Goal: Register for event/course

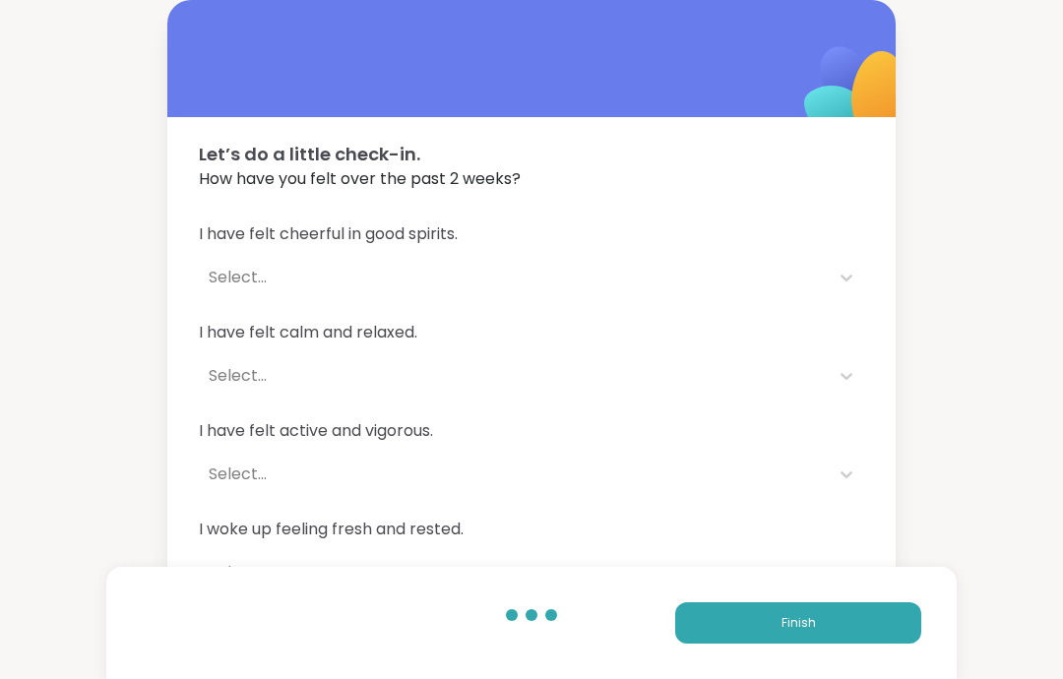
click at [852, 613] on button "Finish" at bounding box center [798, 622] width 246 height 41
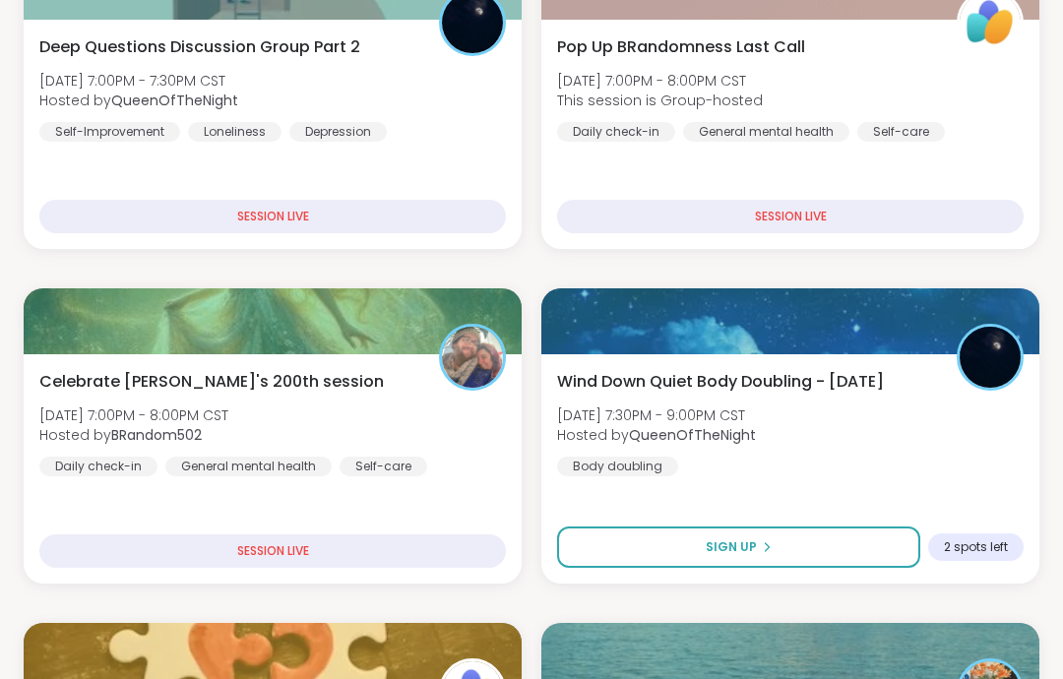
scroll to position [738, 0]
click at [450, 526] on div "Celebrate [PERSON_NAME]'s 200th session [DATE] 7:00PM - 8:00PM CST Hosted by BR…" at bounding box center [273, 468] width 498 height 229
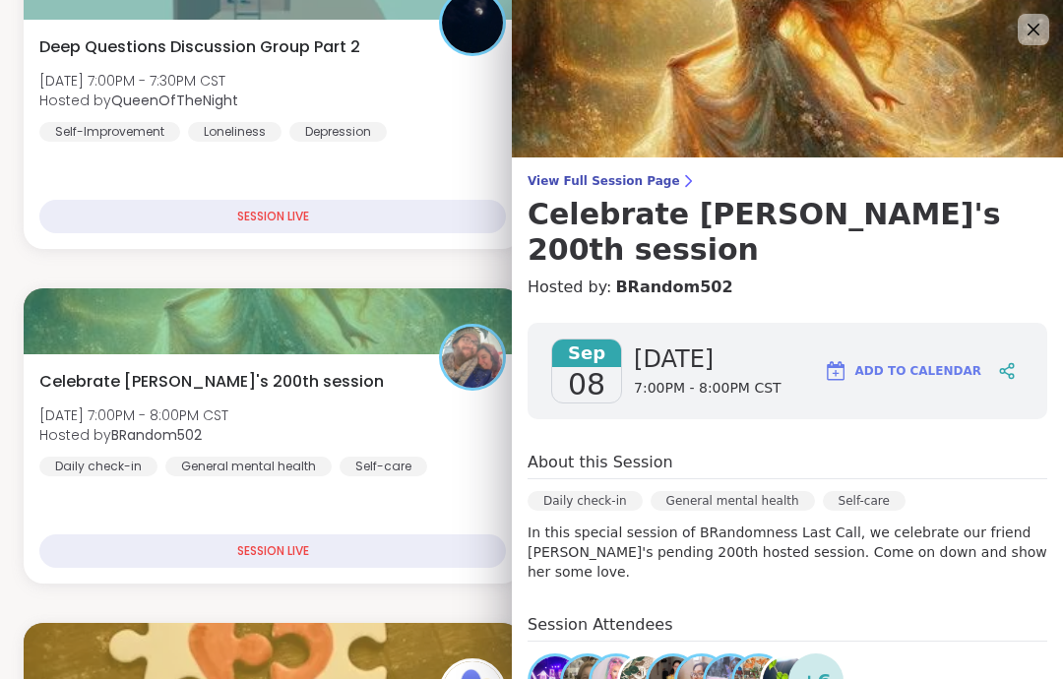
click at [652, 190] on link "View Full Session Page Celebrate [PERSON_NAME]'s 200th session" at bounding box center [788, 220] width 520 height 95
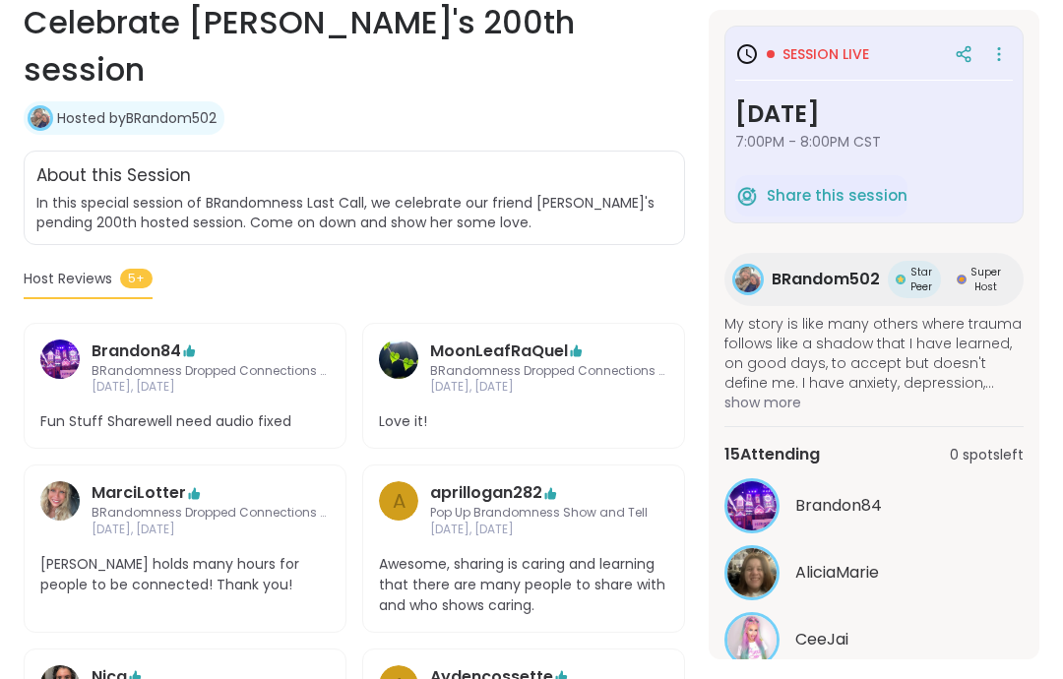
click at [885, 678] on button "See All" at bounding box center [875, 689] width 44 height 21
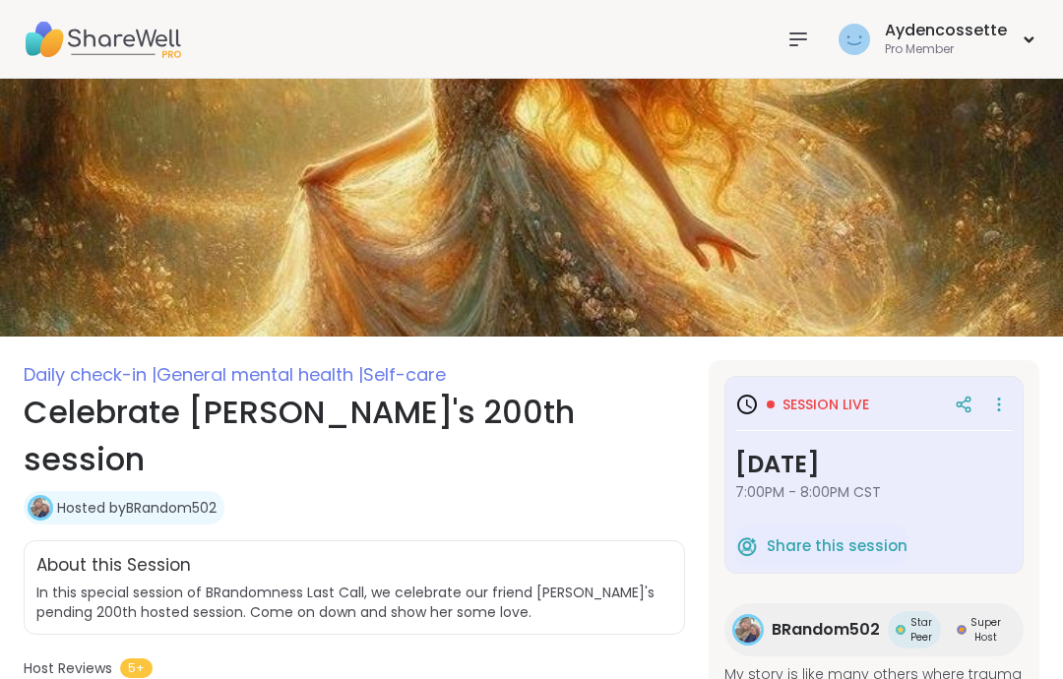
click at [803, 45] on icon at bounding box center [799, 40] width 24 height 24
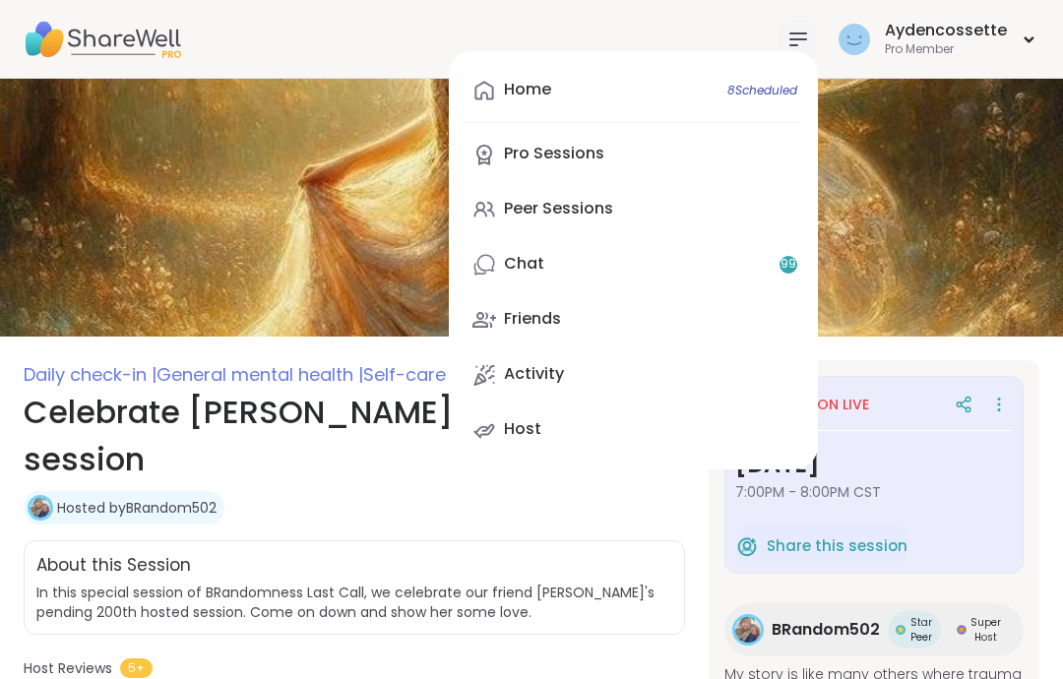
click at [744, 198] on link "Peer Sessions" at bounding box center [634, 209] width 338 height 47
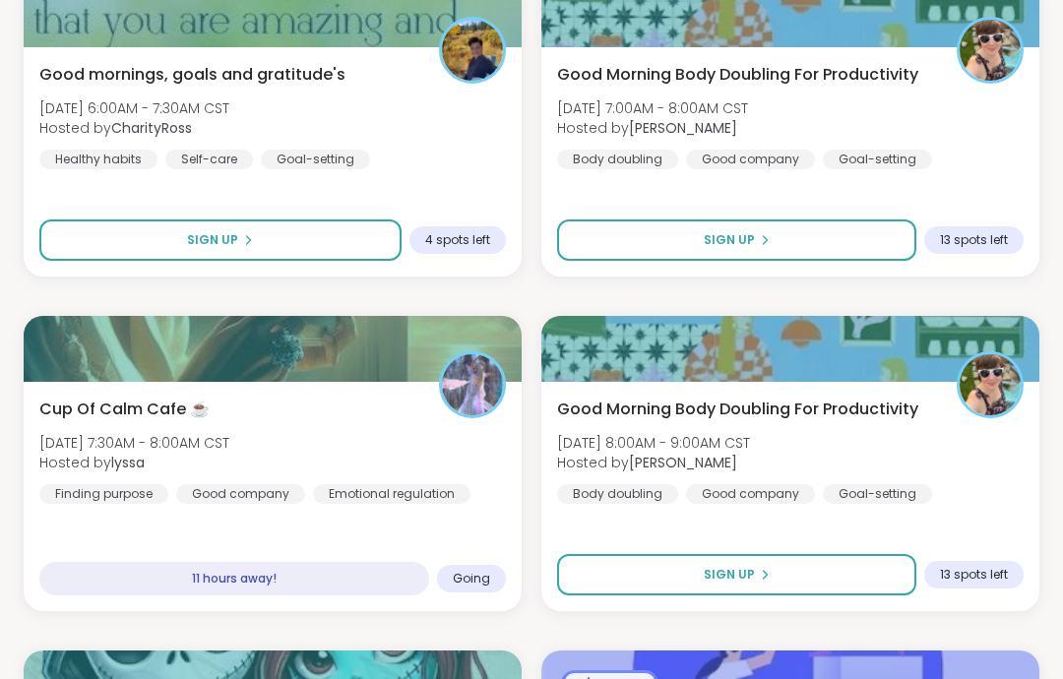
scroll to position [2384, 0]
click at [431, 454] on div "Cup Of Calm Cafe ☕️ [DATE] 7:30AM - 8:00AM CST Hosted by lyssa Finding purpose …" at bounding box center [272, 451] width 467 height 106
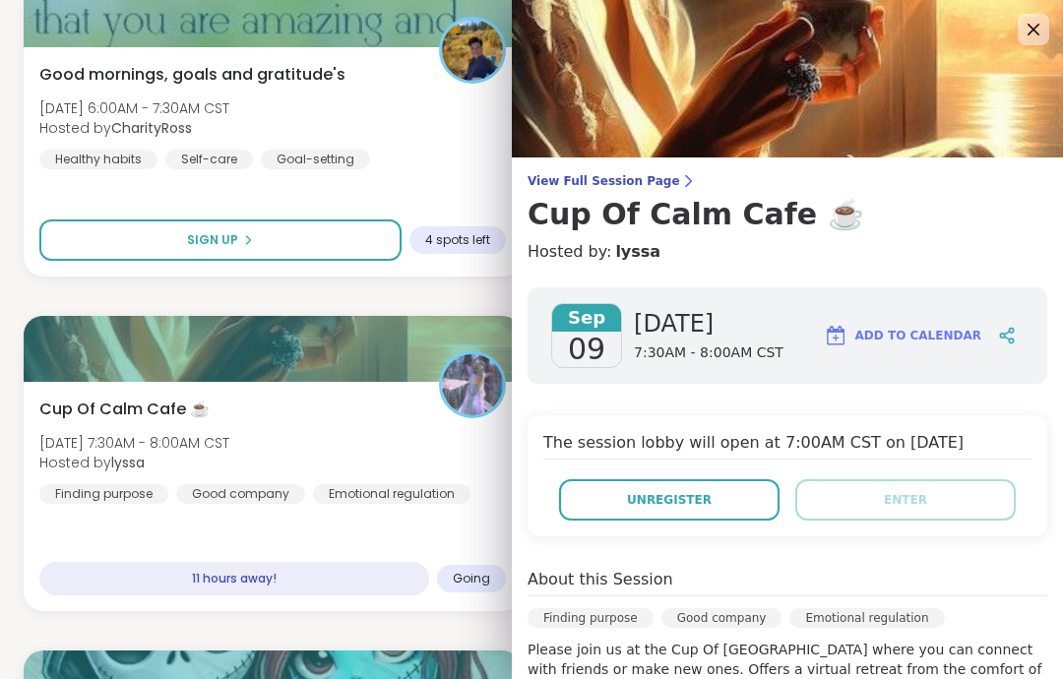
scroll to position [0, 0]
click at [1025, 28] on icon at bounding box center [1034, 30] width 24 height 24
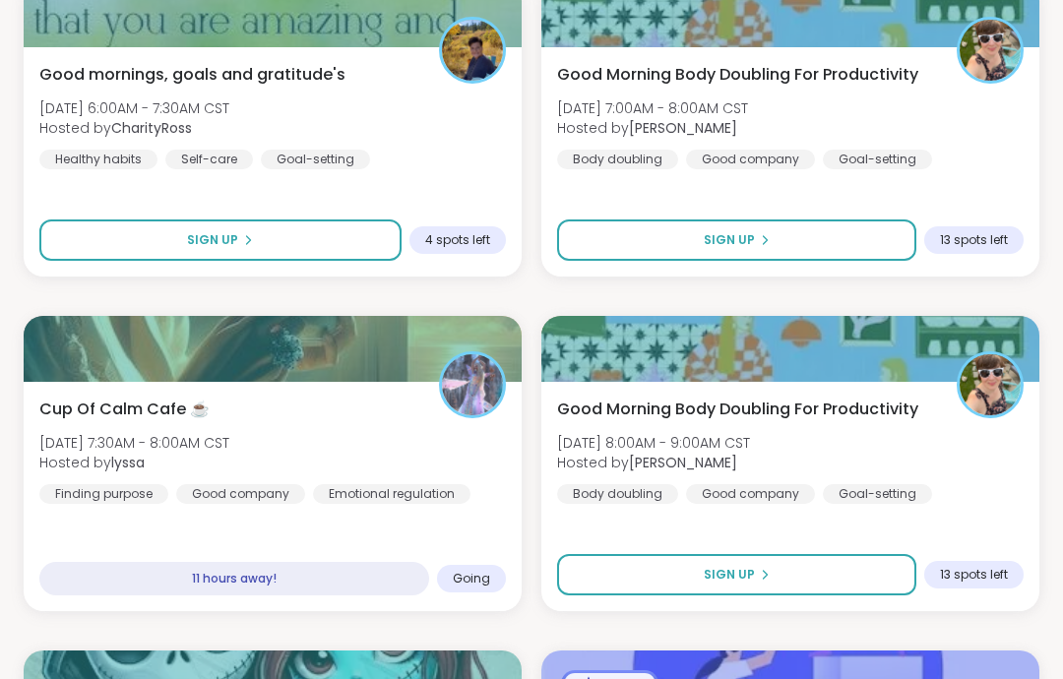
click at [1025, 28] on div at bounding box center [790, 14] width 498 height 66
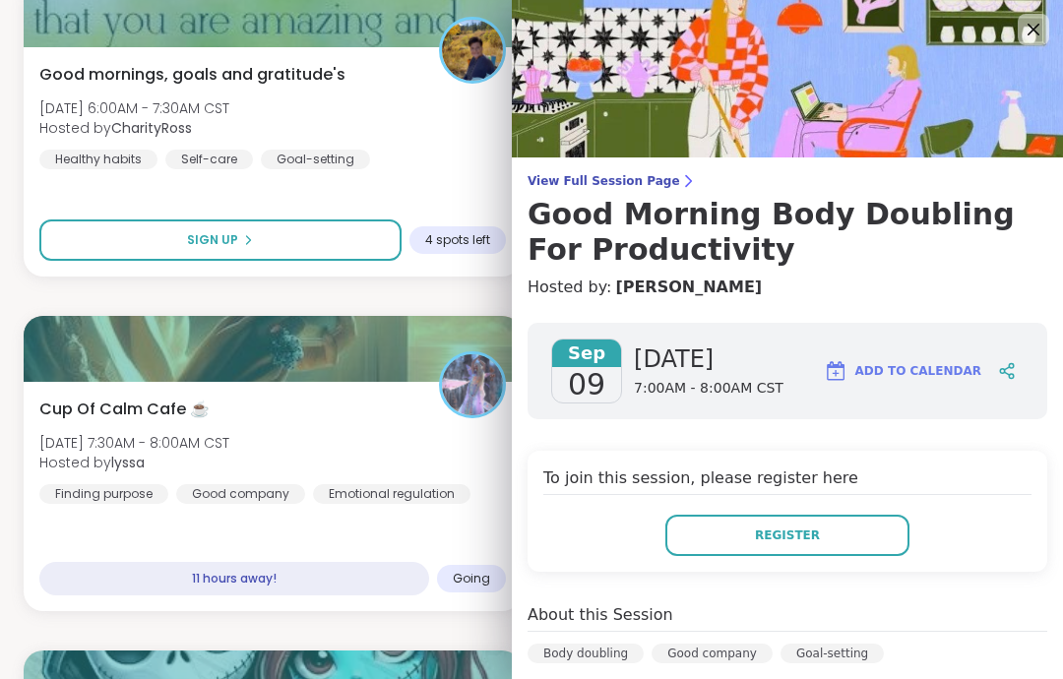
click at [1033, 37] on icon at bounding box center [1034, 30] width 24 height 24
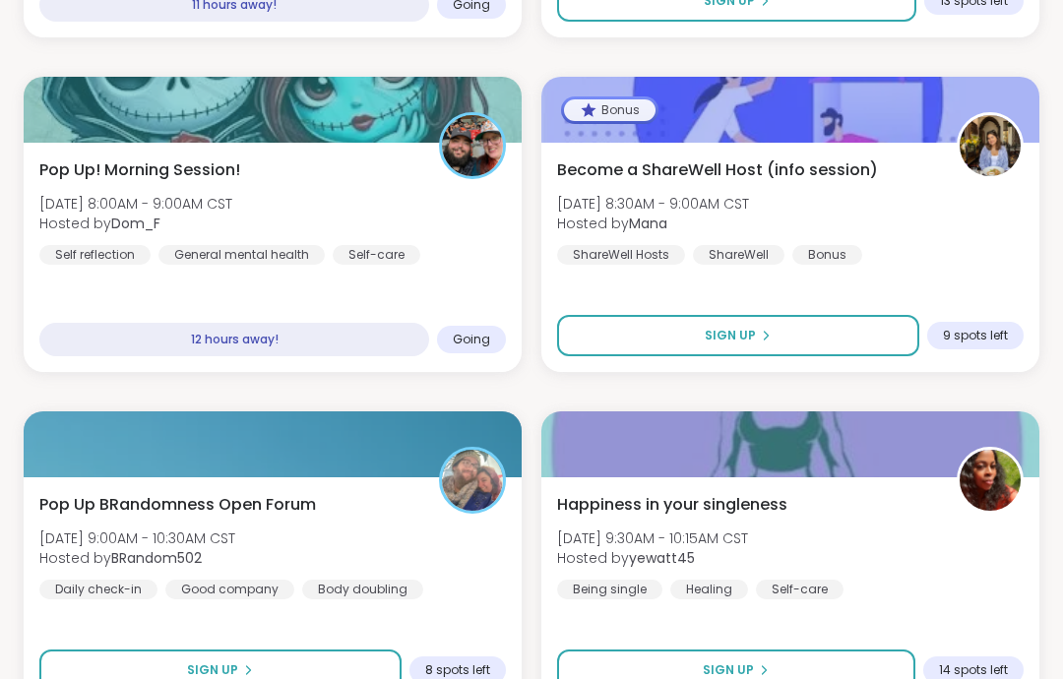
scroll to position [2958, 0]
click at [339, 675] on button "Sign Up" at bounding box center [220, 670] width 362 height 41
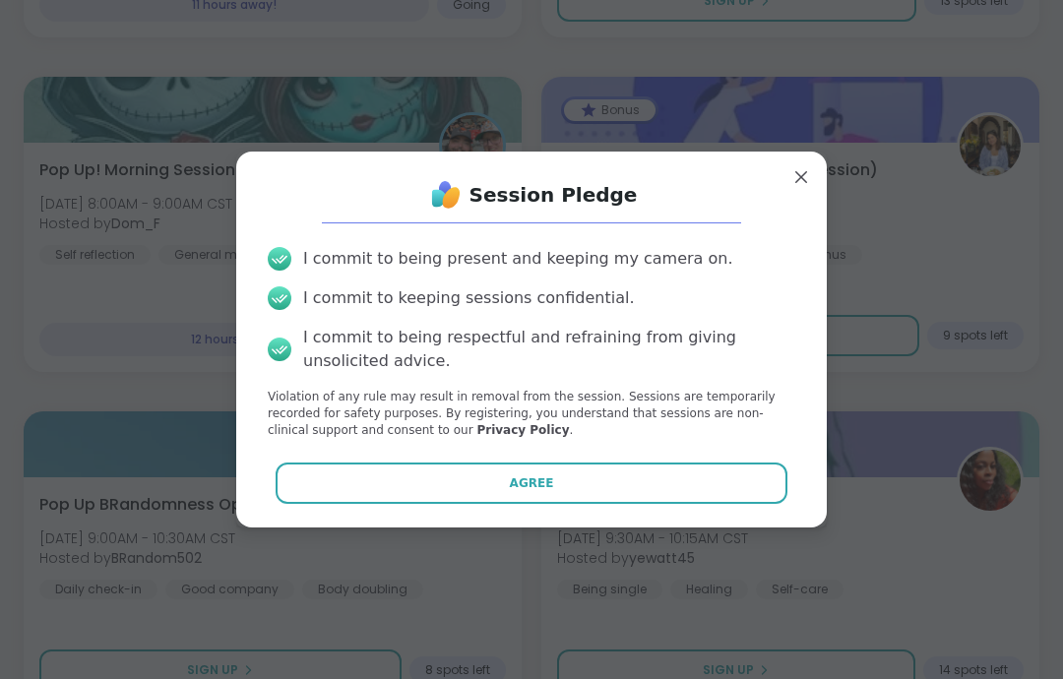
click at [458, 504] on button "Agree" at bounding box center [532, 483] width 513 height 41
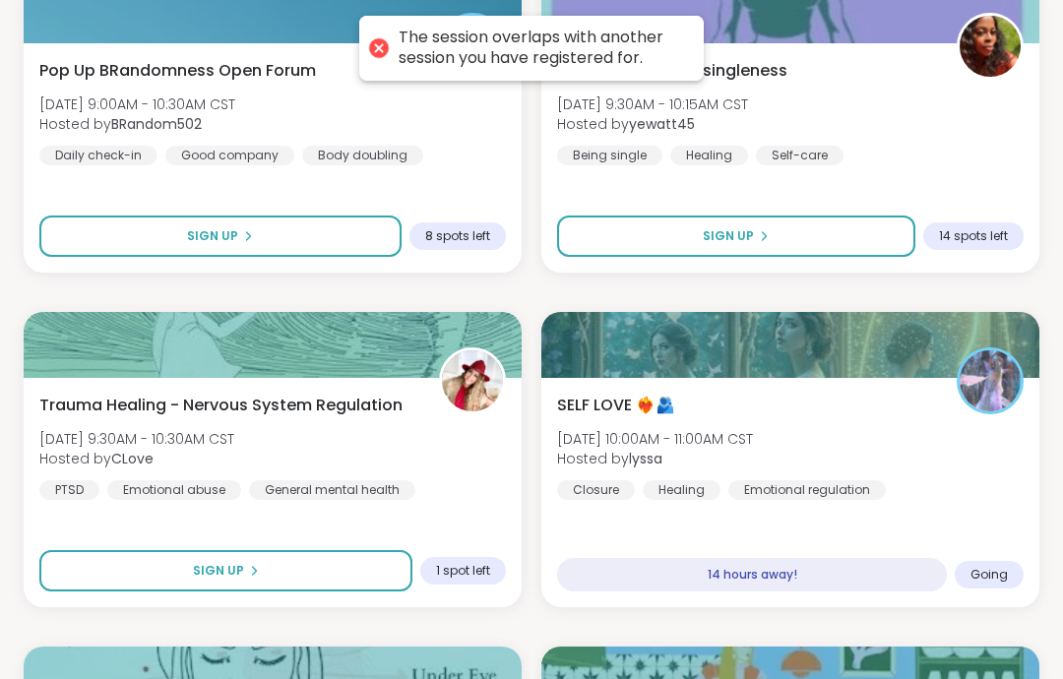
scroll to position [3404, 0]
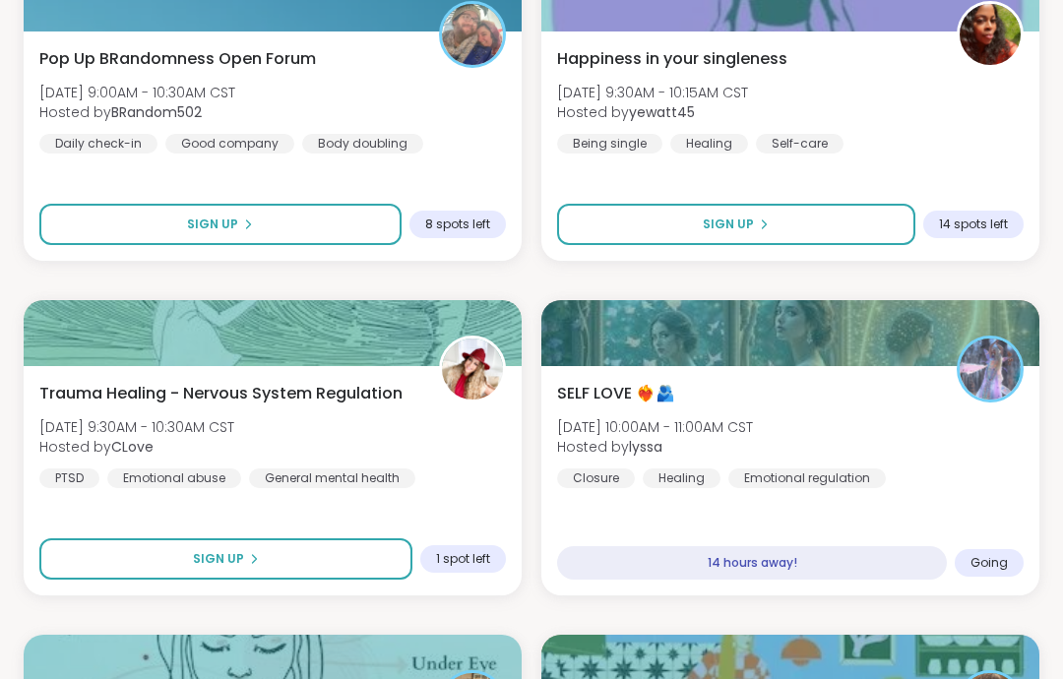
click at [973, 422] on div "SELF LOVE ❤️‍🔥🫂 [DATE] 10:00AM - 11:00AM CST Hosted by lyssa Closure Healing Em…" at bounding box center [790, 435] width 467 height 106
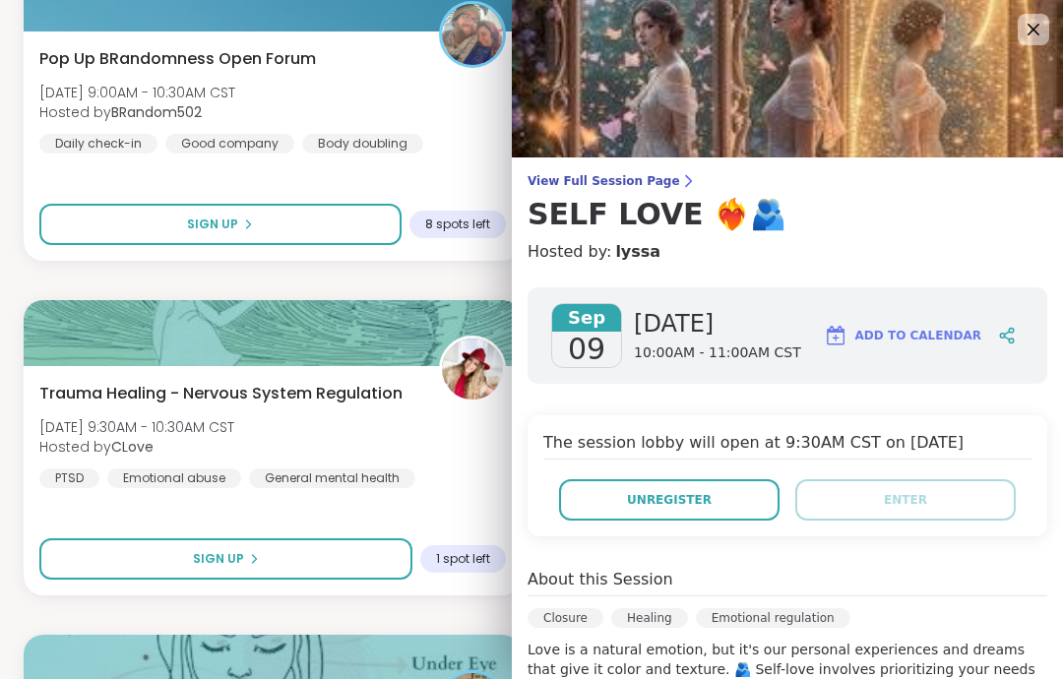
scroll to position [0, 0]
click at [1046, 32] on icon at bounding box center [1034, 30] width 24 height 24
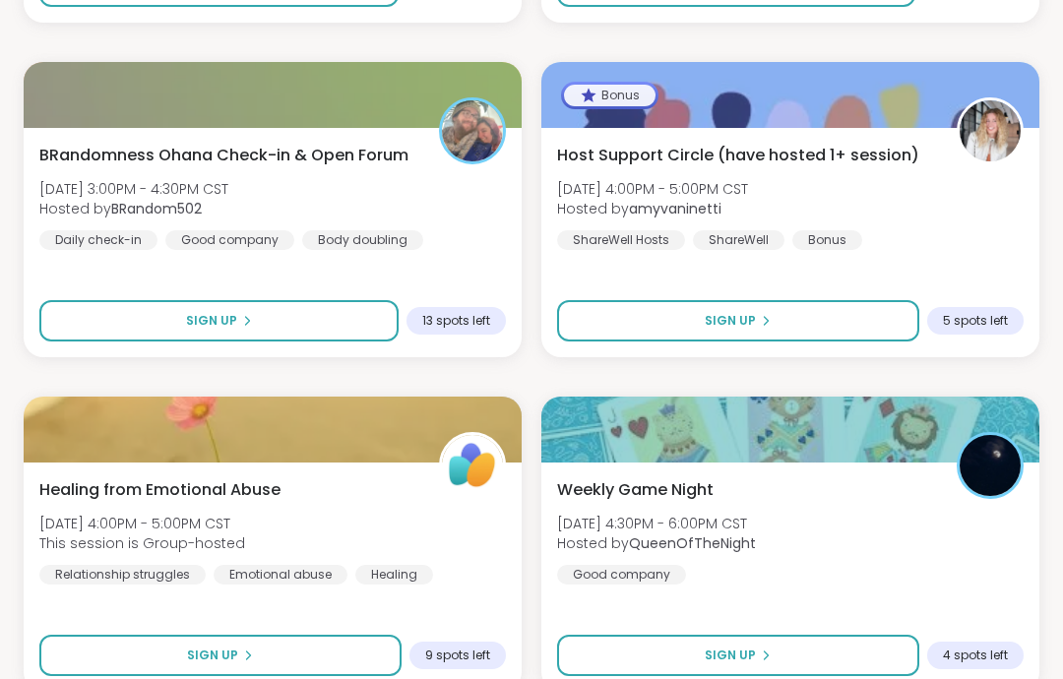
scroll to position [5665, 0]
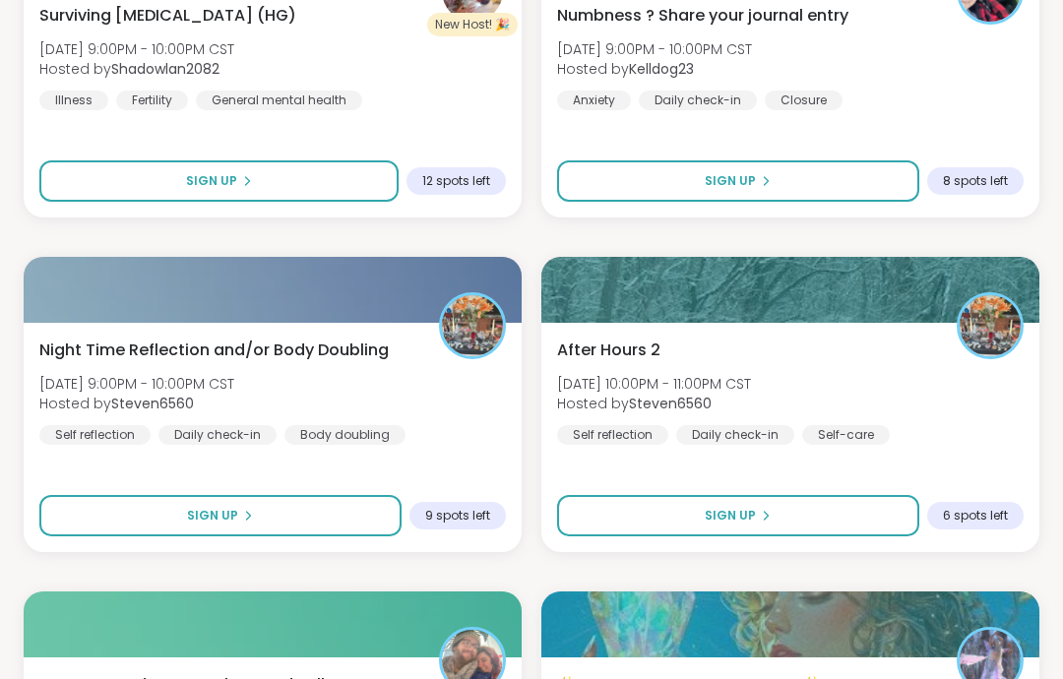
scroll to position [8473, 0]
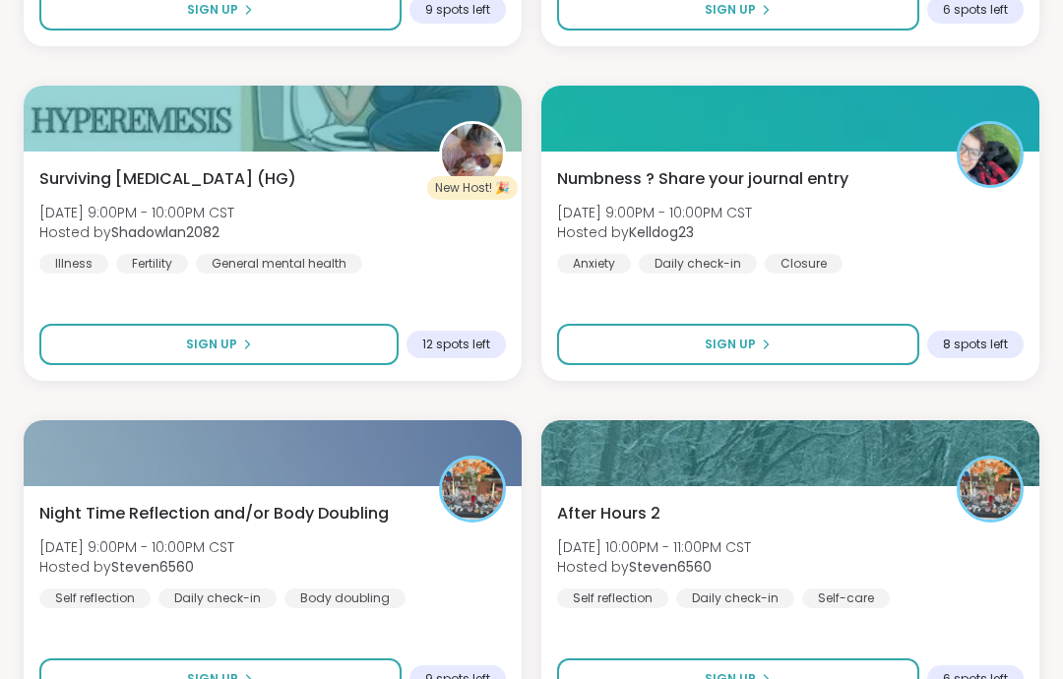
click at [349, 678] on button "Sign Up" at bounding box center [220, 680] width 362 height 41
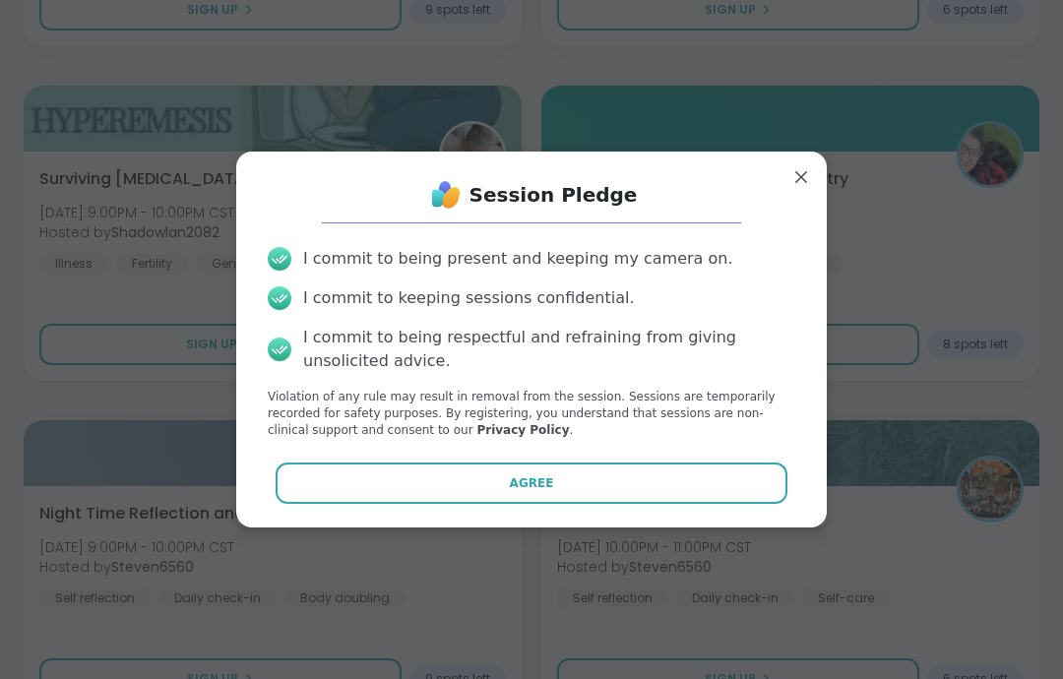
click at [527, 438] on p "Violation of any rule may result in removal from the session. Sessions are temp…" at bounding box center [532, 413] width 528 height 49
click at [526, 438] on p "Violation of any rule may result in removal from the session. Sessions are temp…" at bounding box center [532, 413] width 528 height 49
click at [627, 504] on button "Agree" at bounding box center [532, 483] width 513 height 41
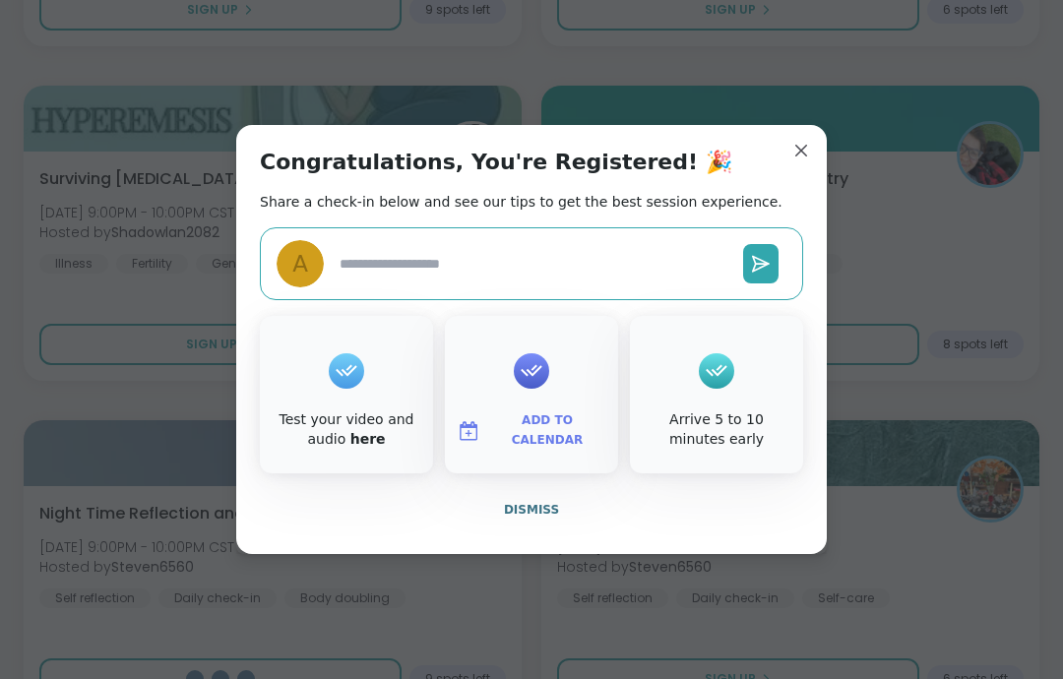
click at [564, 531] on button "Dismiss" at bounding box center [531, 509] width 543 height 41
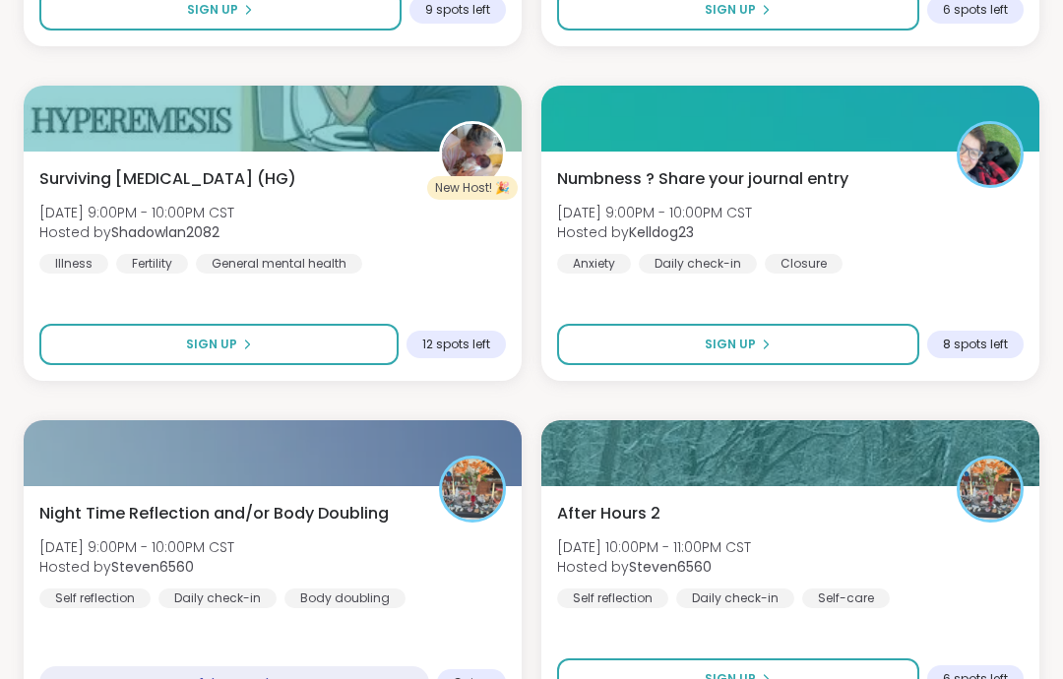
click at [709, 678] on span "Sign Up" at bounding box center [730, 679] width 51 height 18
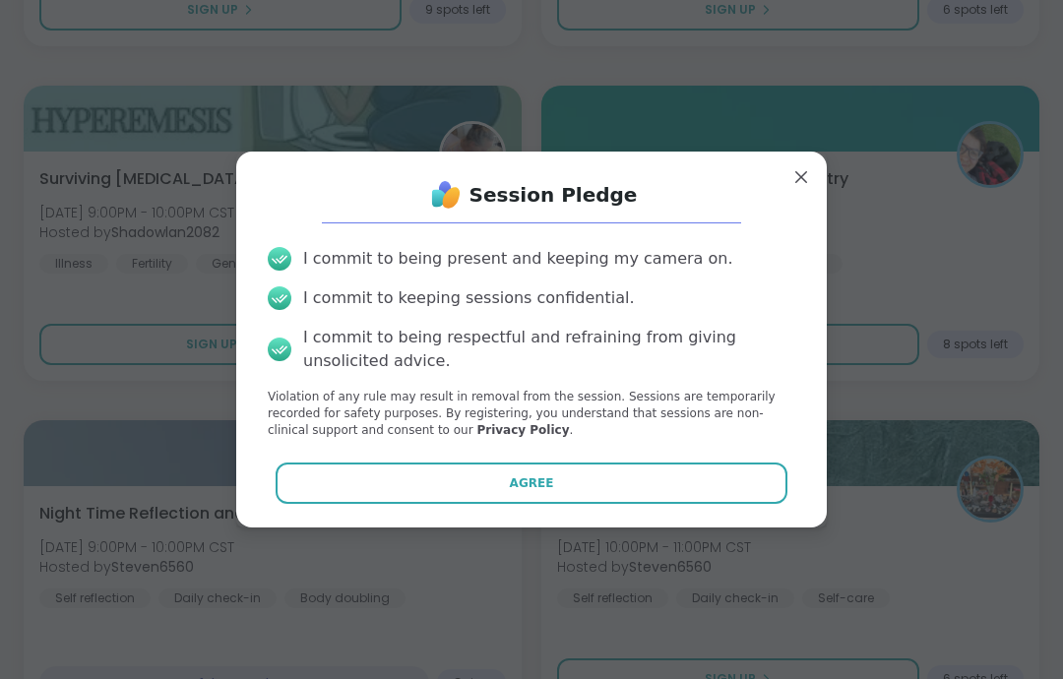
click at [631, 504] on button "Agree" at bounding box center [532, 483] width 513 height 41
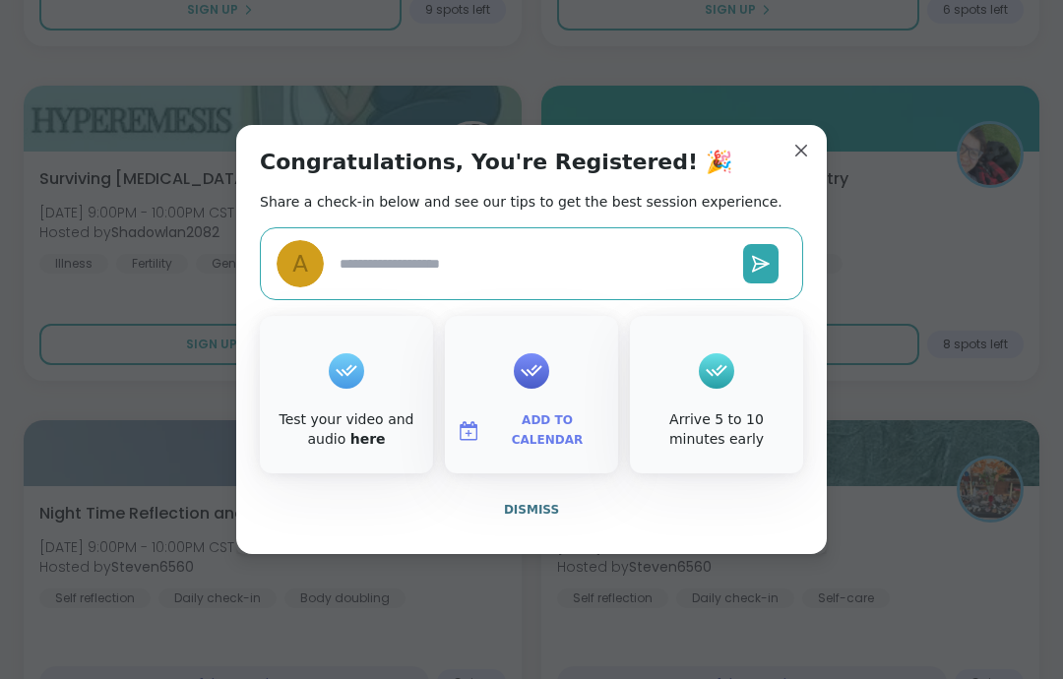
click at [580, 531] on button "Dismiss" at bounding box center [531, 509] width 543 height 41
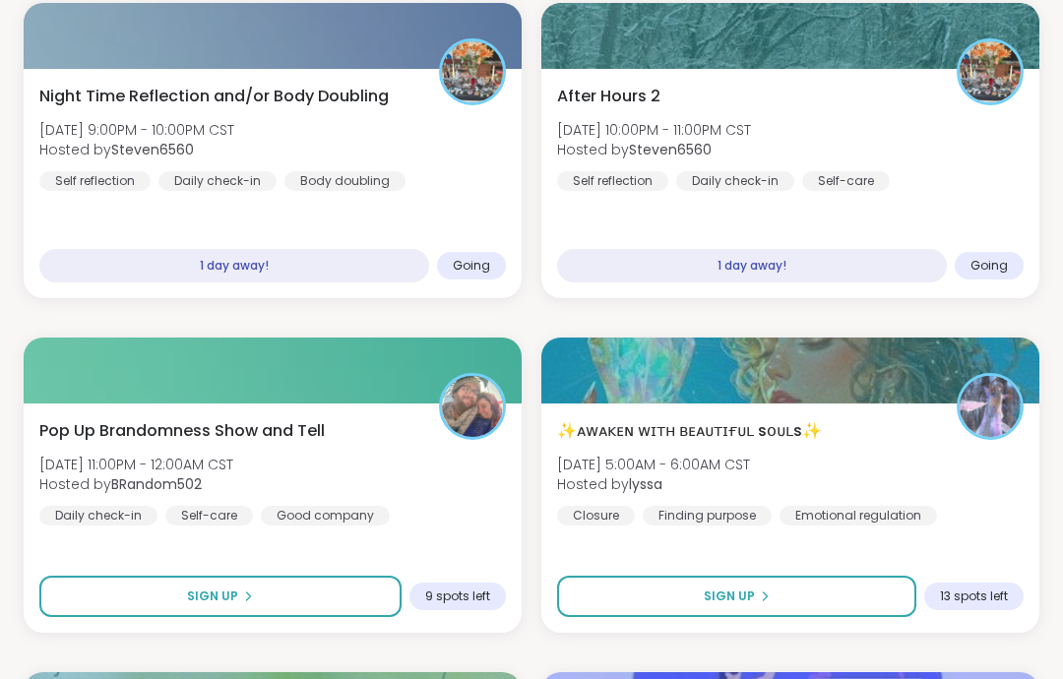
scroll to position [8731, 0]
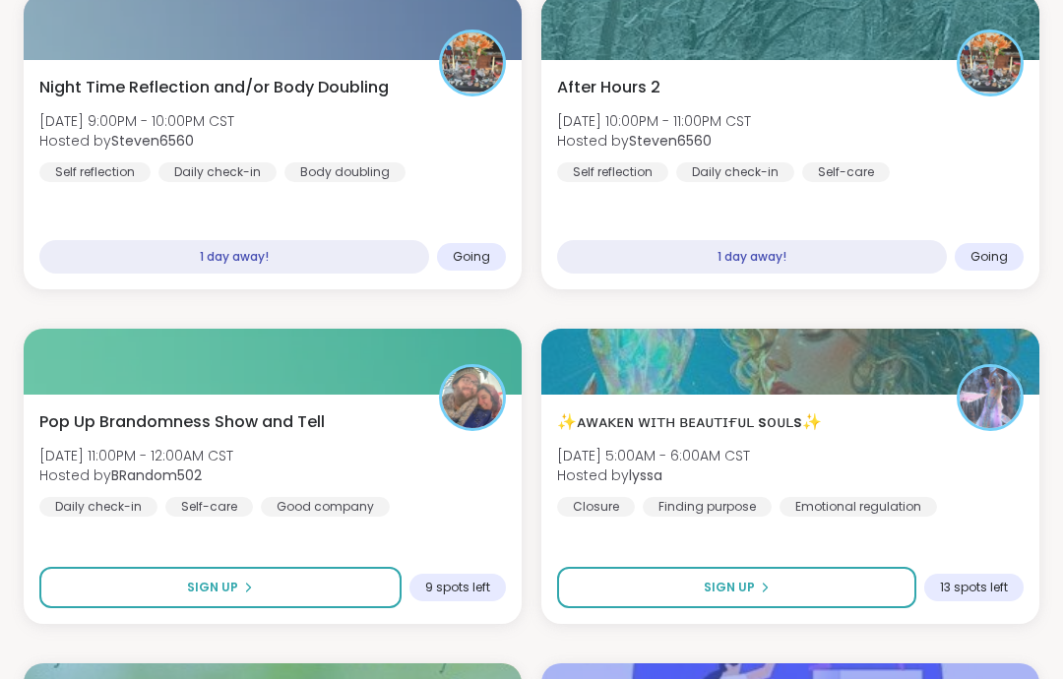
click at [327, 606] on button "Sign Up" at bounding box center [220, 587] width 362 height 41
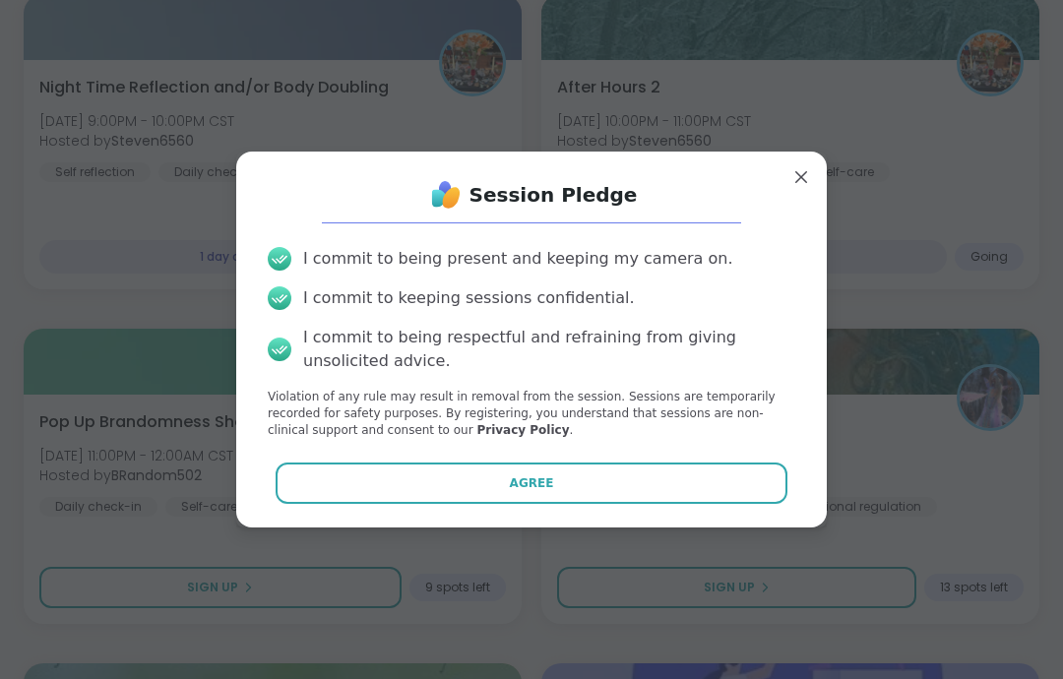
click at [564, 504] on button "Agree" at bounding box center [532, 483] width 513 height 41
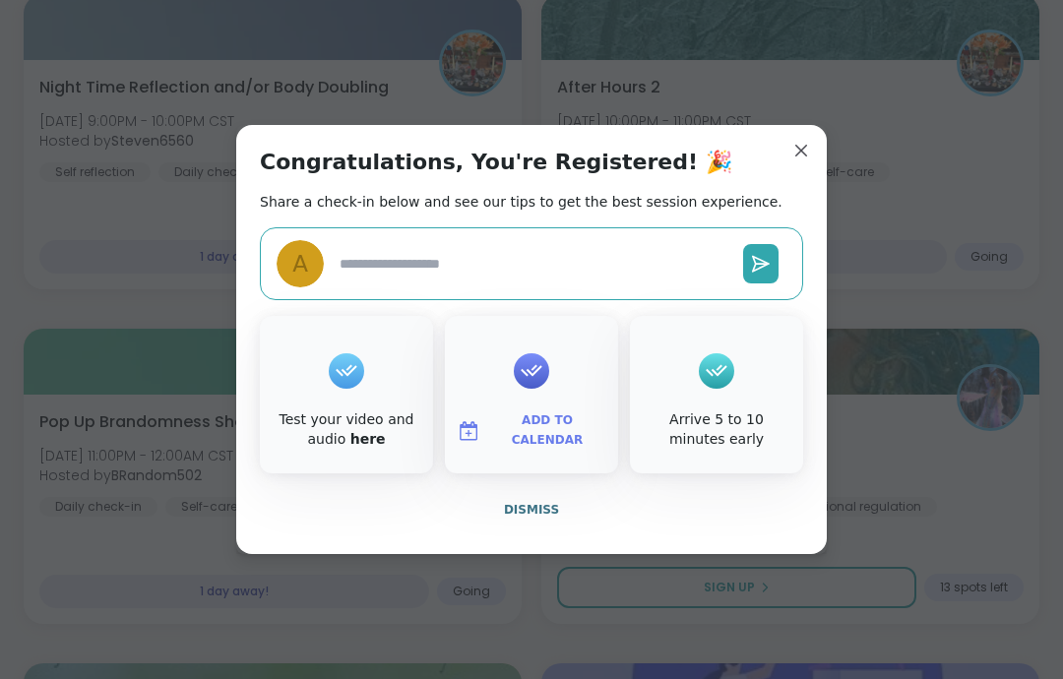
click at [562, 531] on button "Dismiss" at bounding box center [531, 509] width 543 height 41
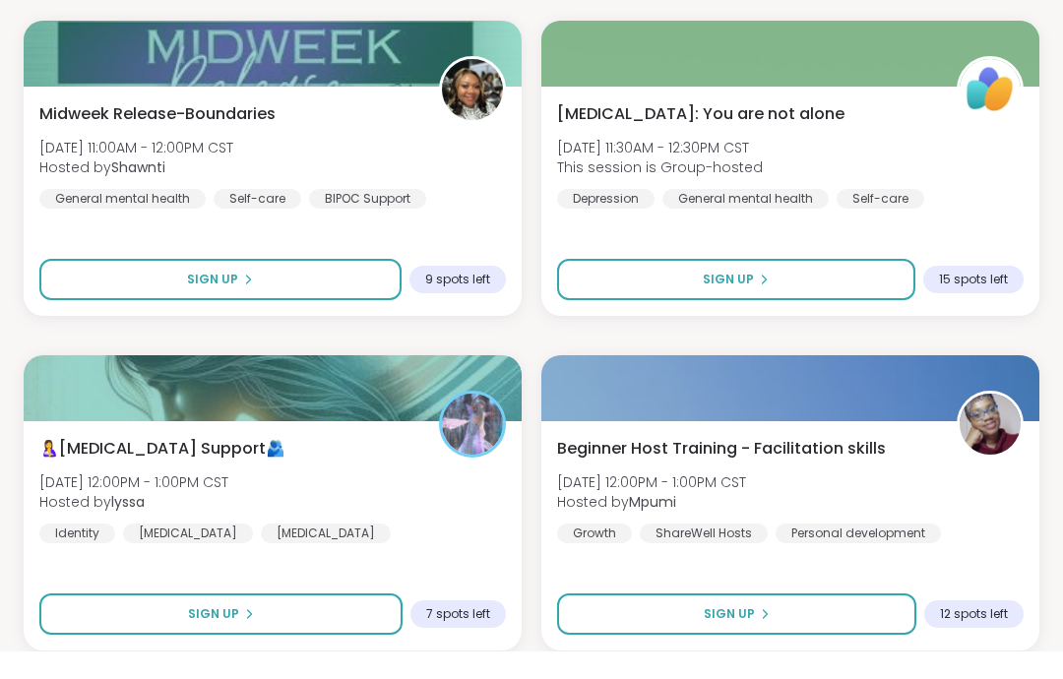
scroll to position [11768, 0]
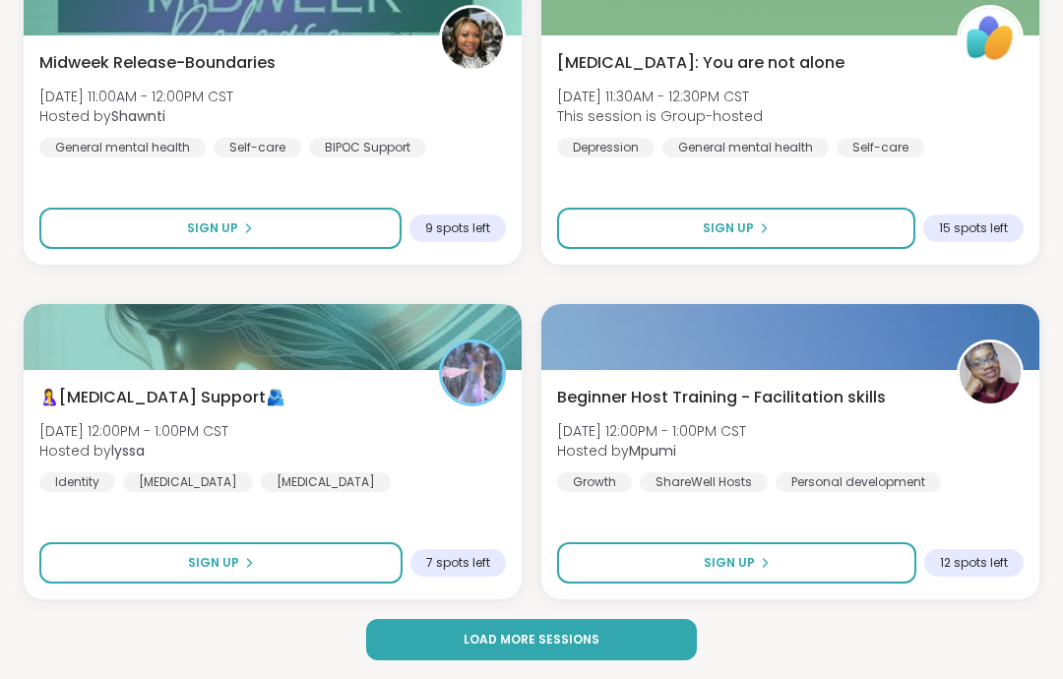
click at [655, 637] on button "Load more sessions" at bounding box center [531, 639] width 331 height 41
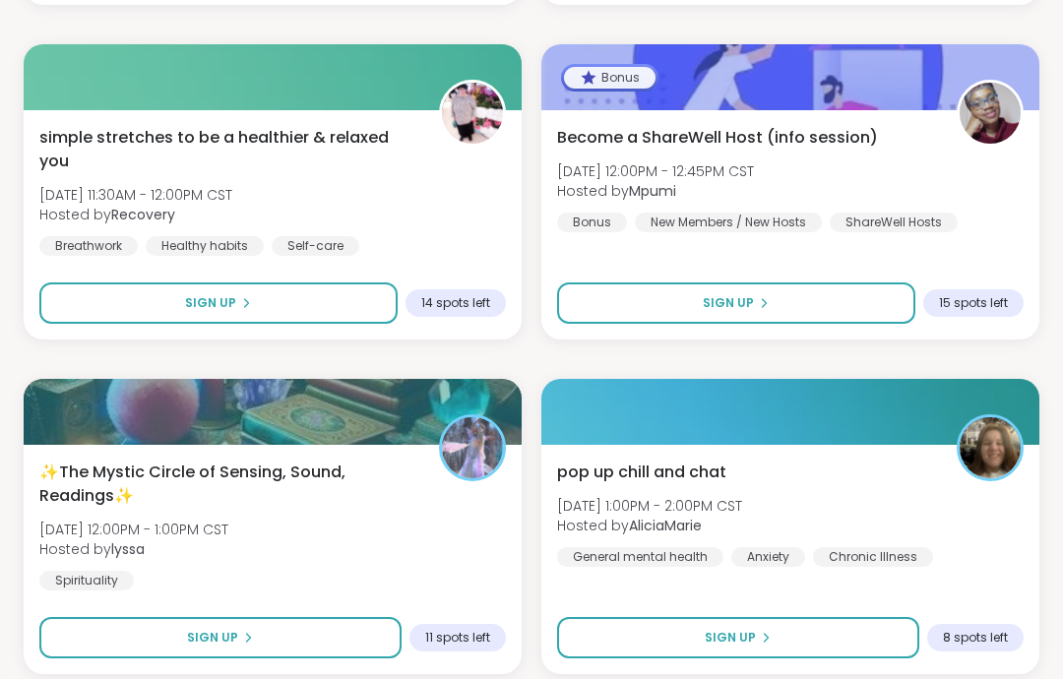
scroll to position [16748, 0]
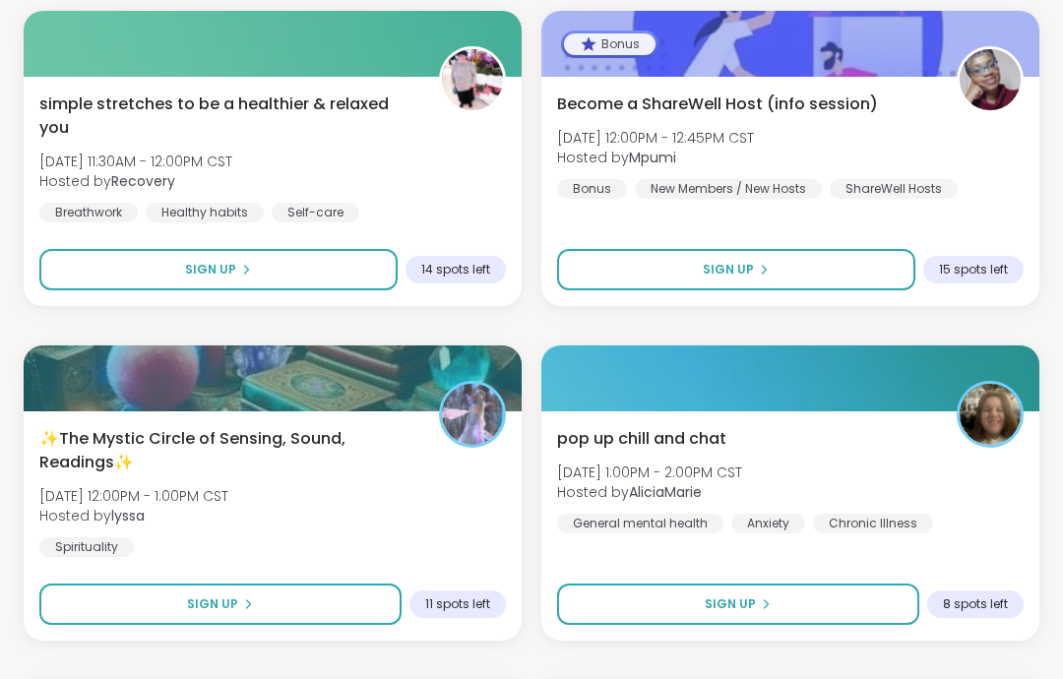
click at [347, 599] on button "Sign Up" at bounding box center [220, 604] width 362 height 41
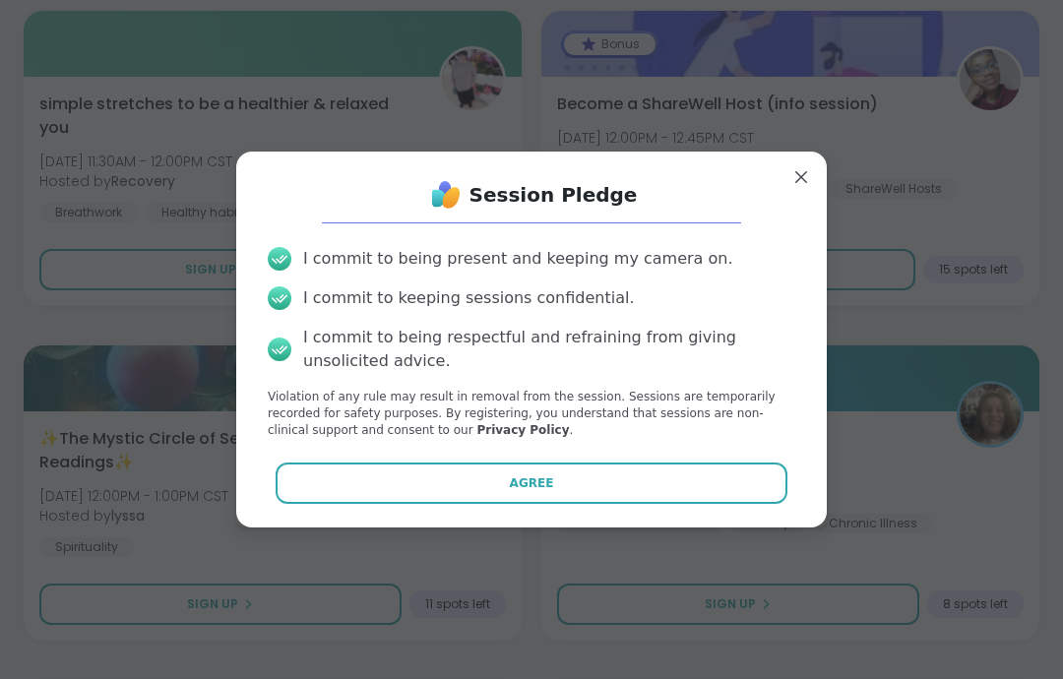
click at [539, 504] on button "Agree" at bounding box center [532, 483] width 513 height 41
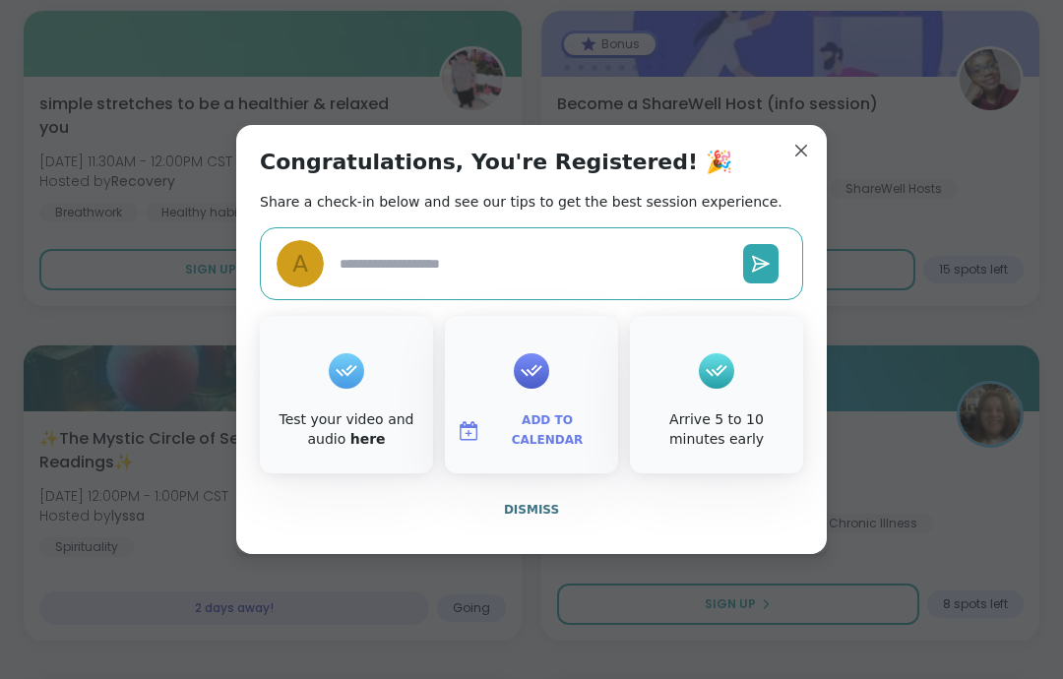
click at [576, 531] on button "Dismiss" at bounding box center [531, 509] width 543 height 41
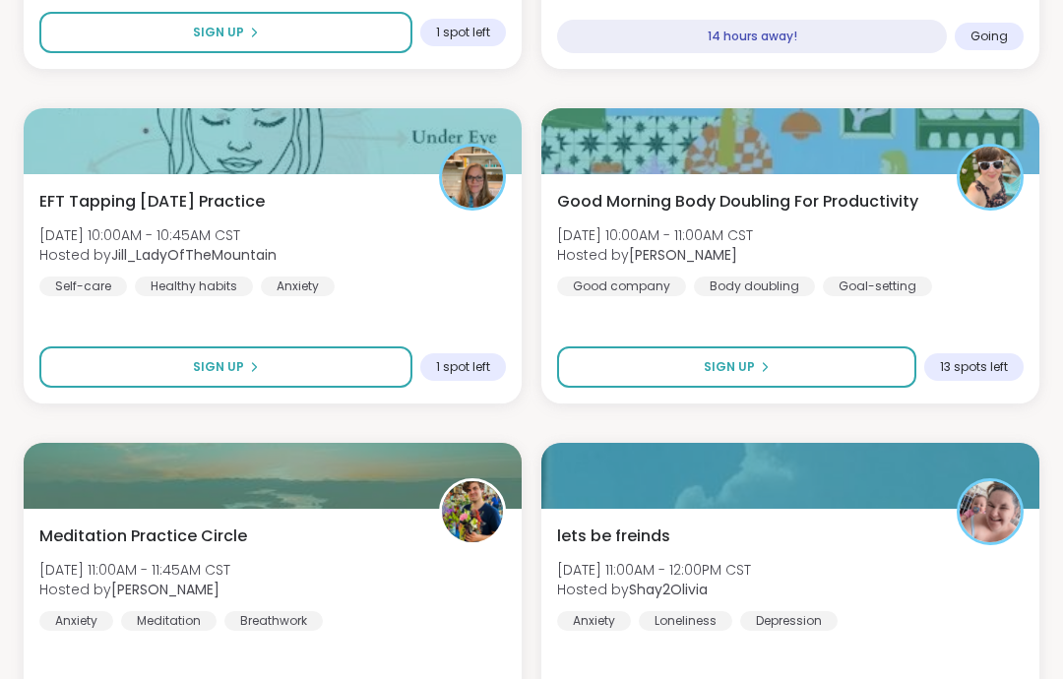
scroll to position [3931, 0]
click at [893, 574] on div "lets be freinds [DATE] 11:00AM - 12:00PM CST Hosted by Shay2Olivia Anxiety Lone…" at bounding box center [790, 578] width 467 height 106
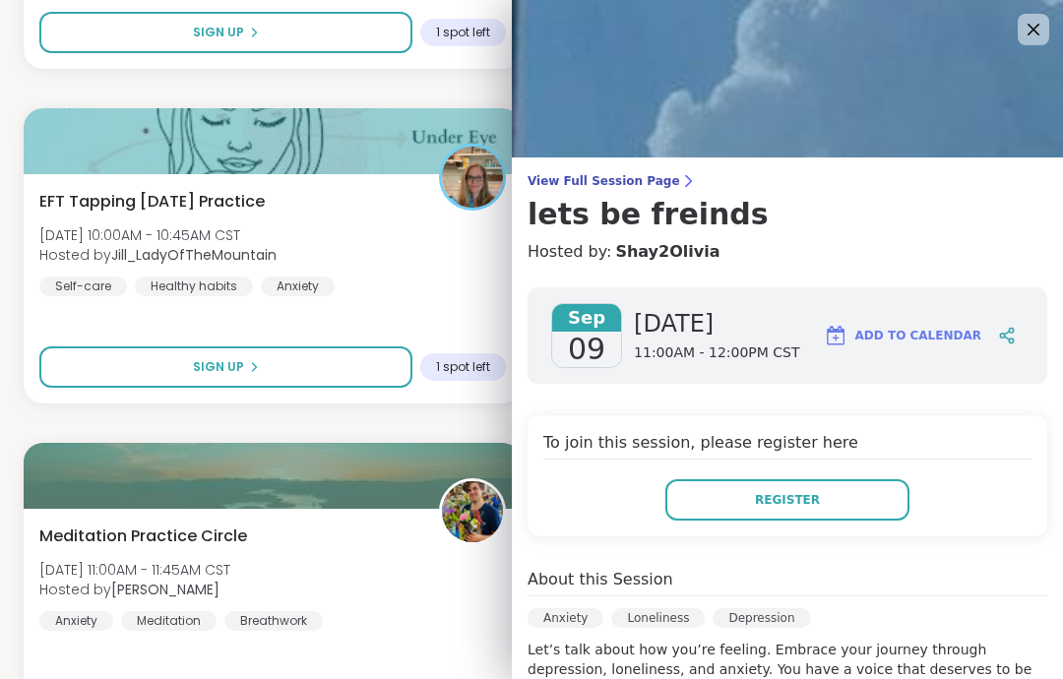
scroll to position [0, 0]
click at [1017, 36] on img at bounding box center [787, 79] width 551 height 158
click at [1048, 62] on img at bounding box center [787, 79] width 551 height 158
click at [1047, 61] on img at bounding box center [787, 79] width 551 height 158
click at [1058, 32] on img at bounding box center [787, 79] width 551 height 158
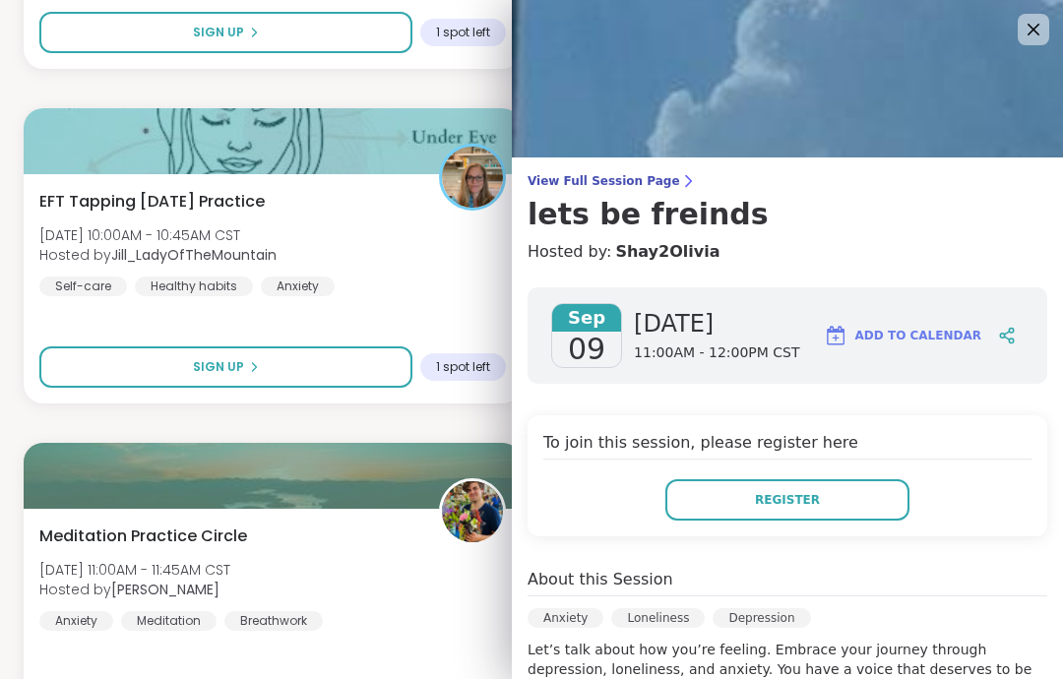
click at [1053, 8] on img at bounding box center [787, 79] width 551 height 158
click at [1052, 8] on img at bounding box center [787, 79] width 551 height 158
click at [1020, 38] on div at bounding box center [1034, 30] width 32 height 32
click at [1014, 32] on img at bounding box center [787, 79] width 551 height 158
click at [1034, 30] on icon at bounding box center [1034, 30] width 12 height 12
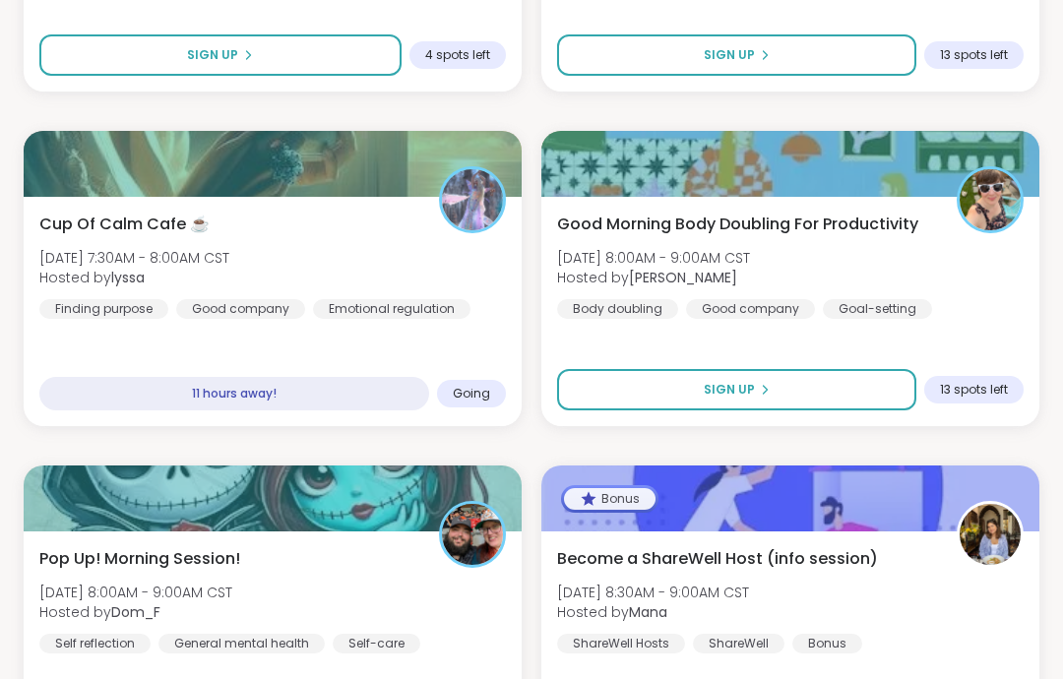
scroll to position [2570, 0]
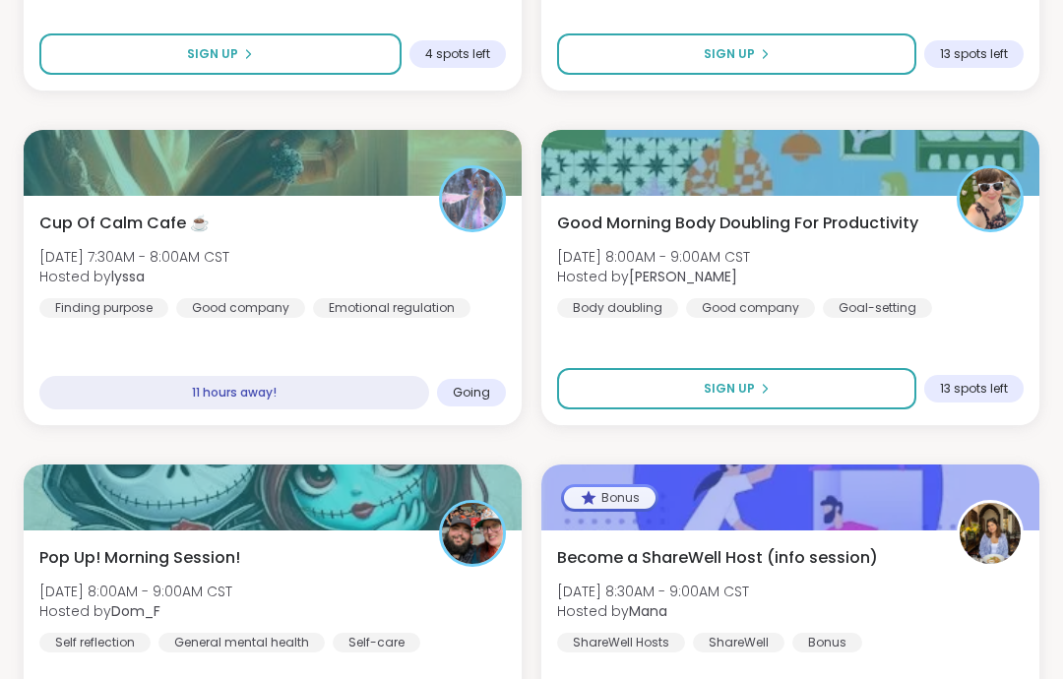
click at [1016, 317] on div "Good Morning Body Doubling For Productivity [DATE] 8:00AM - 9:00AM CST Hosted b…" at bounding box center [790, 265] width 467 height 106
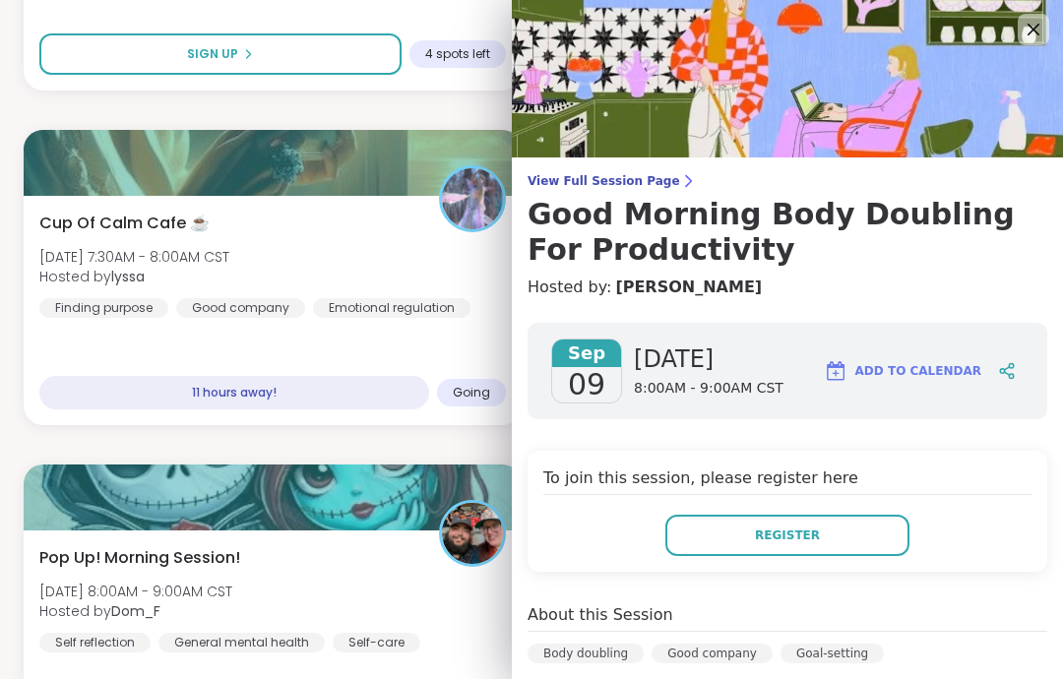
scroll to position [0, 0]
click at [1034, 34] on icon at bounding box center [1034, 30] width 24 height 24
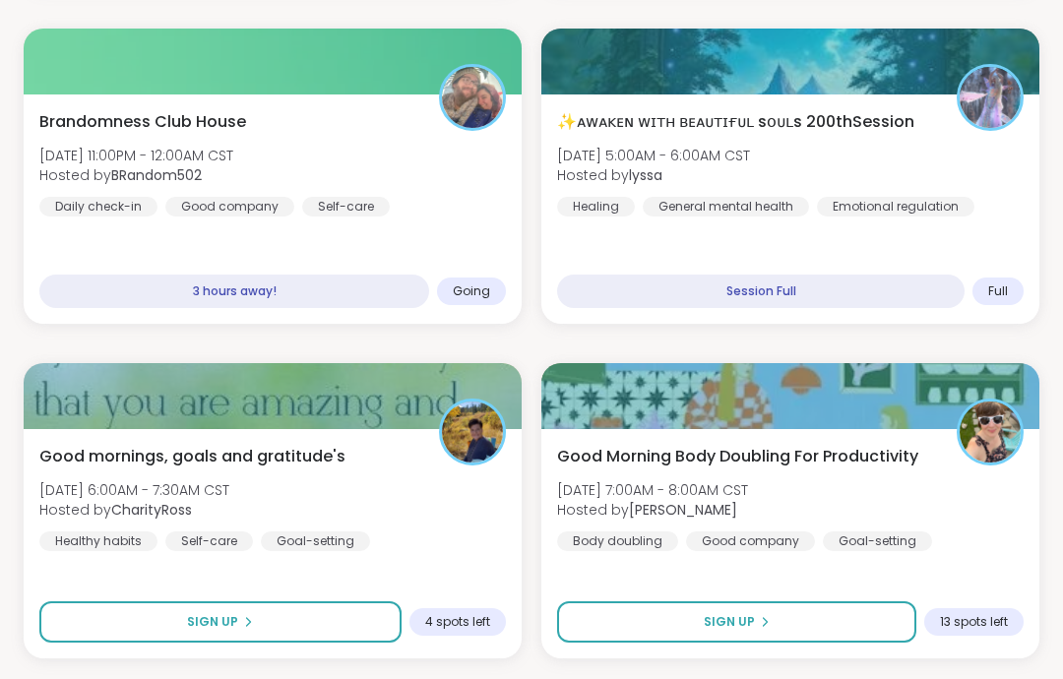
scroll to position [2003, 0]
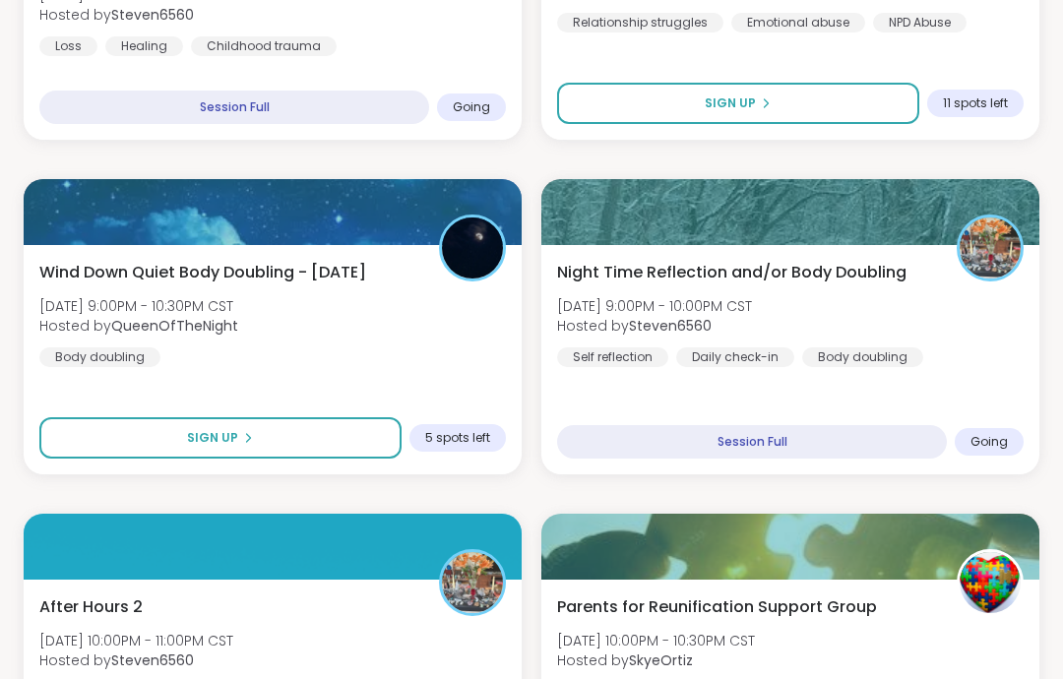
click at [414, 355] on div "Wind Down Quiet Body Doubling - [DATE] [DATE] 9:00PM - 10:30PM CST Hosted by Qu…" at bounding box center [272, 315] width 467 height 106
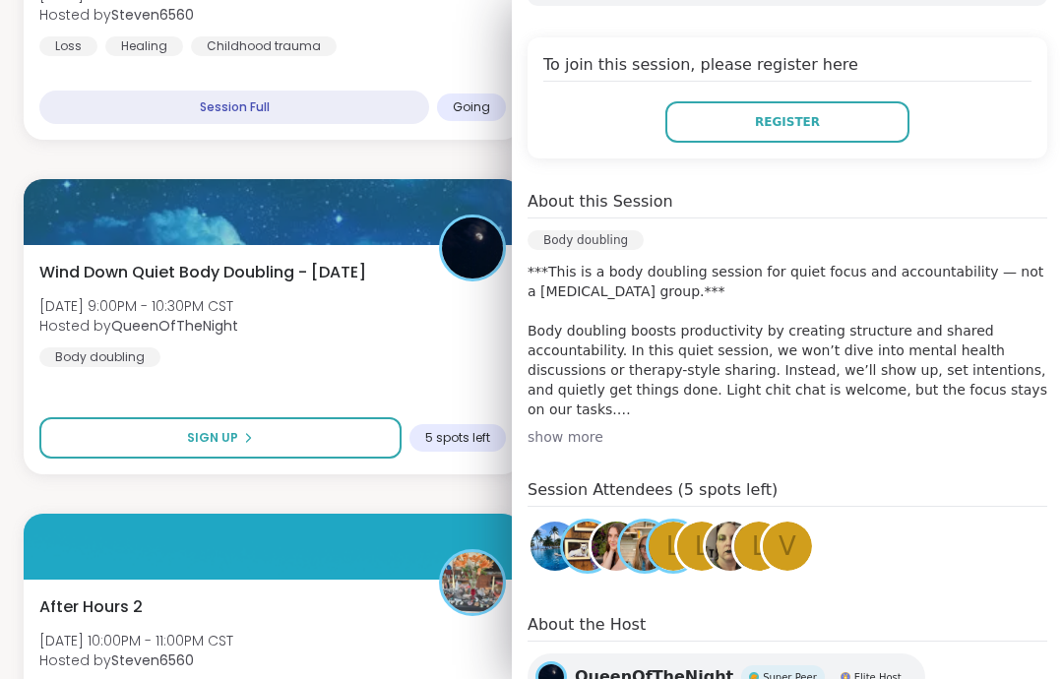
scroll to position [412, 0]
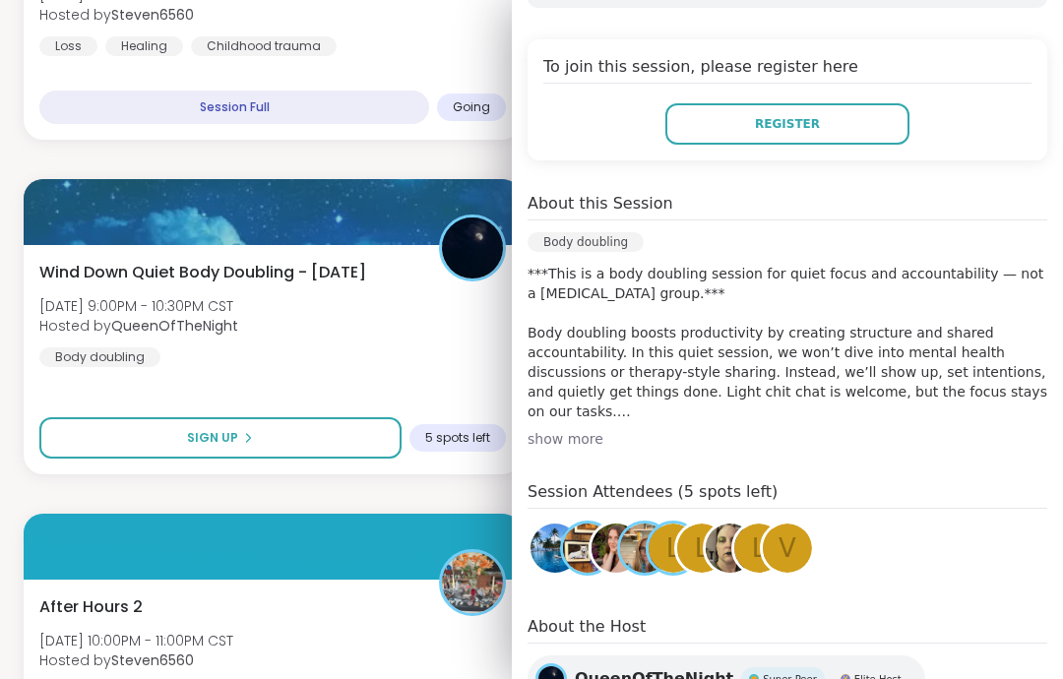
click at [789, 555] on span "V" at bounding box center [788, 549] width 18 height 38
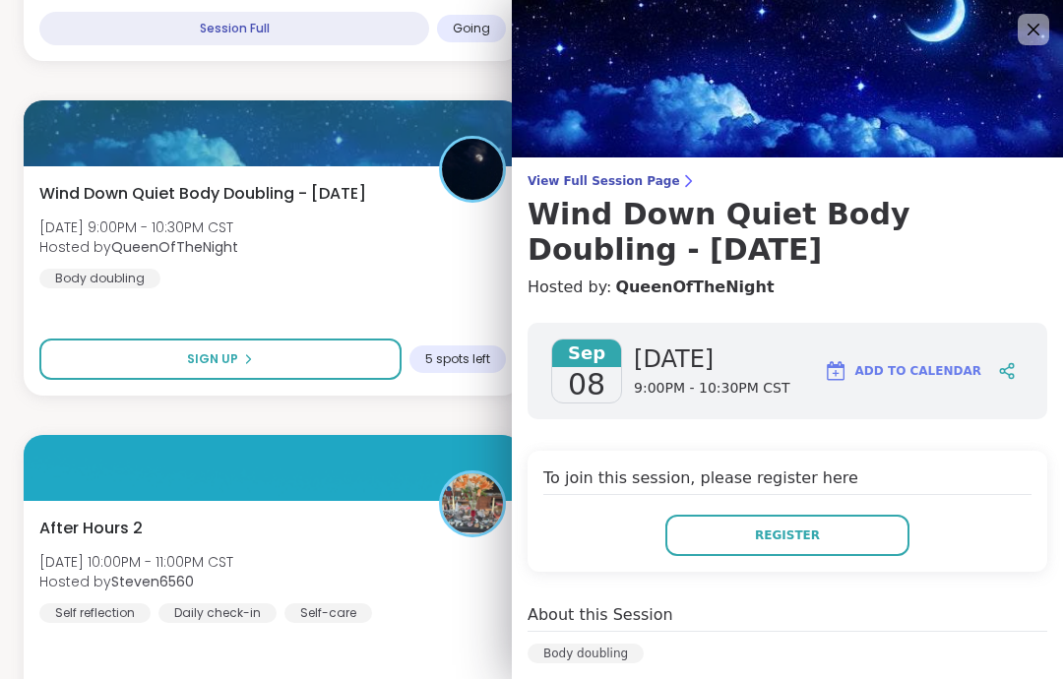
scroll to position [0, 0]
click at [1013, 40] on img at bounding box center [787, 79] width 551 height 158
click at [1042, 39] on icon at bounding box center [1034, 30] width 24 height 24
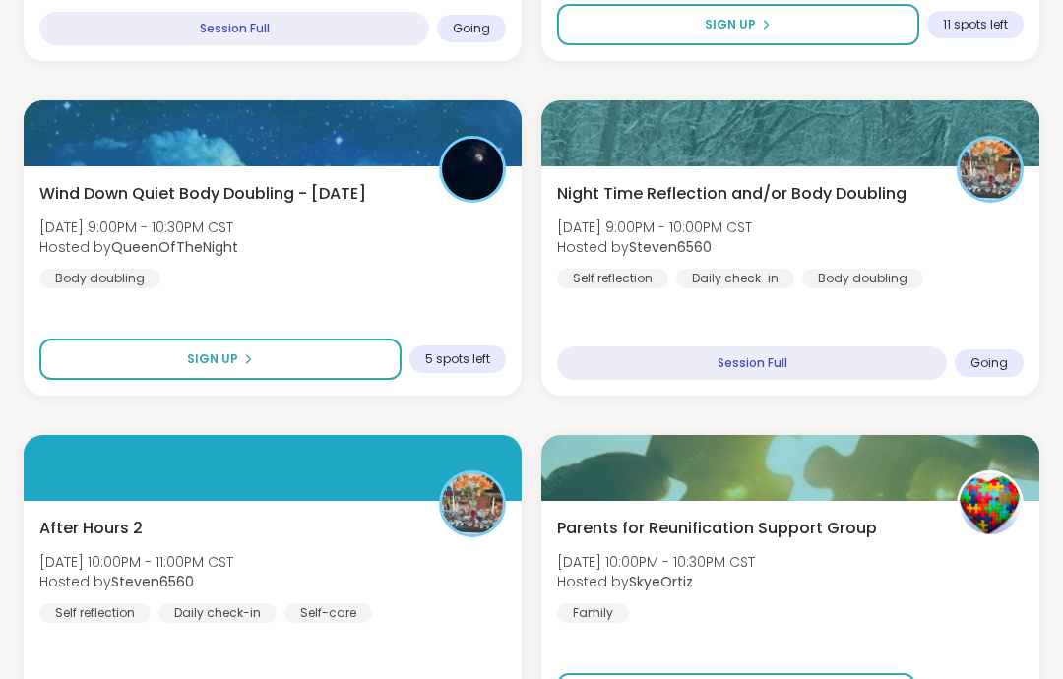
click at [986, 267] on div "Night Time Reflection and/or Body Doubling [DATE] 9:00PM - 10:00PM CST Hosted b…" at bounding box center [790, 235] width 467 height 106
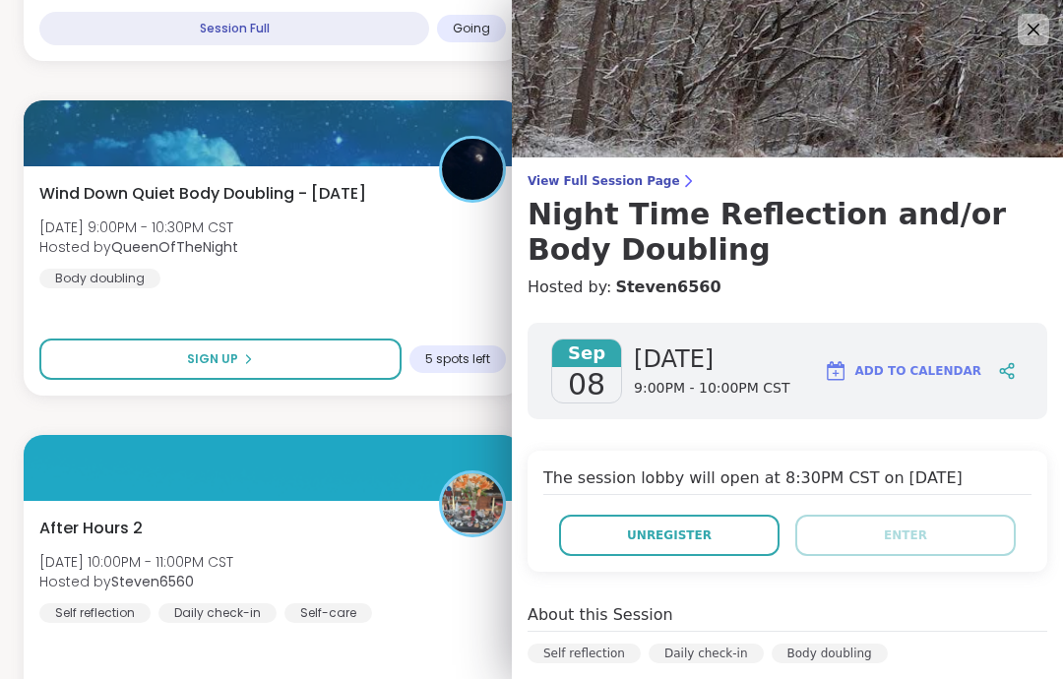
click at [1029, 41] on icon at bounding box center [1034, 30] width 24 height 24
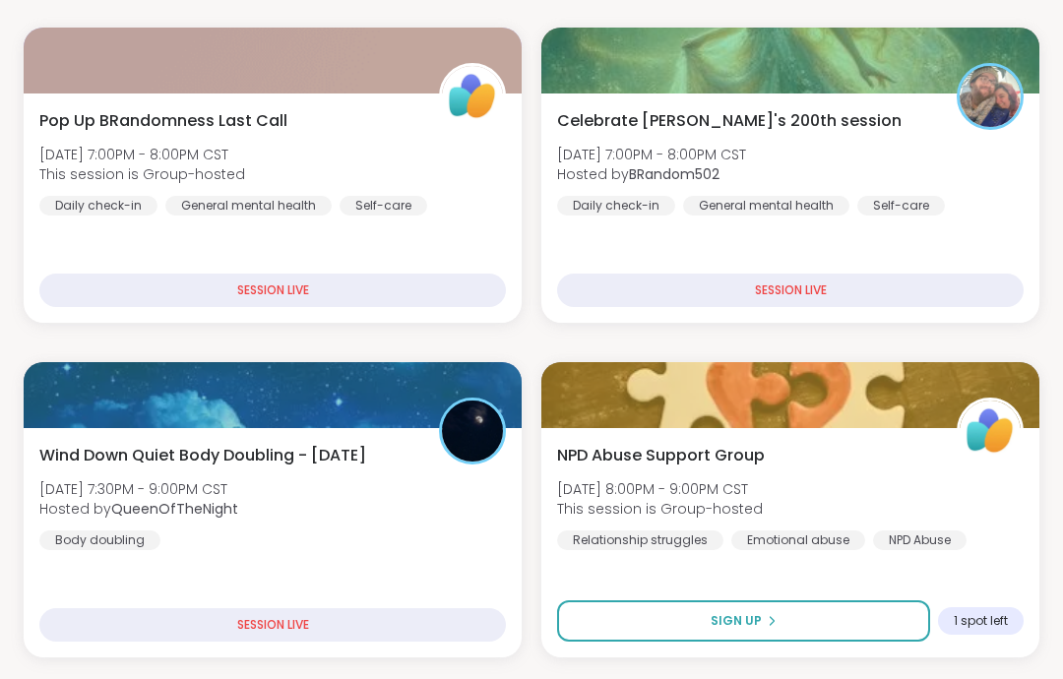
scroll to position [327, 0]
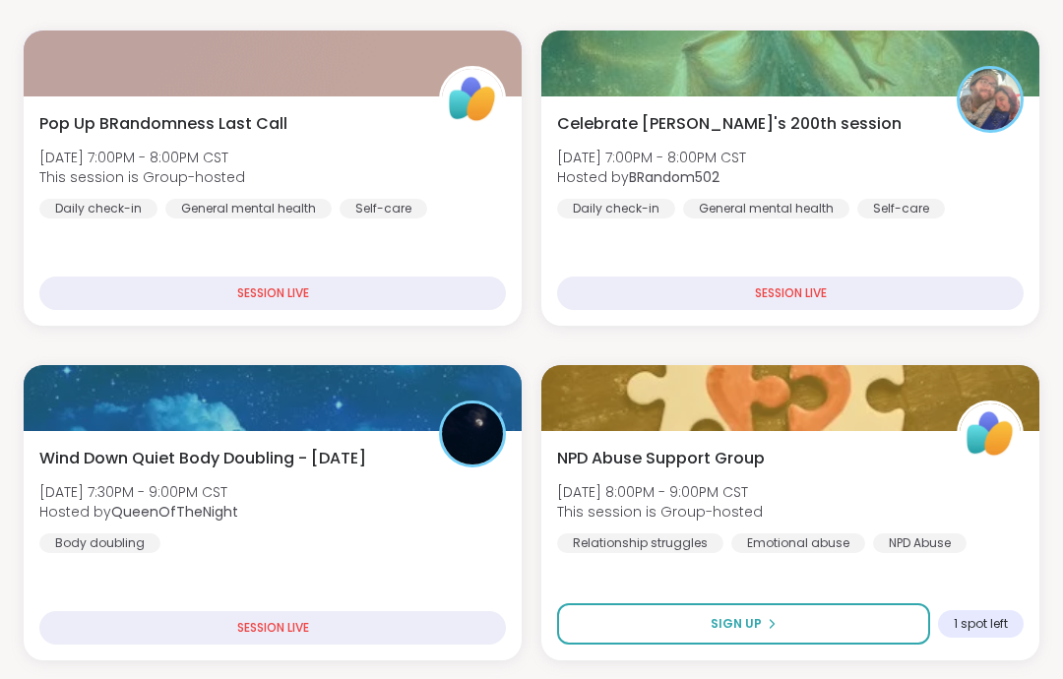
click at [485, 197] on div "Pop Up BRandomness Last Call [DATE] 7:00PM - 8:00PM CST This session is Group-h…" at bounding box center [272, 165] width 467 height 106
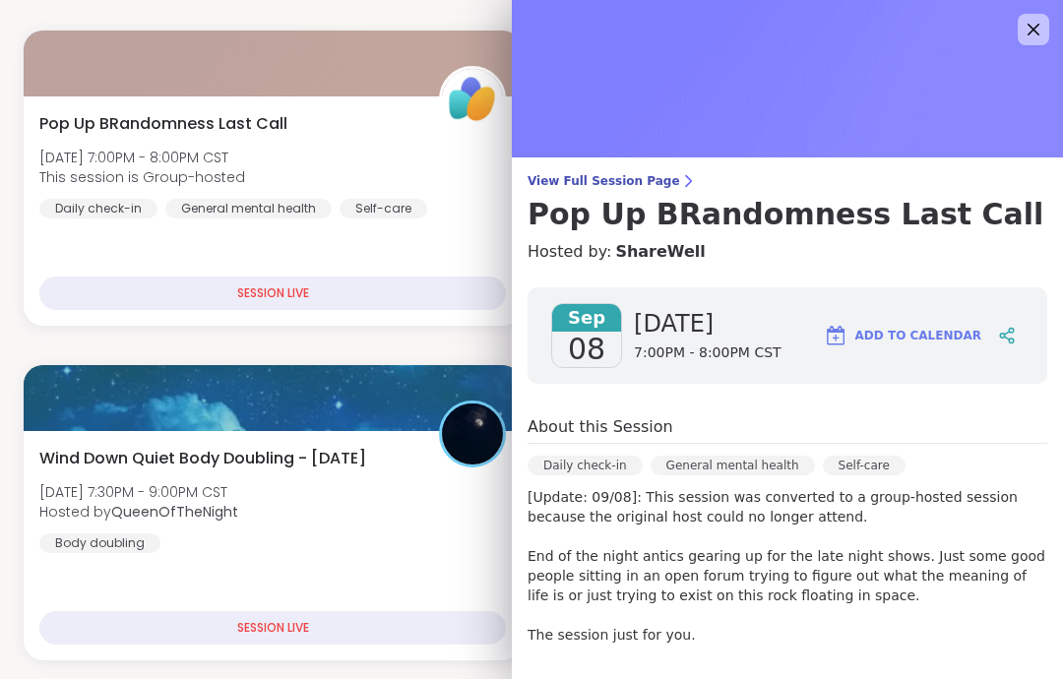
scroll to position [0, 0]
click at [1039, 8] on img at bounding box center [787, 79] width 551 height 158
click at [1030, 41] on icon at bounding box center [1034, 30] width 24 height 24
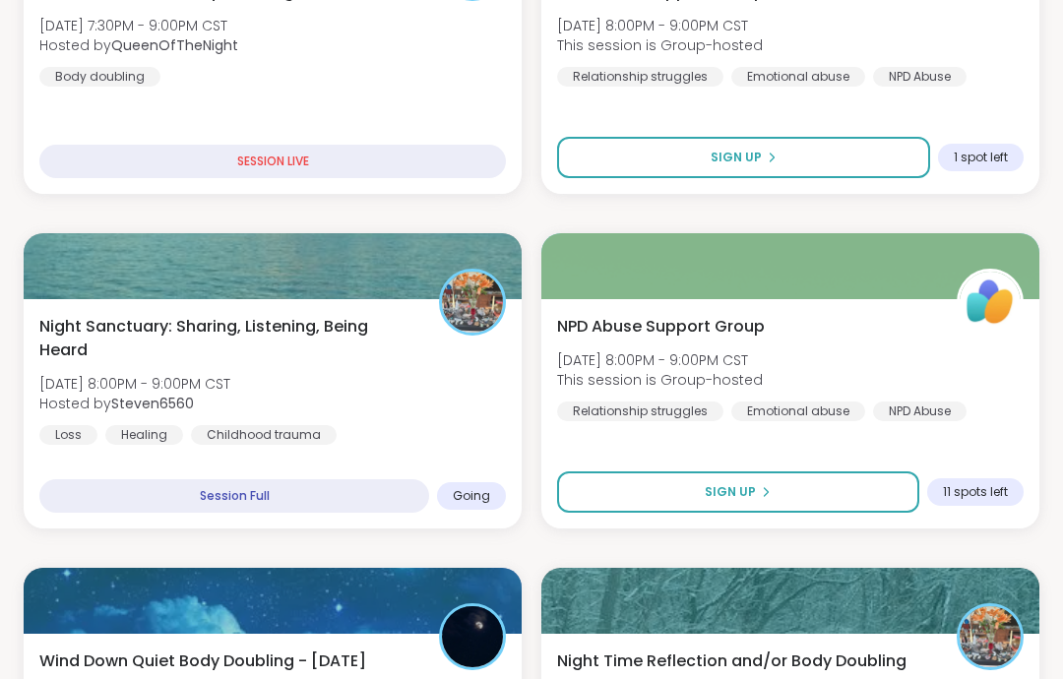
scroll to position [872, 0]
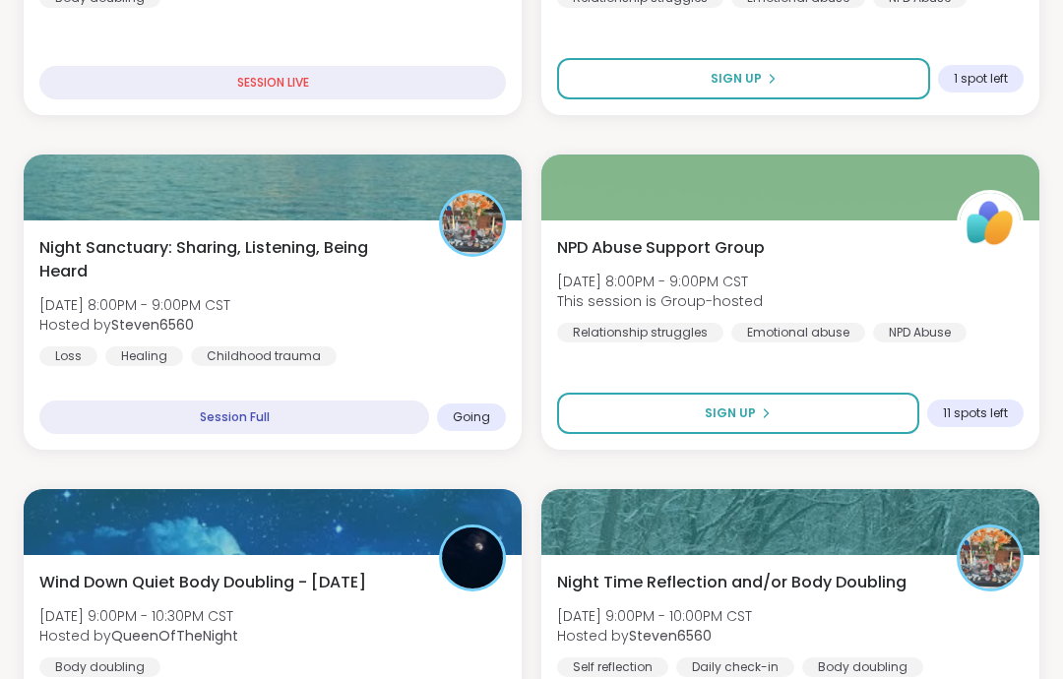
click at [420, 324] on div "Night Sanctuary: Sharing, Listening, Being Heard [DATE] 8:00PM - 9:00PM CST Hos…" at bounding box center [272, 301] width 467 height 130
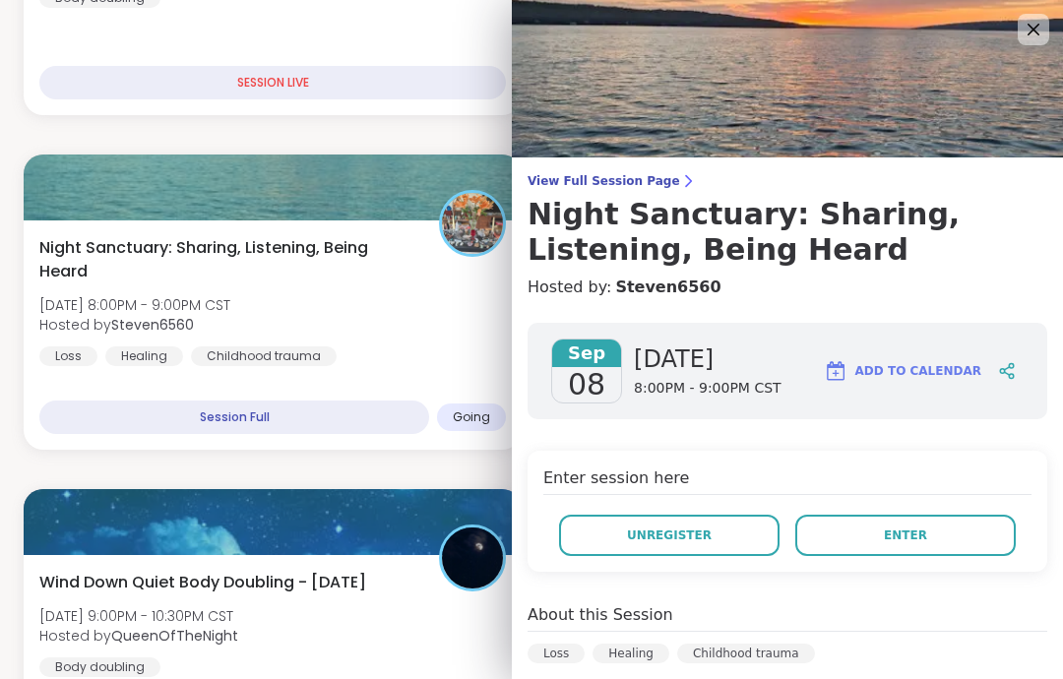
scroll to position [0, 0]
click at [1036, 36] on icon at bounding box center [1034, 30] width 24 height 24
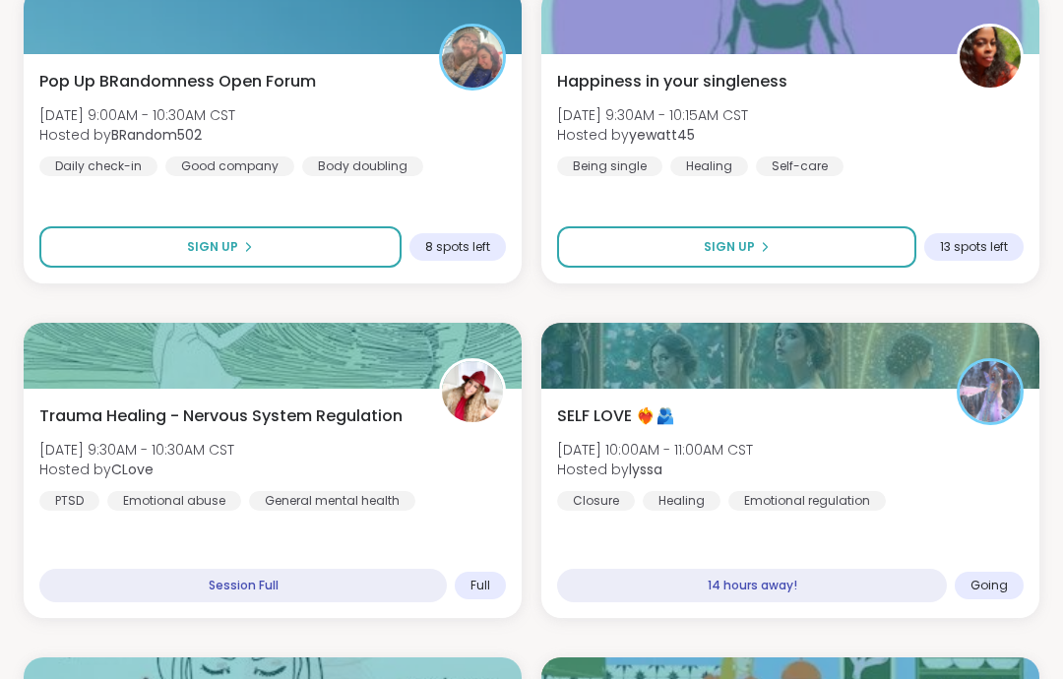
scroll to position [3390, 0]
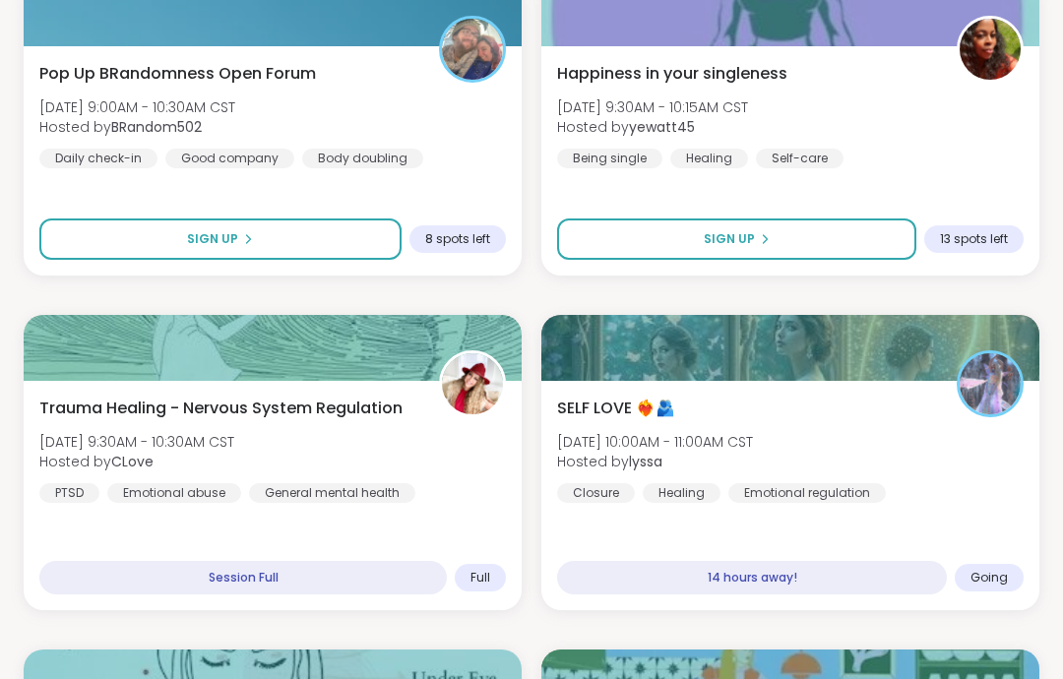
click at [889, 467] on div "SELF LOVE ❤️‍🔥🫂 [DATE] 10:00AM - 11:00AM CST Hosted by lyssa Closure Healing Em…" at bounding box center [790, 450] width 467 height 106
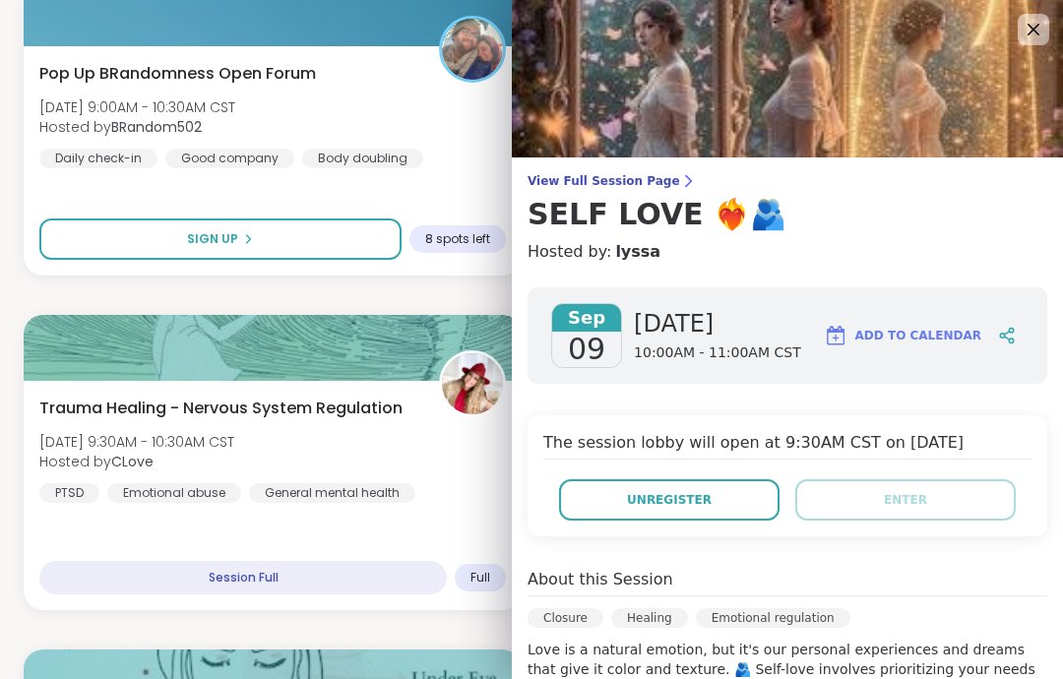
scroll to position [0, 0]
click at [1035, 41] on icon at bounding box center [1034, 30] width 24 height 24
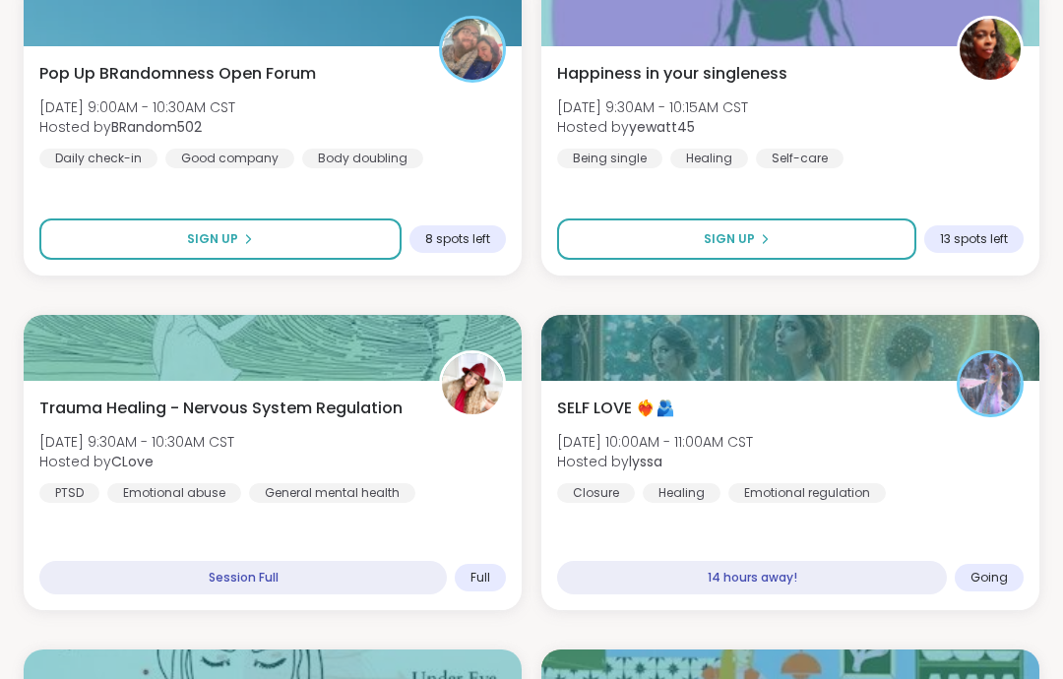
click at [856, 446] on div "SELF LOVE ❤️‍🔥🫂 [DATE] 10:00AM - 11:00AM CST Hosted by lyssa Closure Healing Em…" at bounding box center [790, 450] width 467 height 106
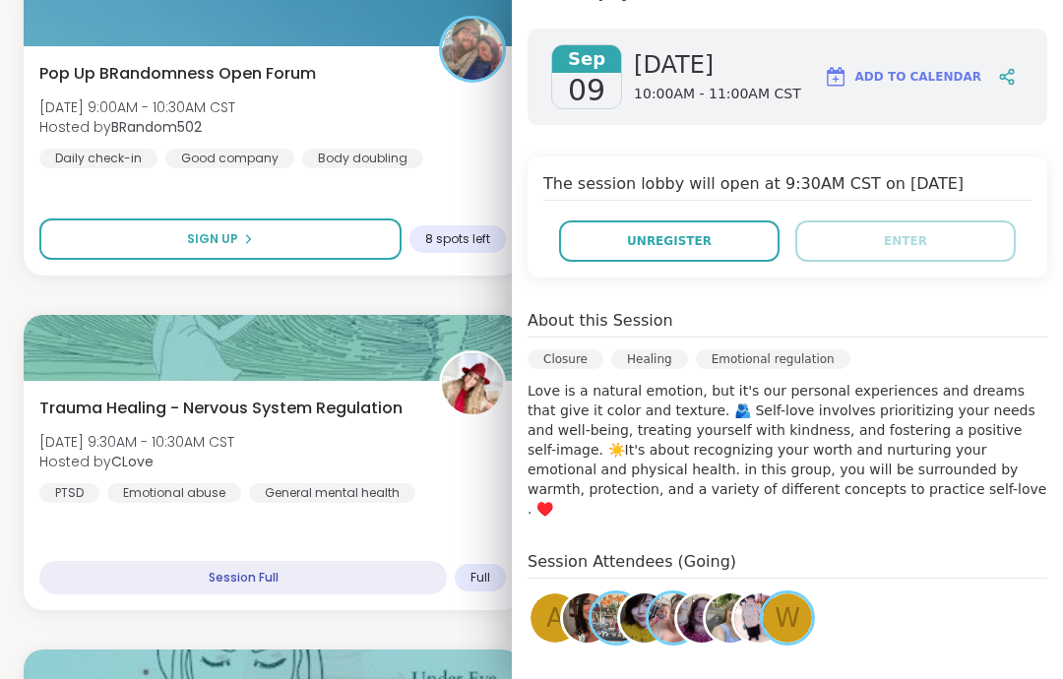
scroll to position [318, 0]
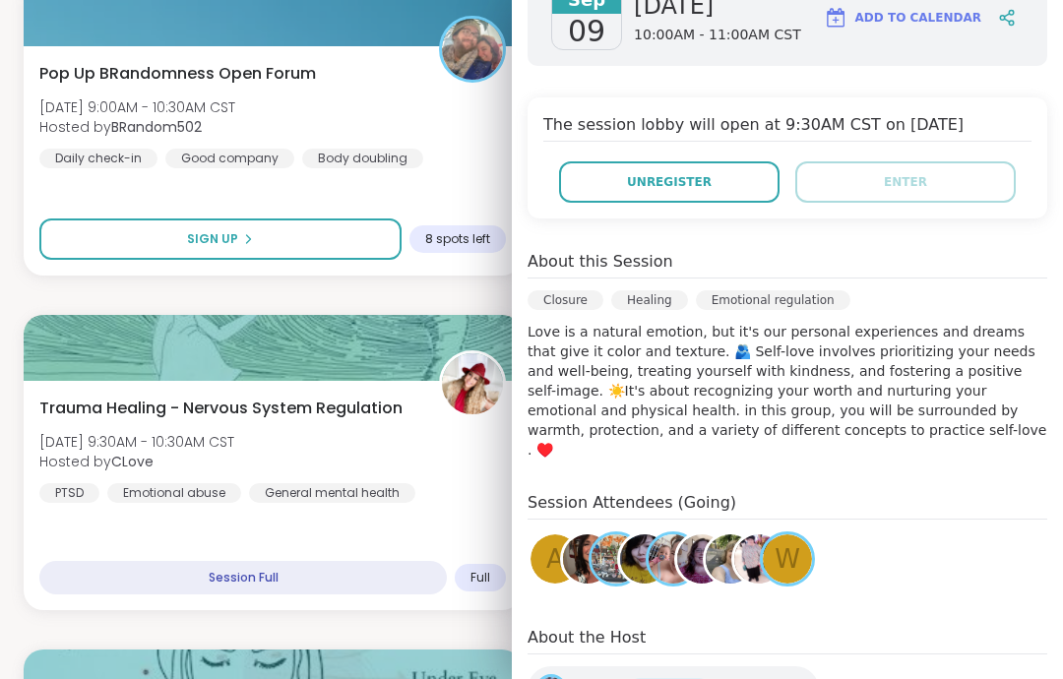
click at [795, 544] on span "w" at bounding box center [788, 559] width 26 height 38
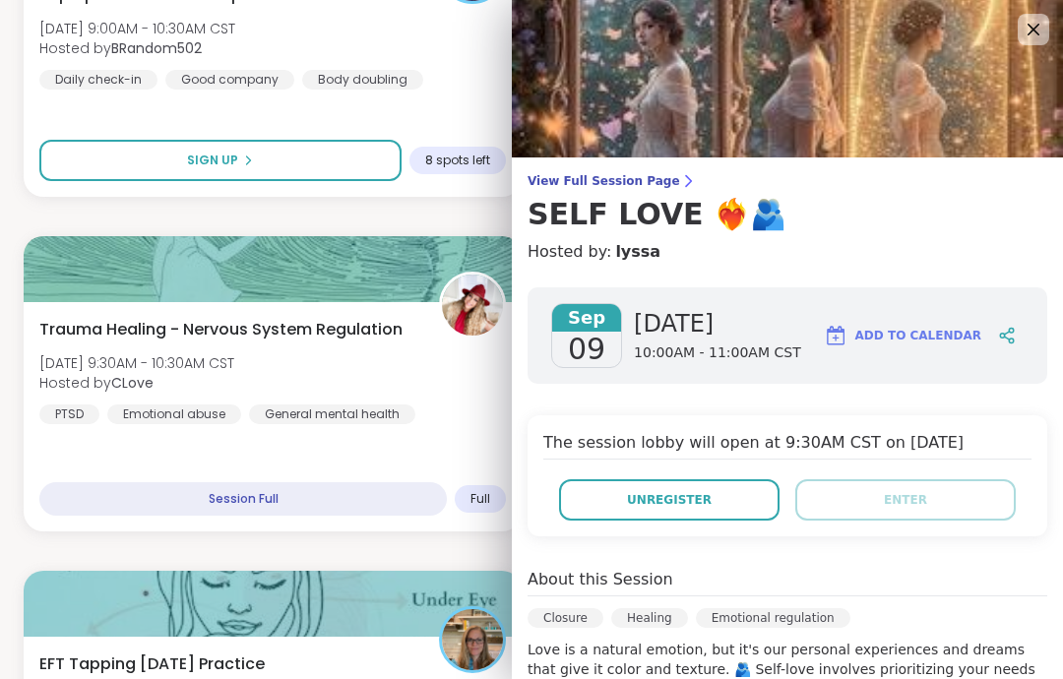
scroll to position [0, 0]
click at [1036, 38] on icon at bounding box center [1034, 30] width 24 height 24
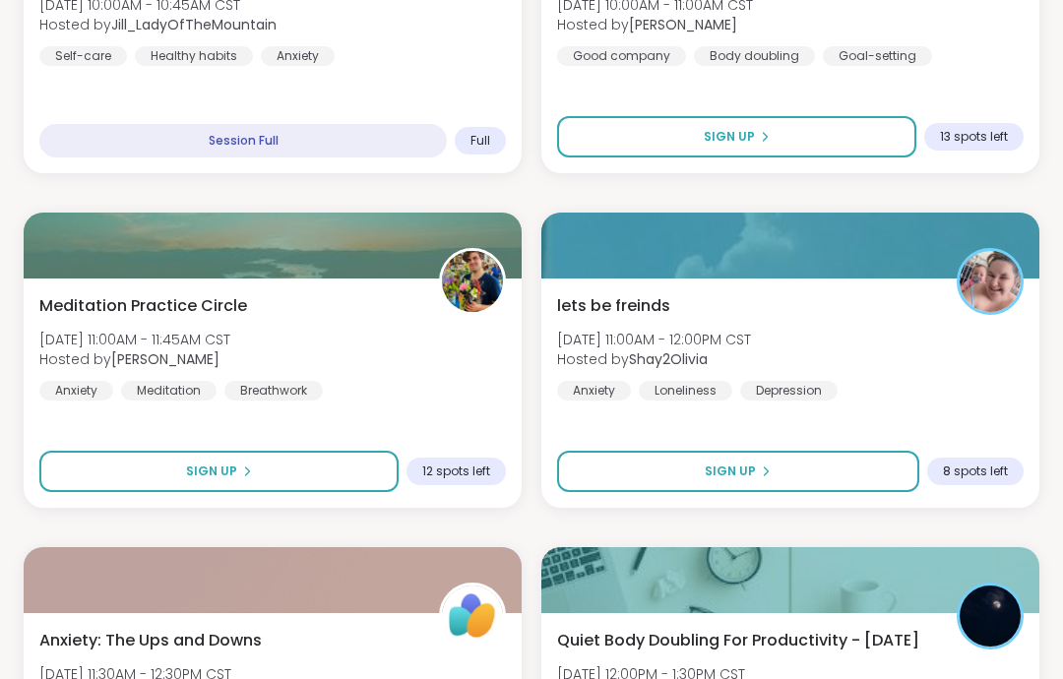
scroll to position [4161, 0]
click at [993, 376] on div "lets be freinds [DATE] 11:00AM - 12:00PM CST Hosted by Shay2Olivia Anxiety Lone…" at bounding box center [790, 347] width 467 height 106
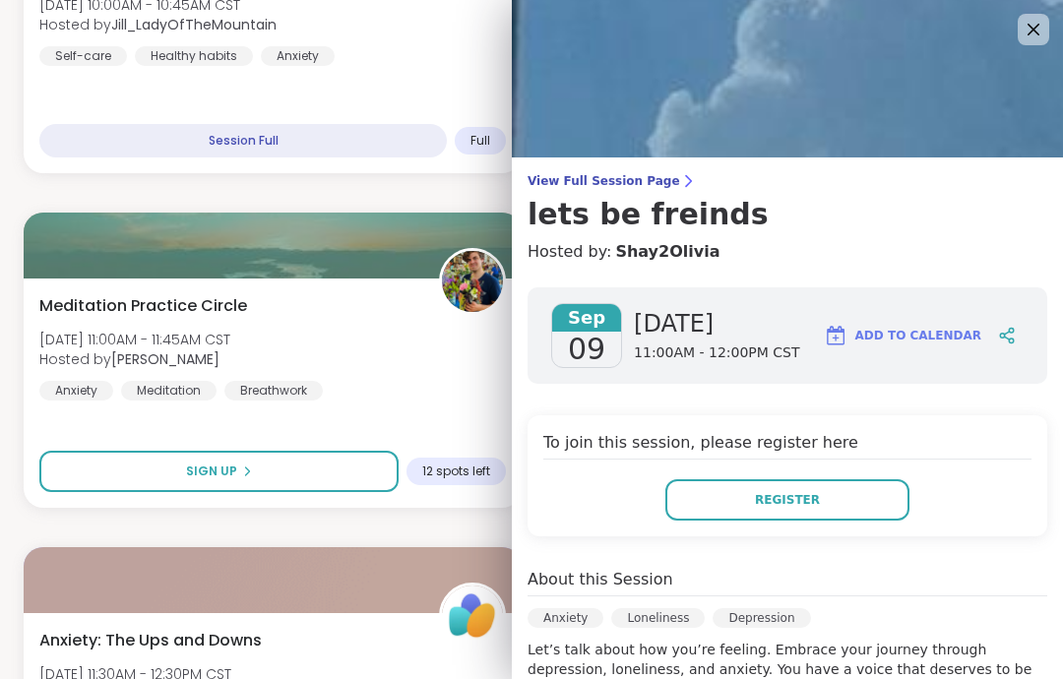
scroll to position [0, 0]
click at [1033, 66] on img at bounding box center [787, 79] width 551 height 158
click at [1040, 55] on img at bounding box center [787, 79] width 551 height 158
click at [1061, 41] on img at bounding box center [787, 79] width 551 height 158
click at [1014, 34] on img at bounding box center [787, 79] width 551 height 158
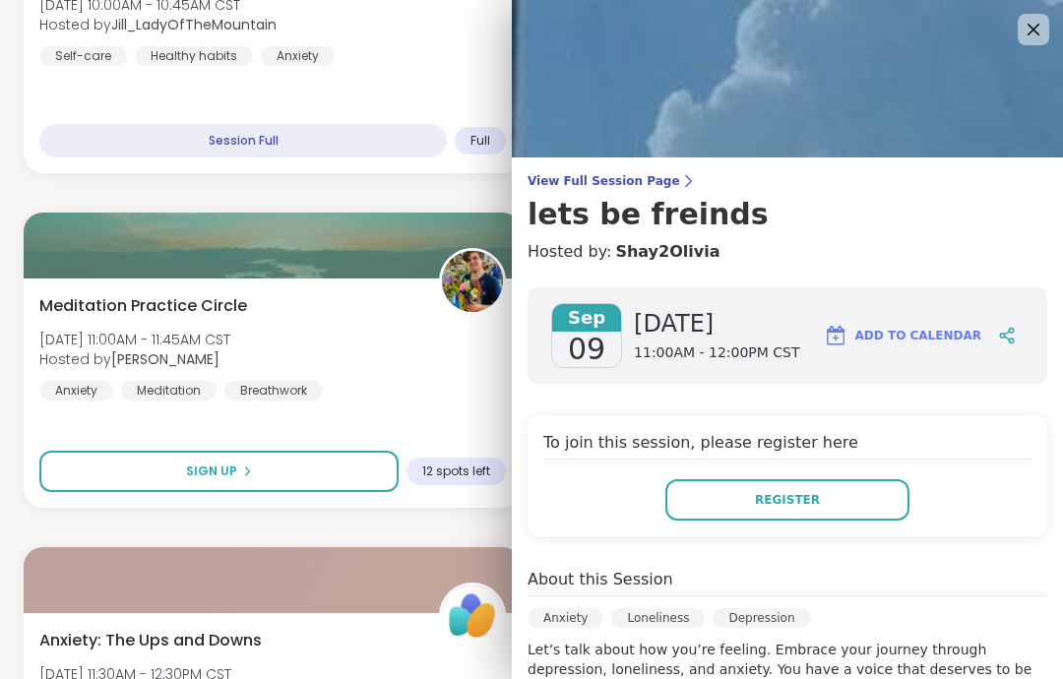
click at [1033, 37] on icon at bounding box center [1034, 30] width 24 height 24
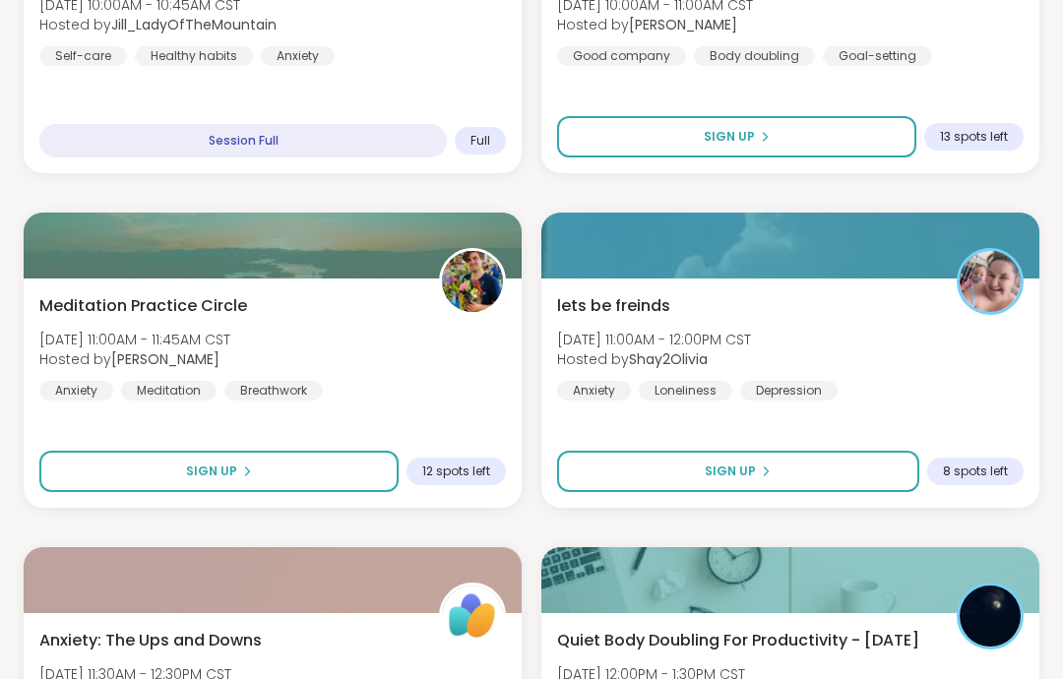
click at [1033, 36] on div "Good Morning Body Doubling For Productivity [DATE] 10:00AM - 11:00AM CST Hosted…" at bounding box center [790, 58] width 498 height 229
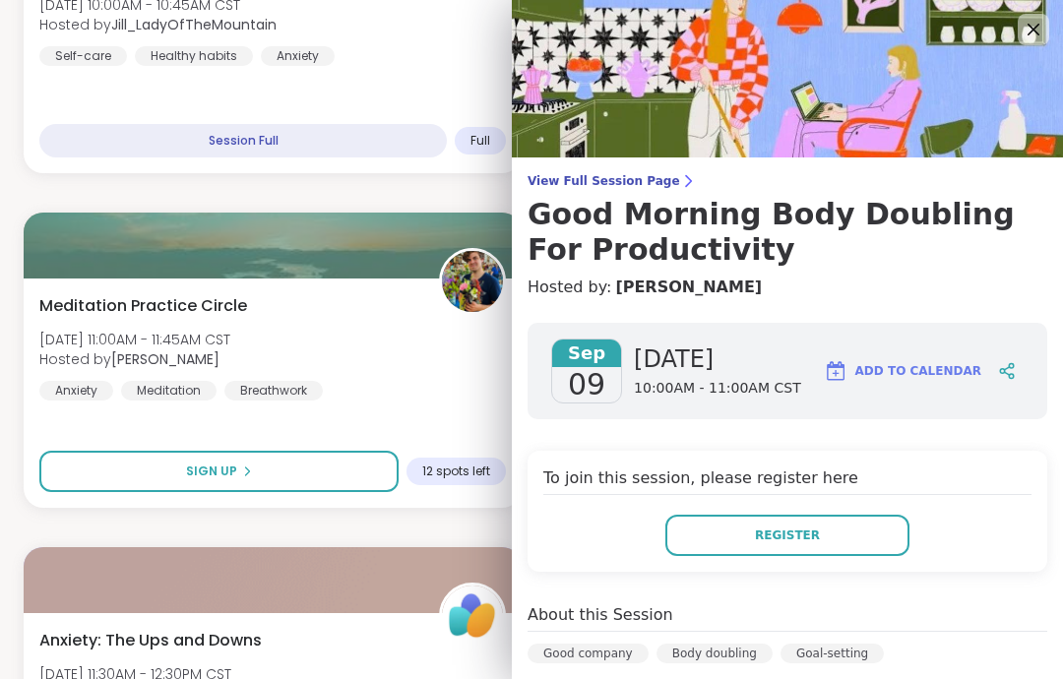
click at [1033, 35] on icon at bounding box center [1034, 30] width 24 height 24
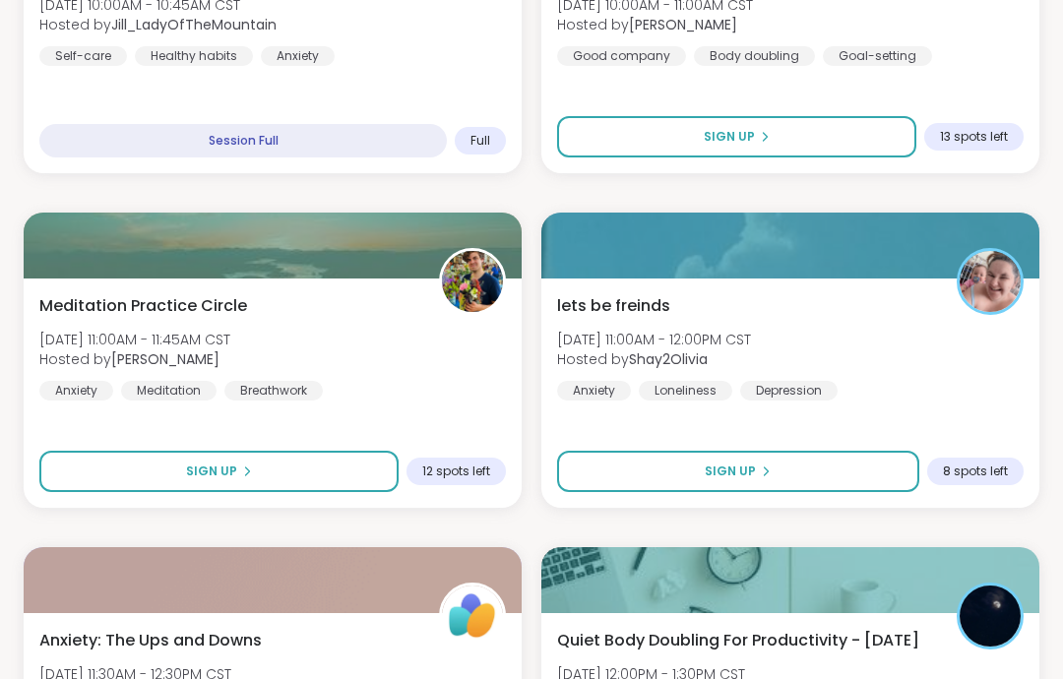
click at [360, 346] on div "Meditation Practice Circle [DATE] 11:00AM - 11:45AM CST Hosted by [PERSON_NAME]…" at bounding box center [272, 347] width 467 height 106
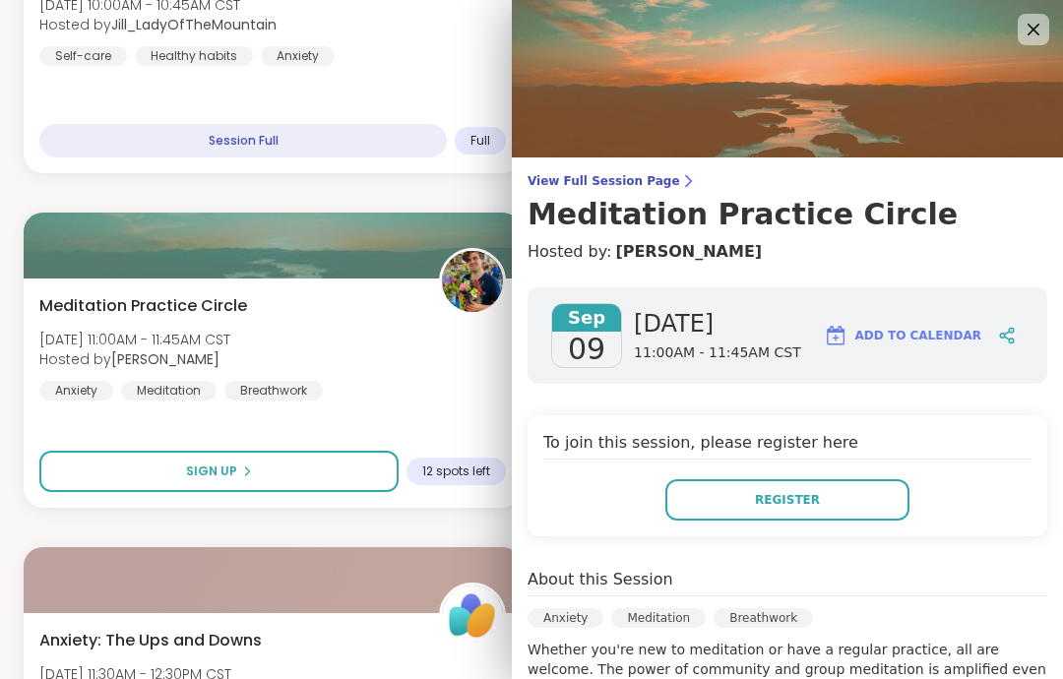
click at [1035, 38] on icon at bounding box center [1034, 30] width 24 height 24
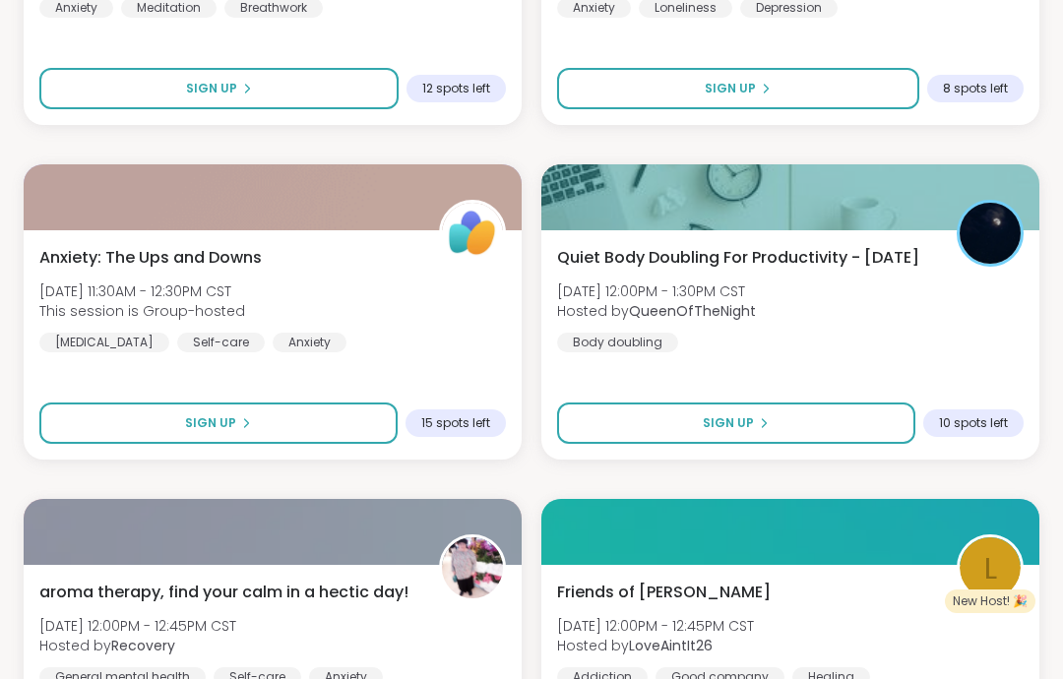
scroll to position [4547, 0]
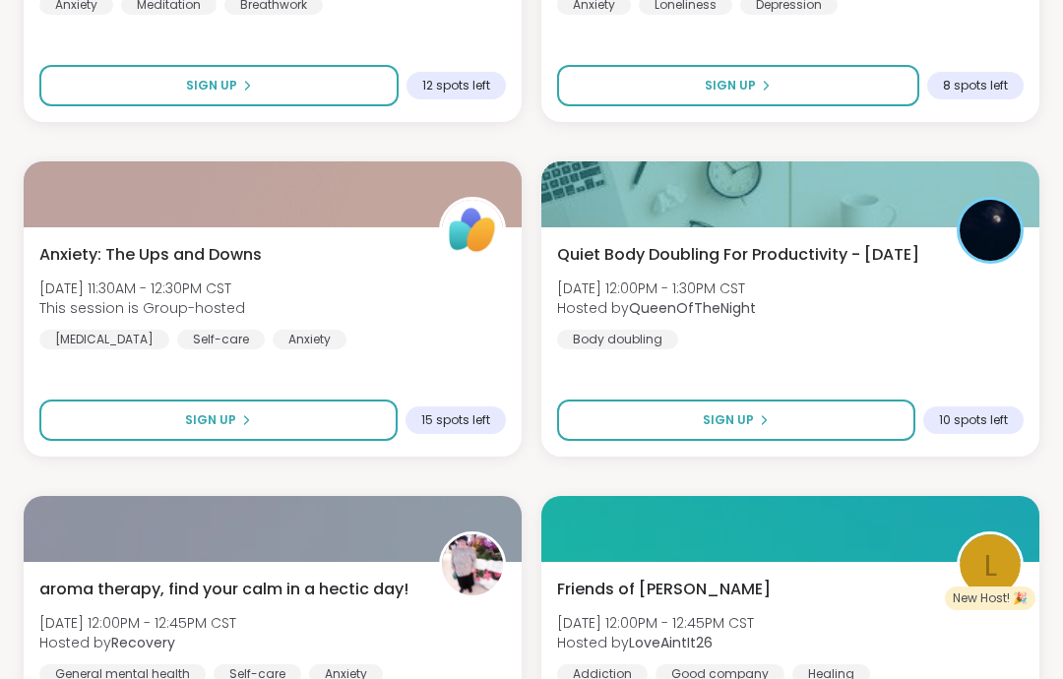
click at [984, 373] on div "Quiet Body Doubling For Productivity - [DATE] [DATE] 12:00PM - 1:30PM CST Hoste…" at bounding box center [790, 341] width 498 height 229
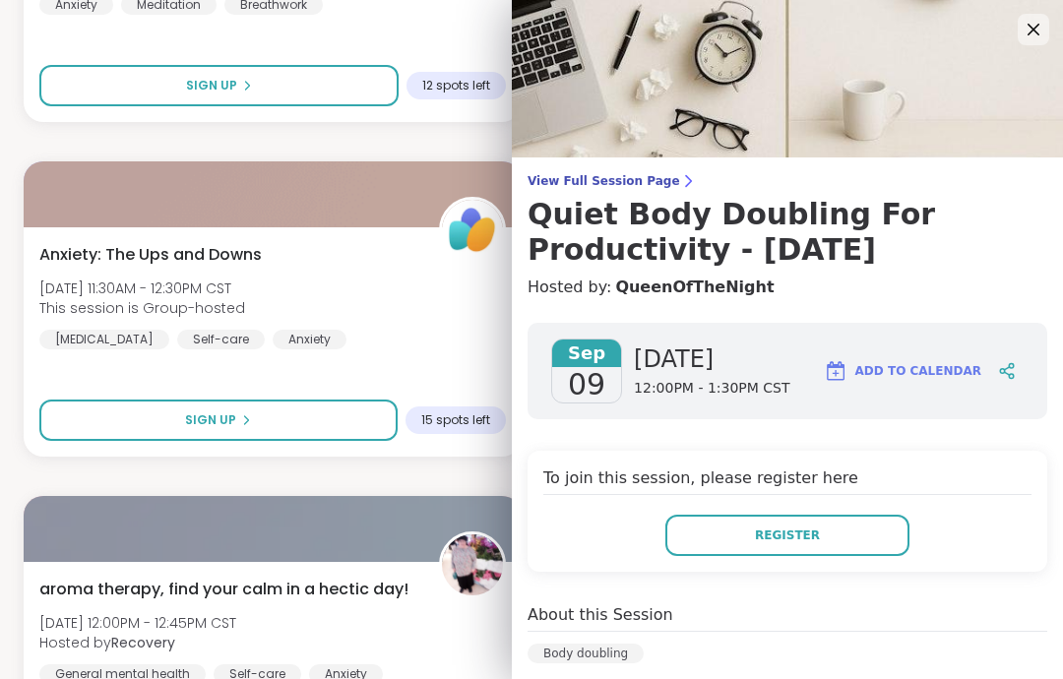
scroll to position [-3, 0]
click at [1053, 44] on img at bounding box center [787, 79] width 551 height 158
click at [1053, 35] on img at bounding box center [787, 79] width 551 height 158
click at [1052, 35] on img at bounding box center [787, 79] width 551 height 158
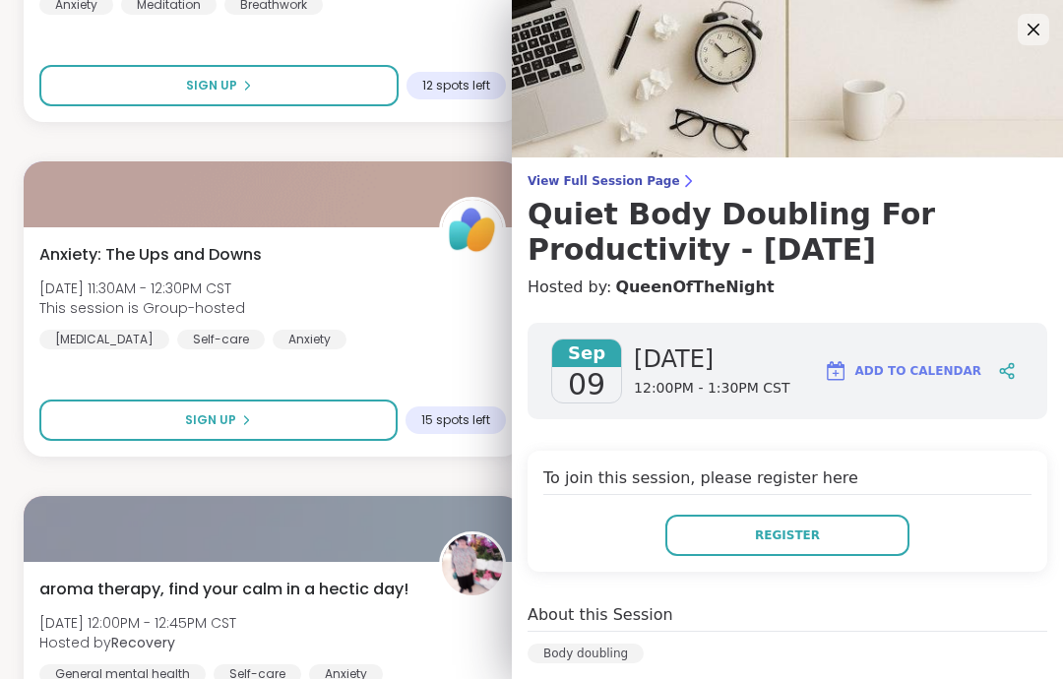
click at [1052, 28] on img at bounding box center [787, 79] width 551 height 158
click at [1051, 28] on img at bounding box center [787, 79] width 551 height 158
click at [1033, 22] on icon at bounding box center [1034, 30] width 24 height 24
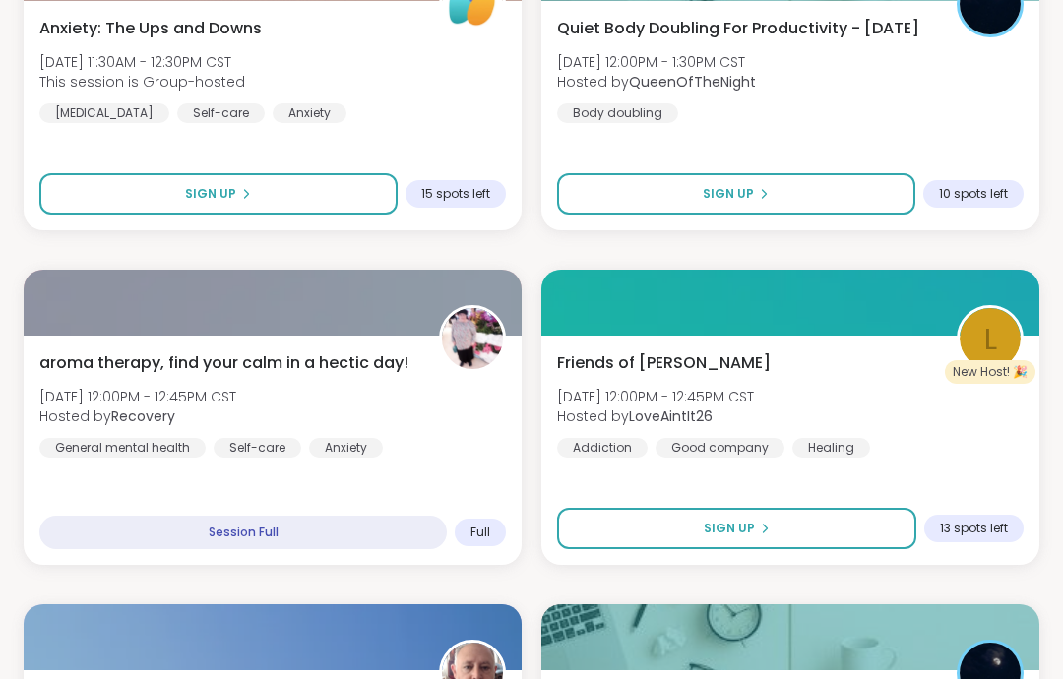
scroll to position [4777, 0]
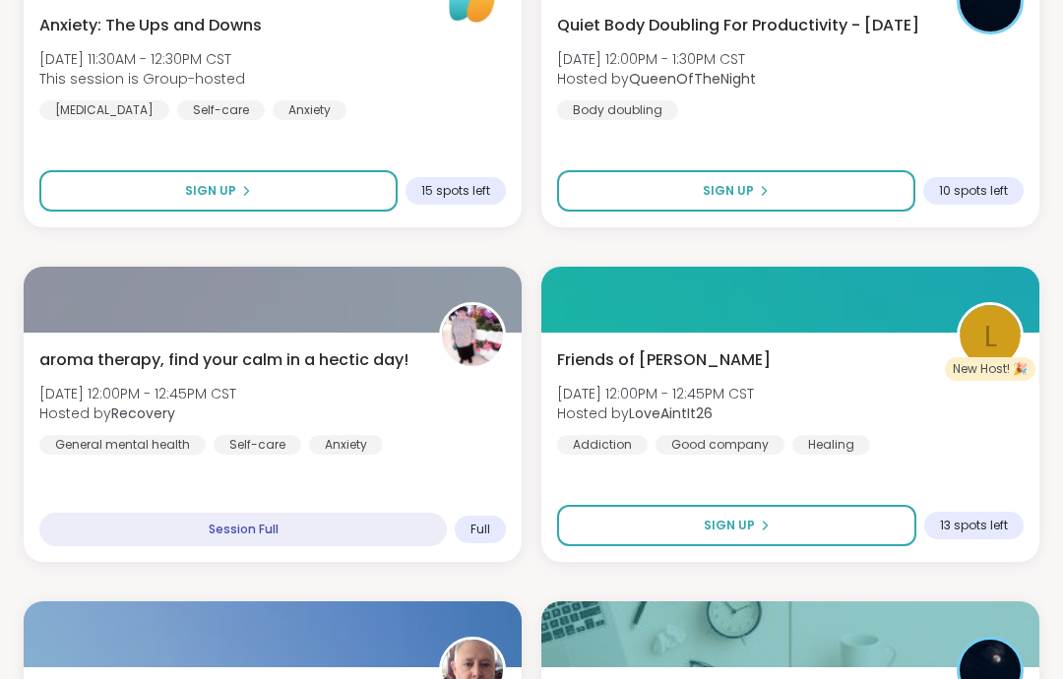
click at [927, 460] on div "Friends of [PERSON_NAME] [DATE] 12:00PM - 12:45PM CST Hosted by LoveAintIt26 Ad…" at bounding box center [790, 447] width 498 height 229
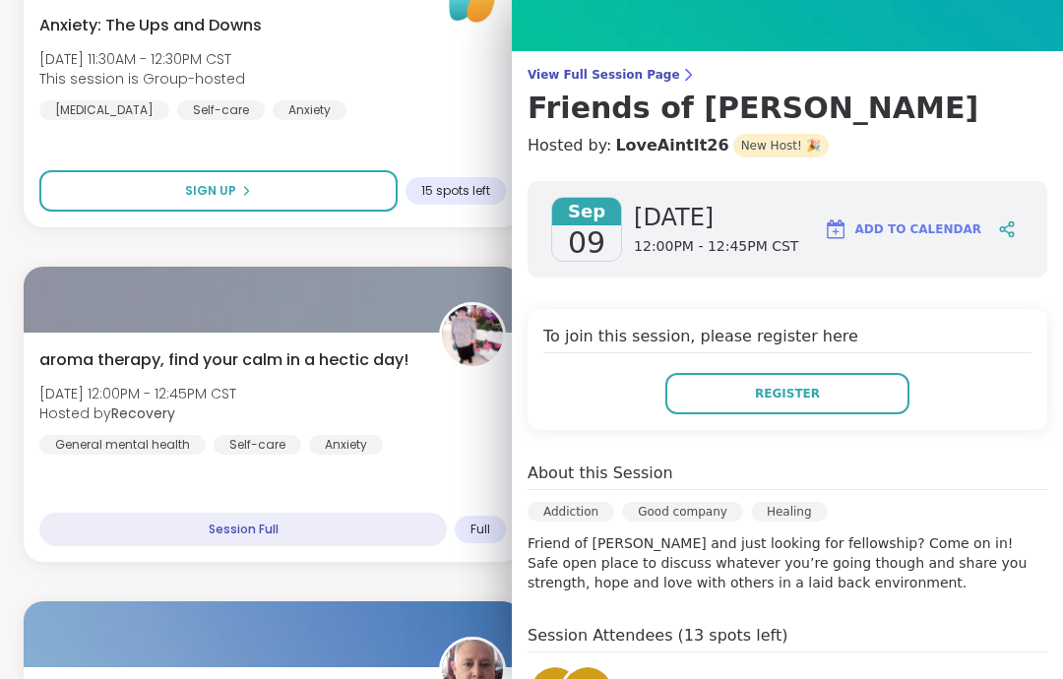
scroll to position [107, 0]
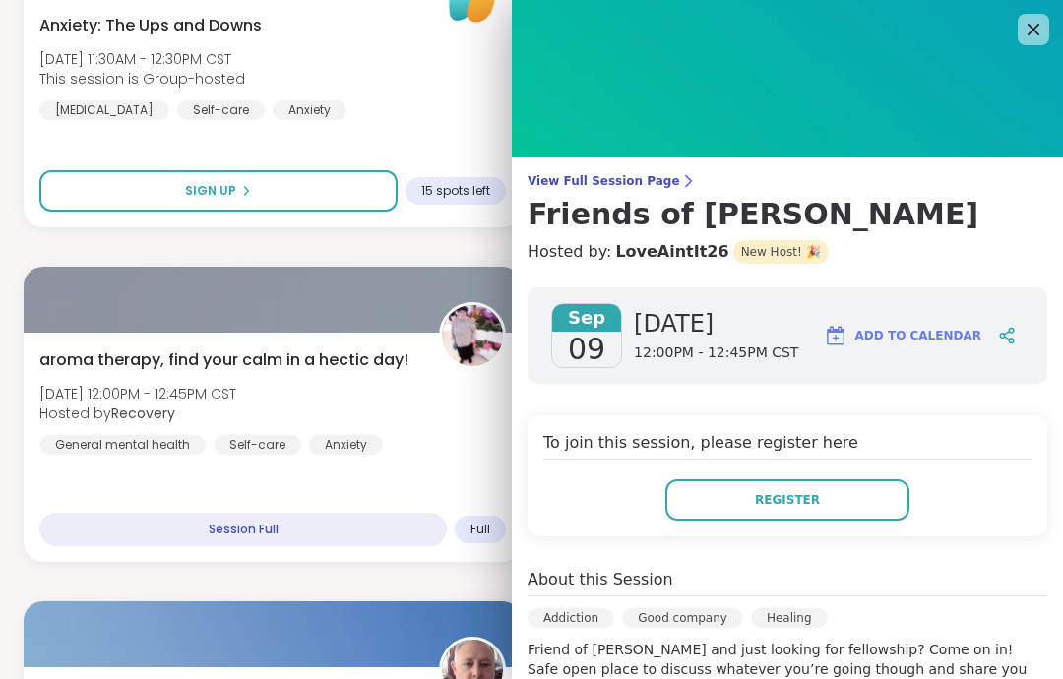
click at [1055, 29] on img at bounding box center [787, 79] width 551 height 158
click at [1051, 37] on img at bounding box center [787, 79] width 551 height 158
click at [1024, 41] on icon at bounding box center [1034, 30] width 24 height 24
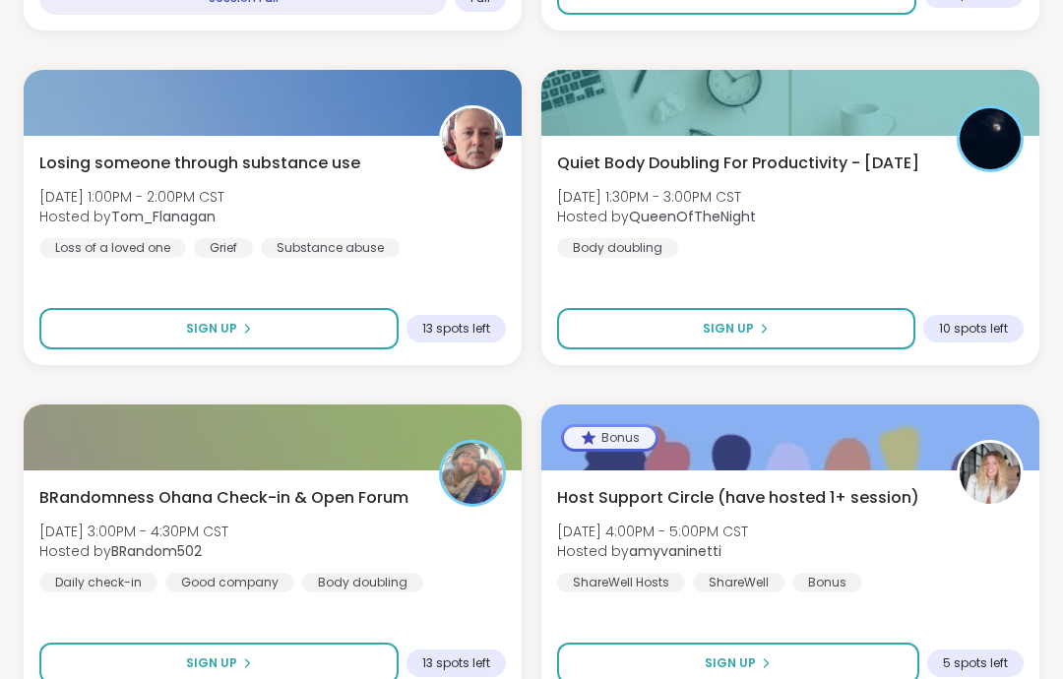
scroll to position [5296, 0]
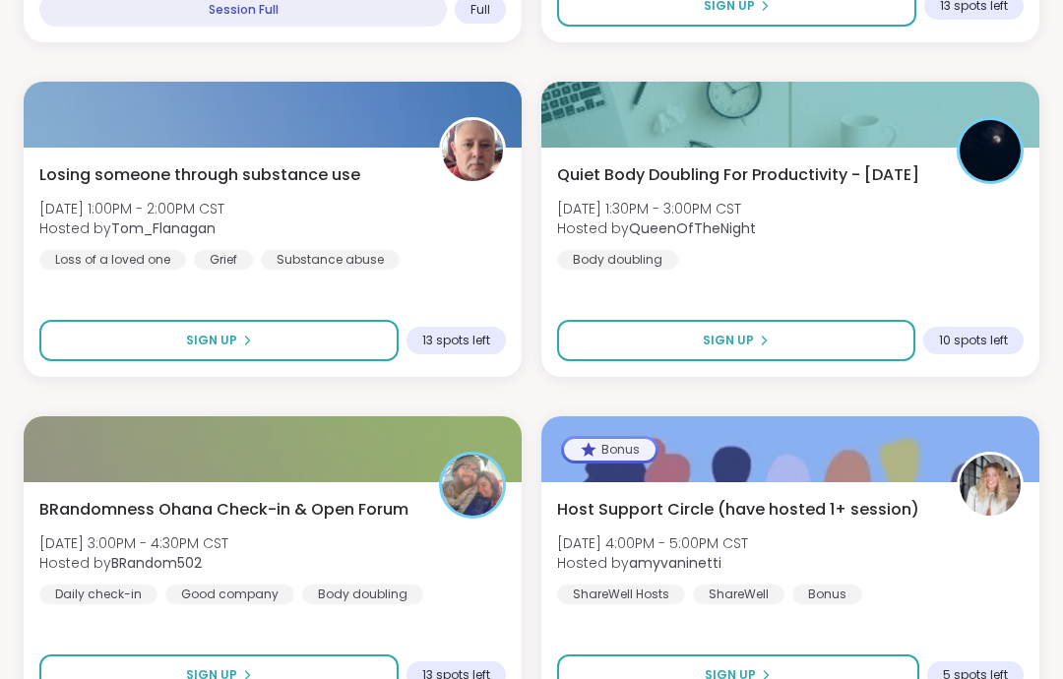
click at [406, 265] on div "Losing someone through substance use [DATE] 1:00PM - 2:00PM CST Hosted by [PERS…" at bounding box center [272, 216] width 467 height 106
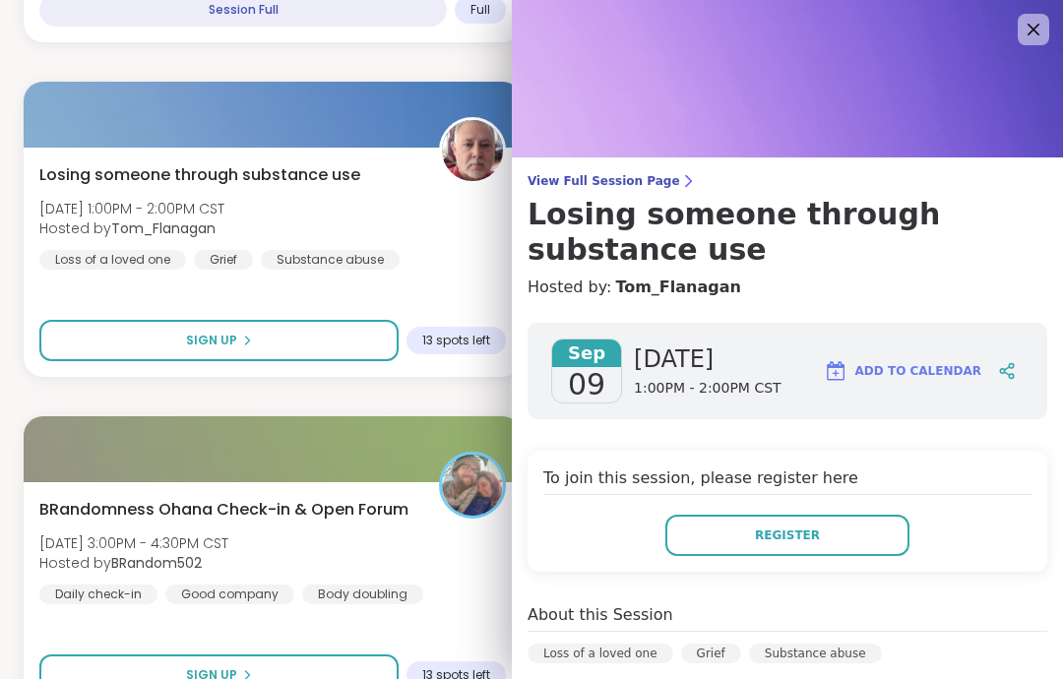
scroll to position [0, 0]
click at [1031, 40] on icon at bounding box center [1034, 30] width 24 height 24
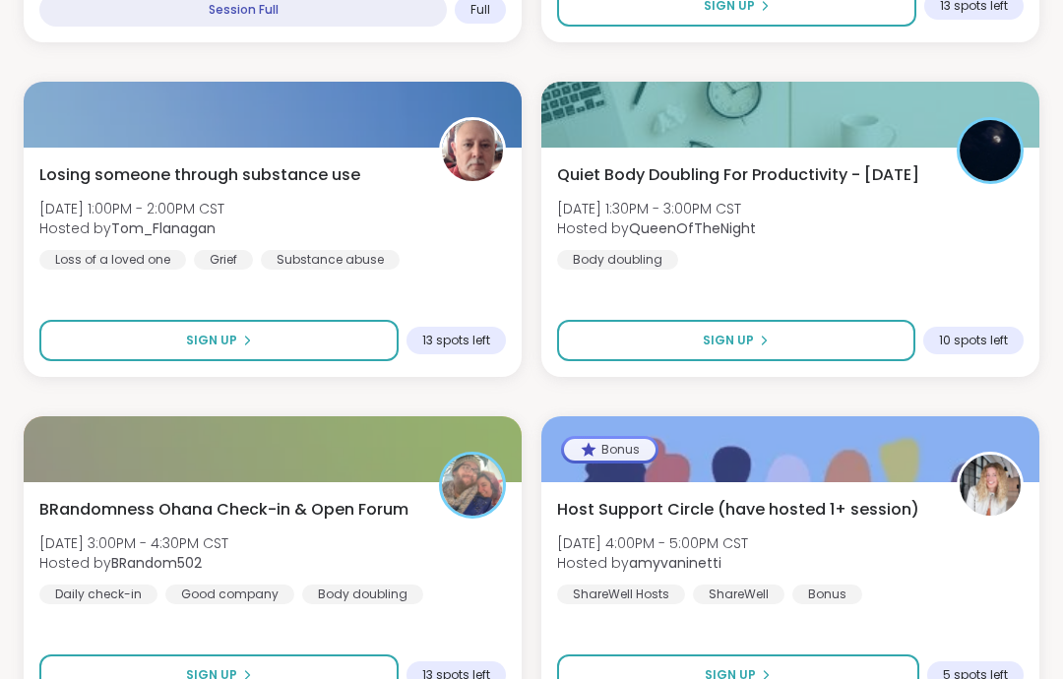
click at [346, 678] on button "Sign Up" at bounding box center [218, 675] width 359 height 41
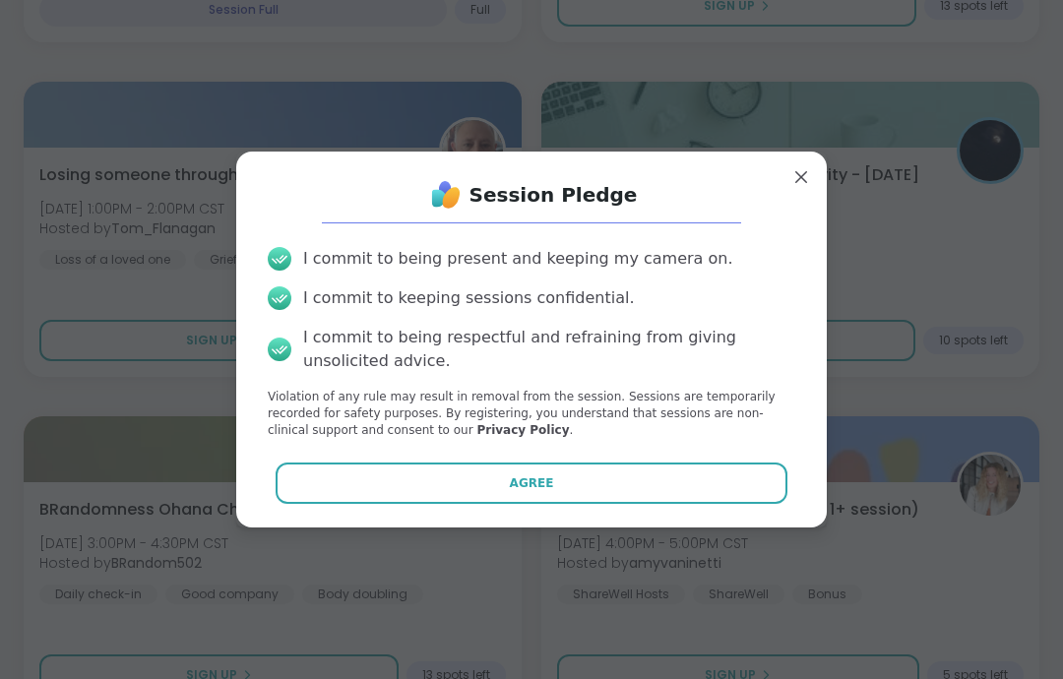
click at [489, 504] on button "Agree" at bounding box center [532, 483] width 513 height 41
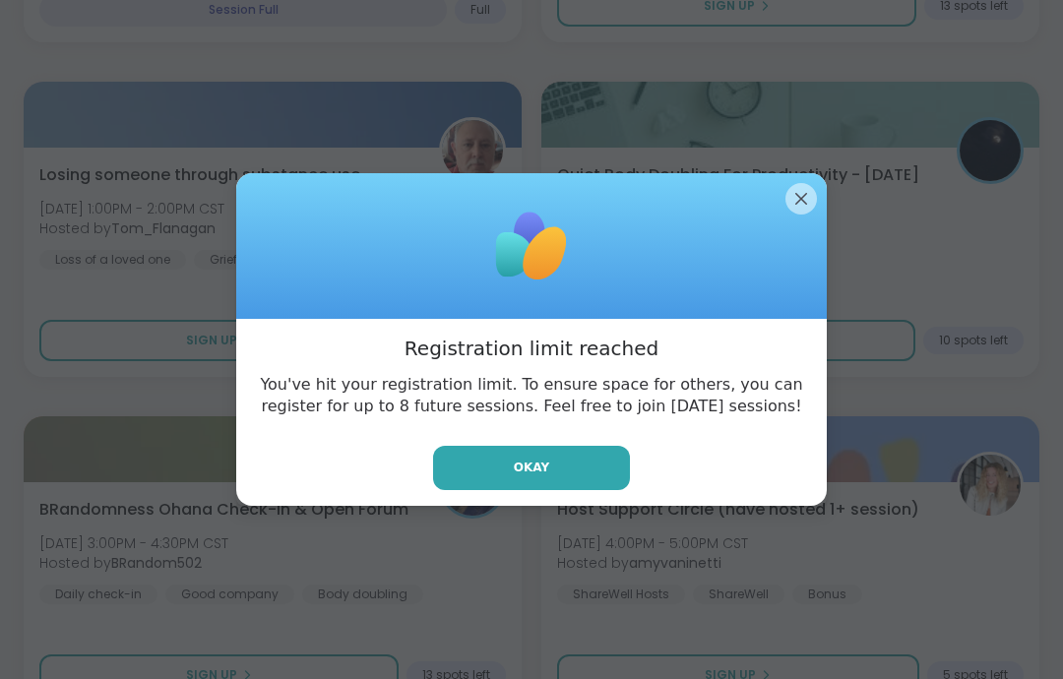
click at [562, 490] on button "Okay" at bounding box center [531, 468] width 197 height 44
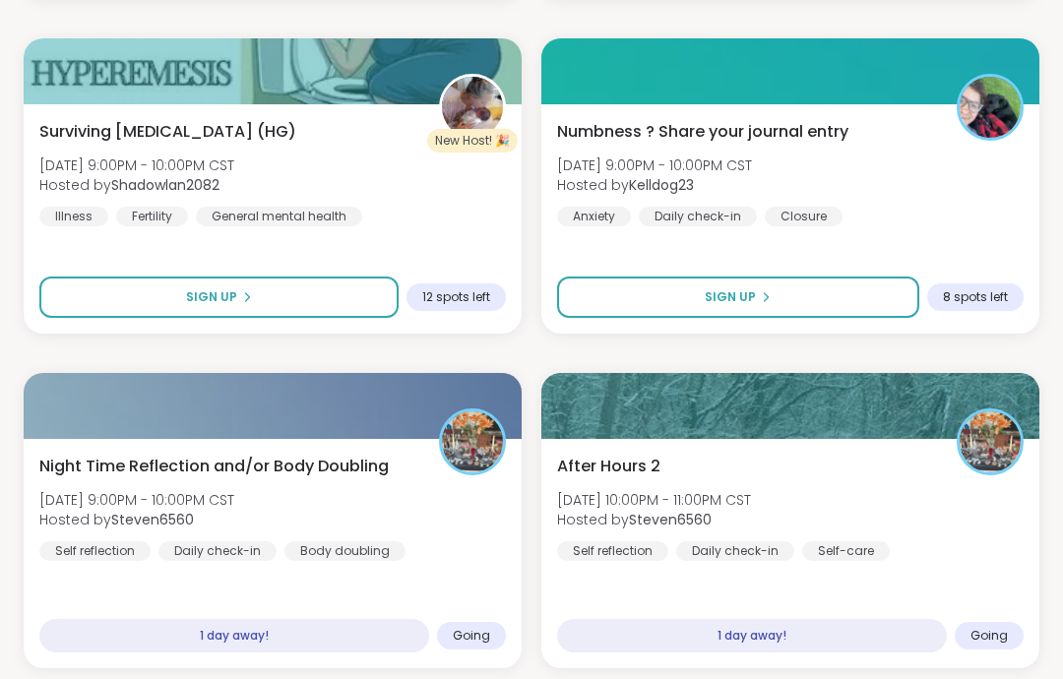
scroll to position [8351, 0]
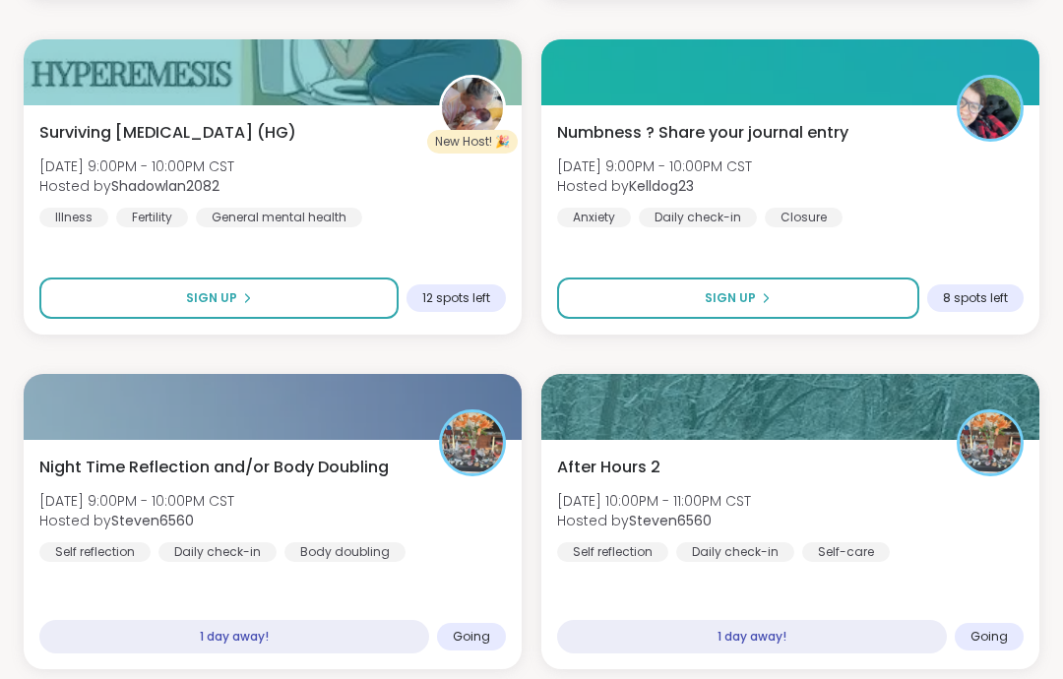
click at [930, 510] on div "After Hours 2 [DATE] 10:00PM - 11:00PM CST Hosted by Steven6560 Self reflection…" at bounding box center [790, 509] width 467 height 106
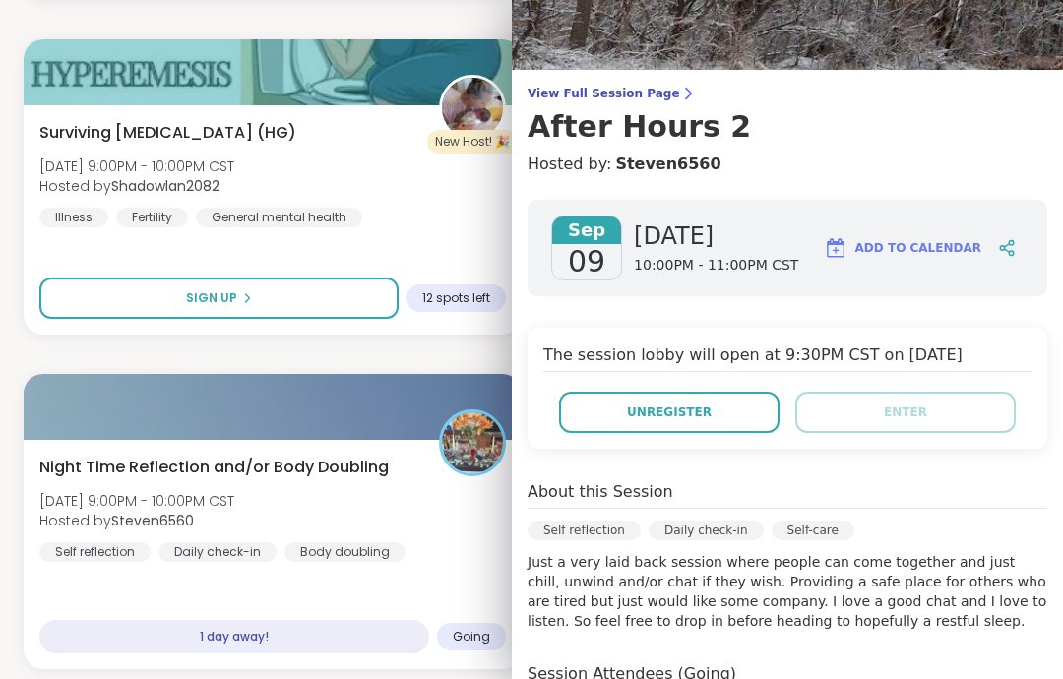
scroll to position [59, 0]
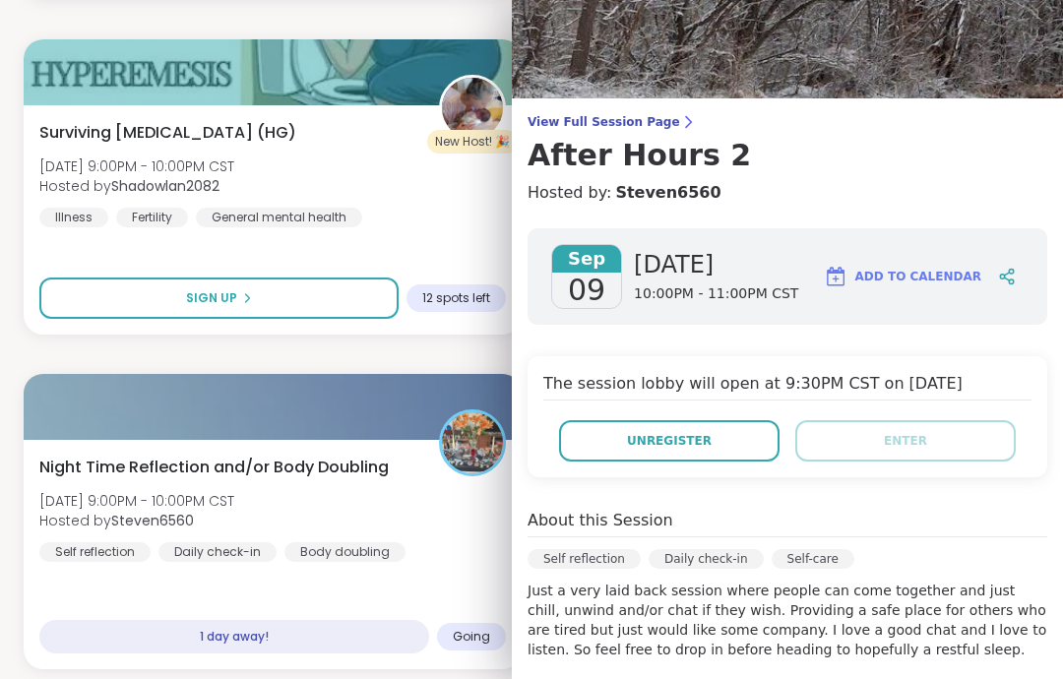
click at [759, 448] on button "Unregister" at bounding box center [669, 440] width 221 height 41
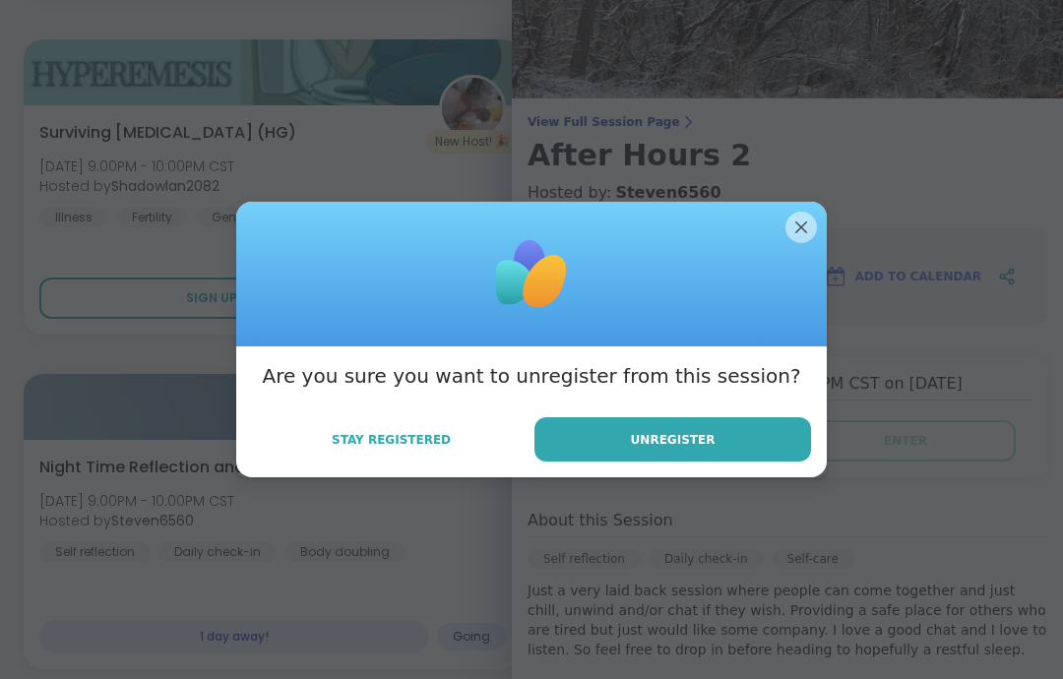
click at [777, 462] on button "Unregister" at bounding box center [673, 439] width 277 height 44
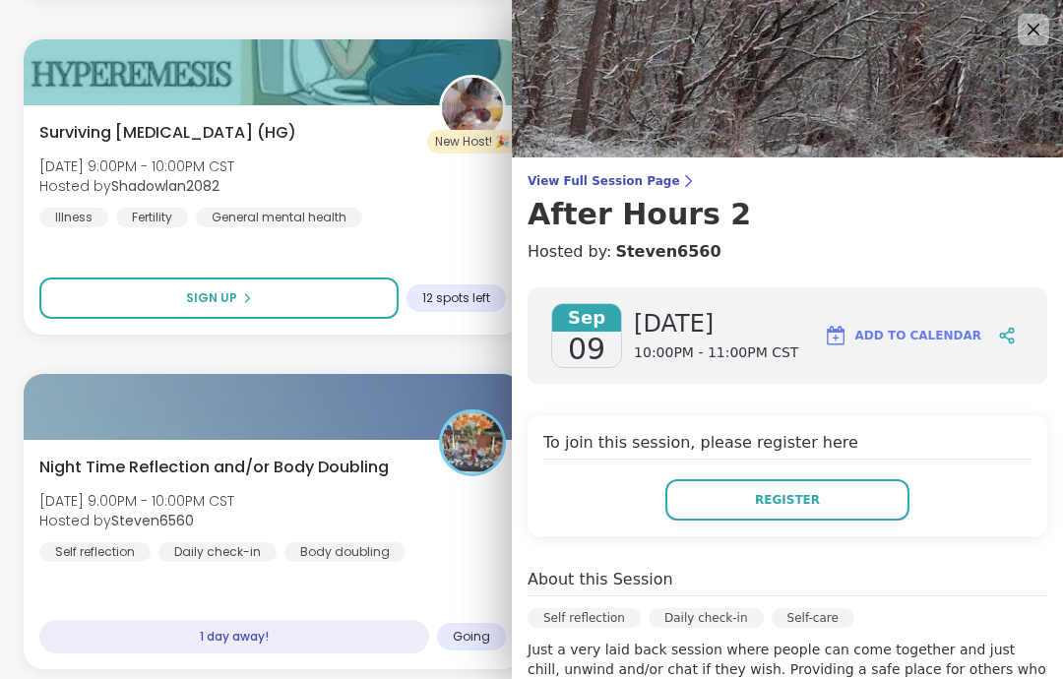
scroll to position [0, 0]
click at [1023, 50] on img at bounding box center [787, 79] width 551 height 158
click at [1031, 39] on icon at bounding box center [1034, 30] width 24 height 24
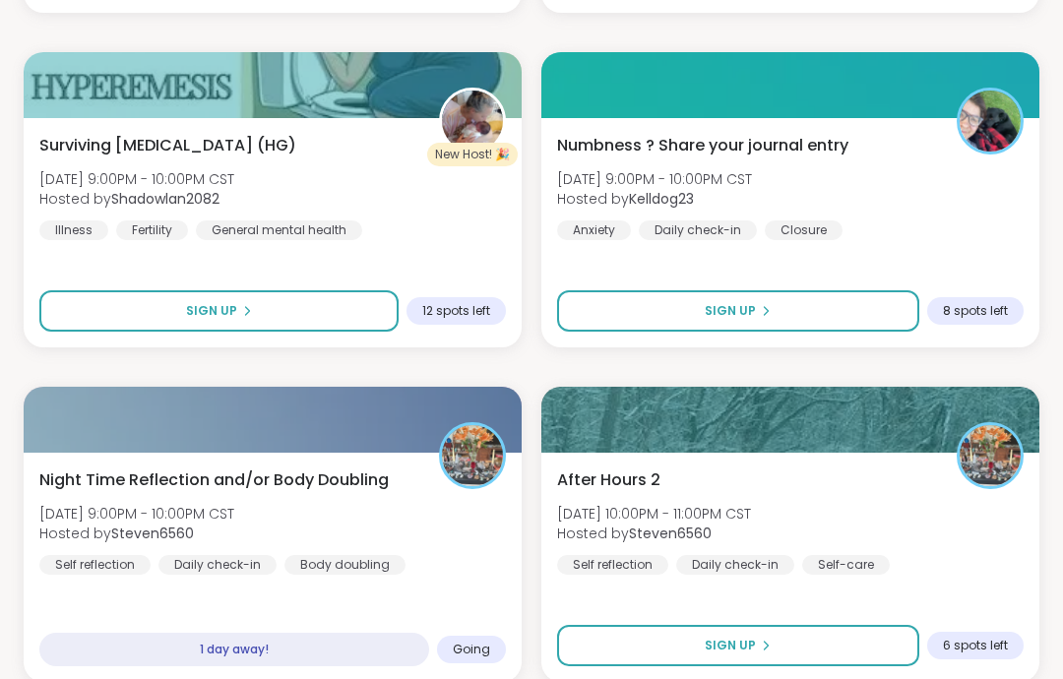
scroll to position [8377, 0]
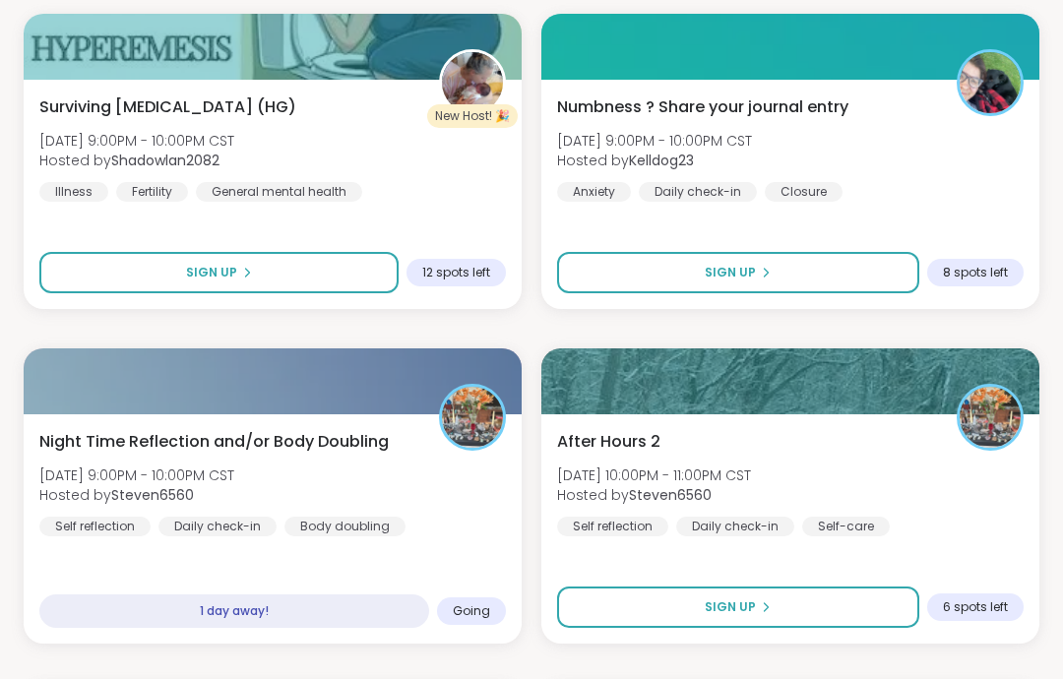
click at [892, 607] on button "Sign Up" at bounding box center [738, 607] width 362 height 41
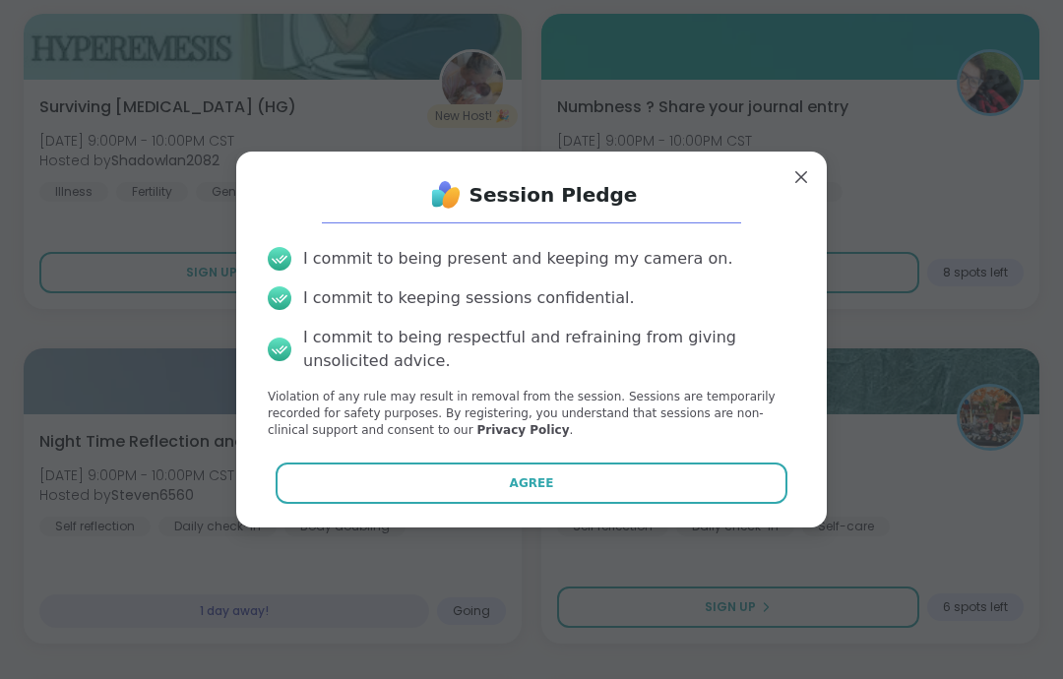
click at [777, 504] on button "Agree" at bounding box center [532, 483] width 513 height 41
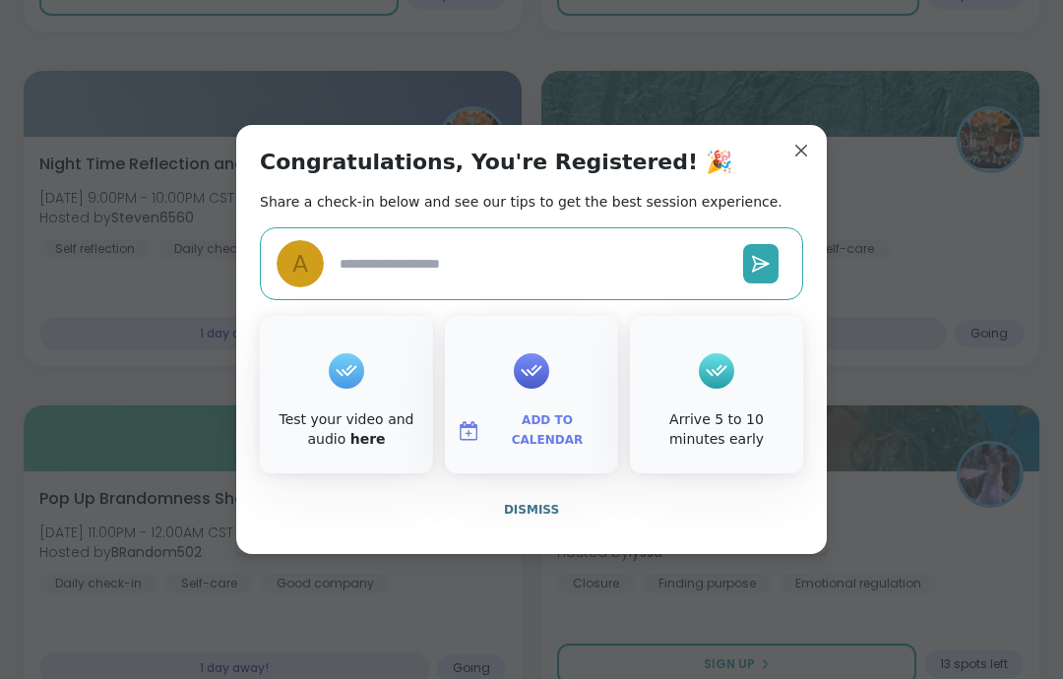
scroll to position [8673, 0]
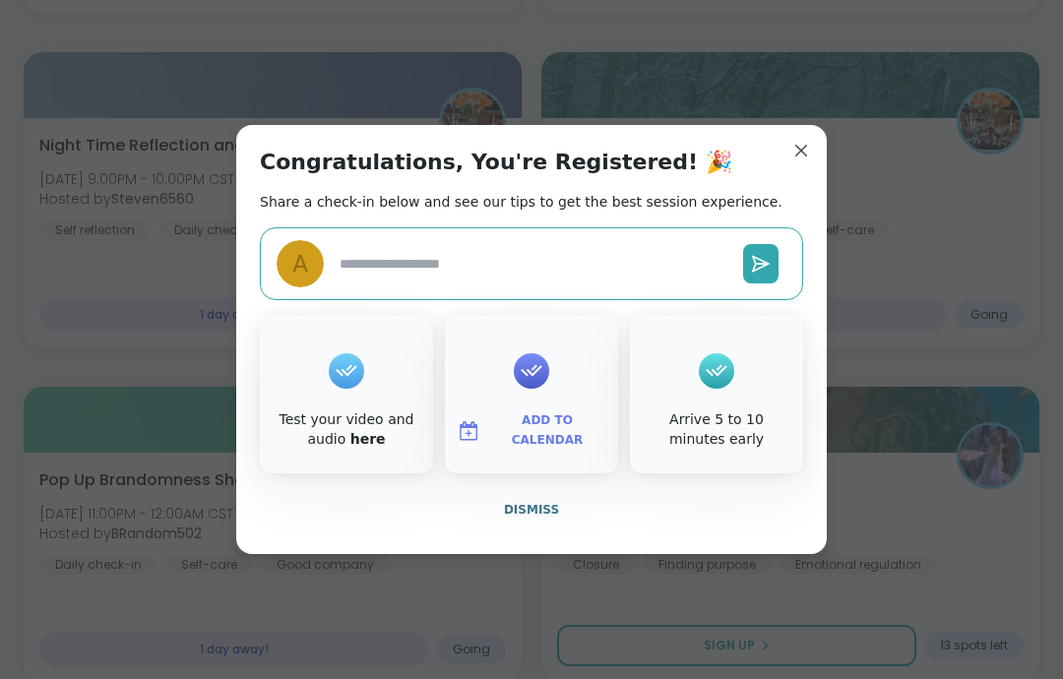
type textarea "*"
click at [545, 531] on button "Dismiss" at bounding box center [531, 509] width 543 height 41
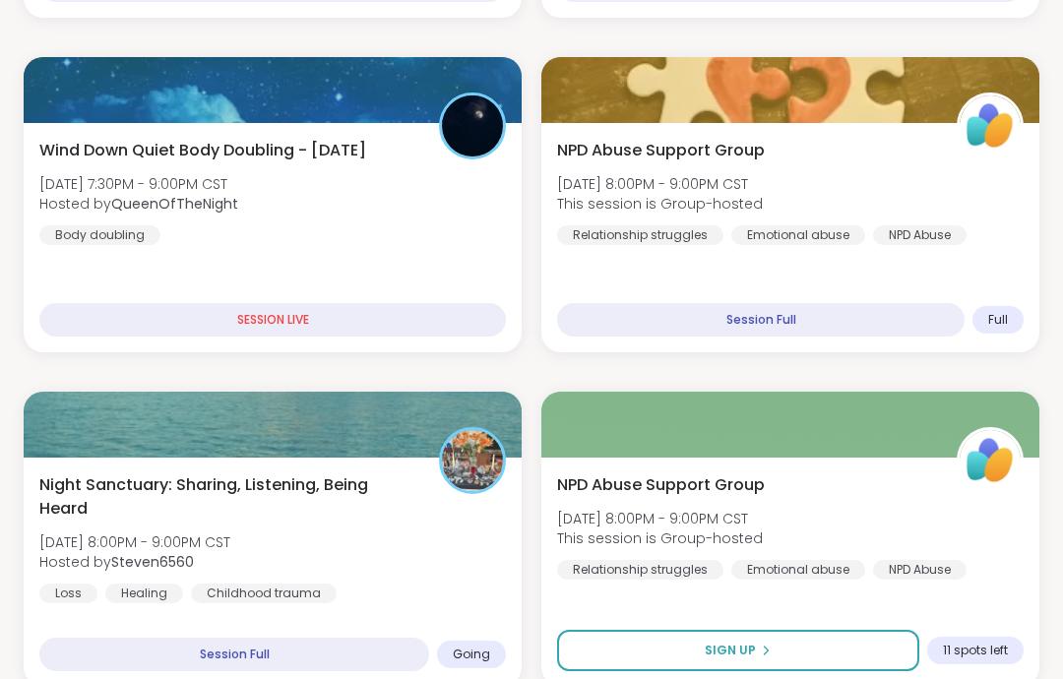
scroll to position [636, 0]
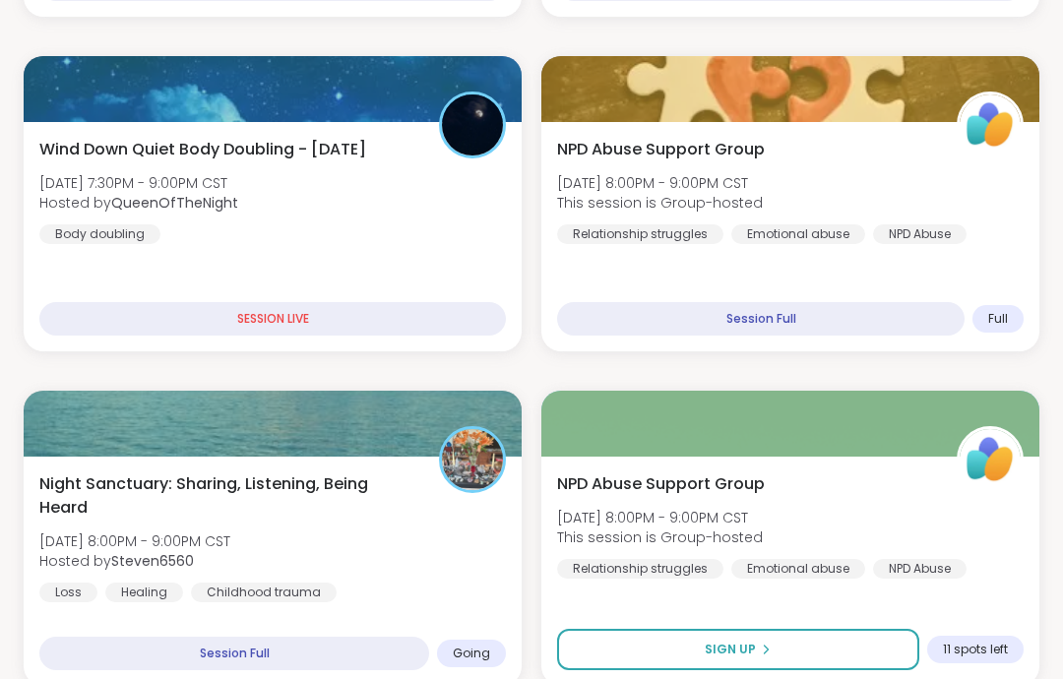
click at [436, 487] on div "Night Sanctuary: Sharing, Listening, Being Heard [DATE] 8:00PM - 9:00PM CST Hos…" at bounding box center [272, 538] width 467 height 130
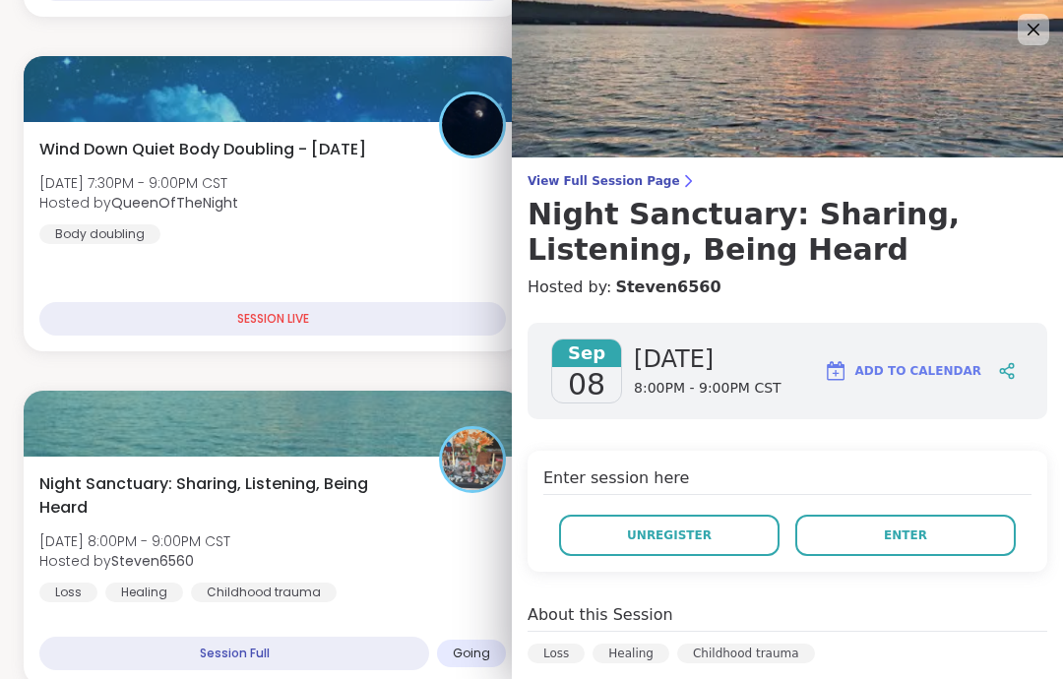
click at [943, 539] on button "Enter" at bounding box center [905, 535] width 221 height 41
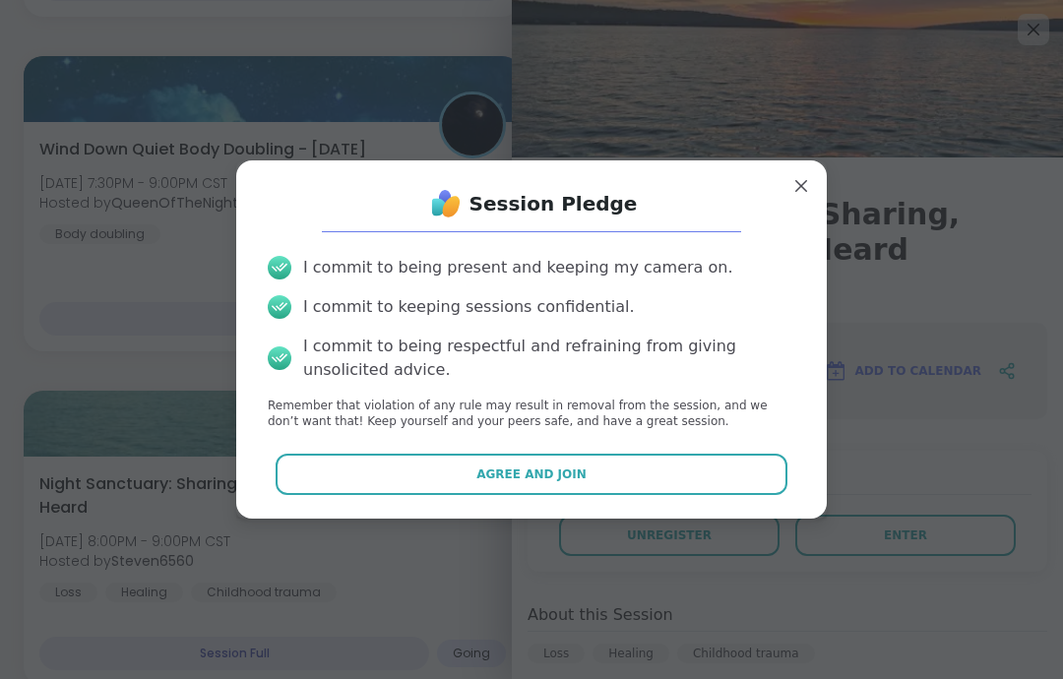
click at [775, 495] on button "Agree and Join" at bounding box center [532, 474] width 513 height 41
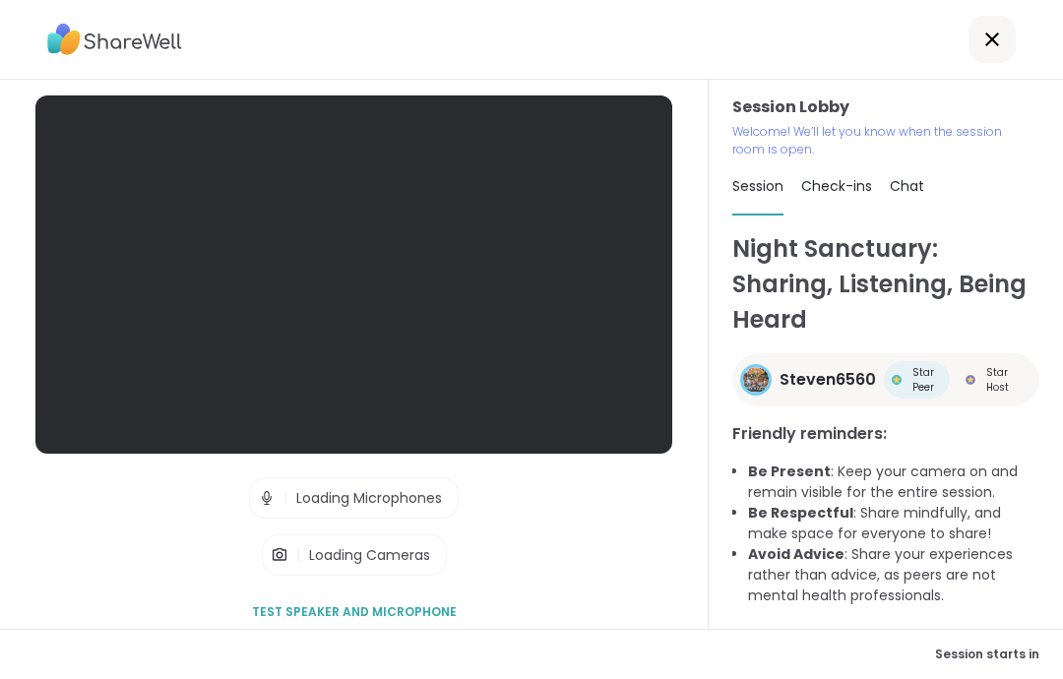
scroll to position [79, 0]
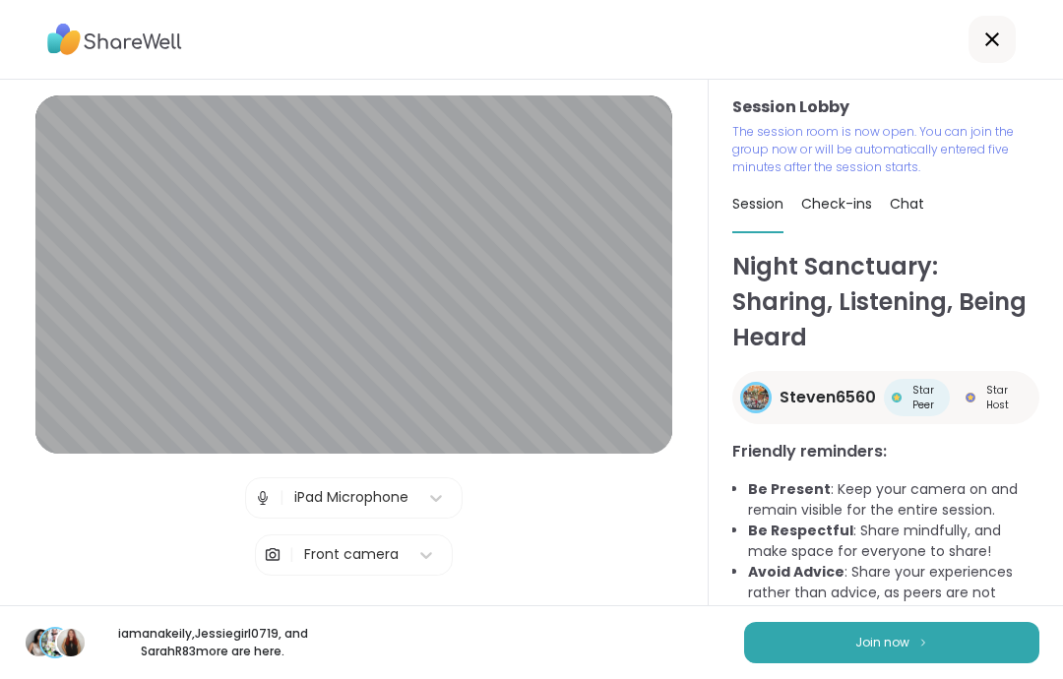
click at [903, 642] on span "Join now" at bounding box center [883, 643] width 54 height 18
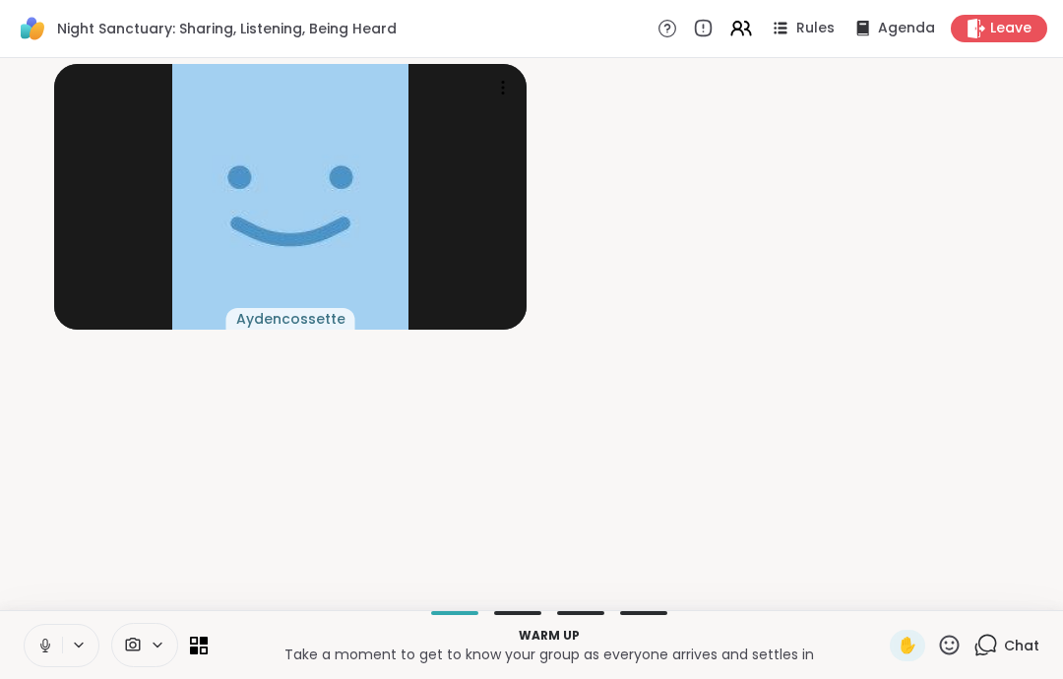
scroll to position [0, 0]
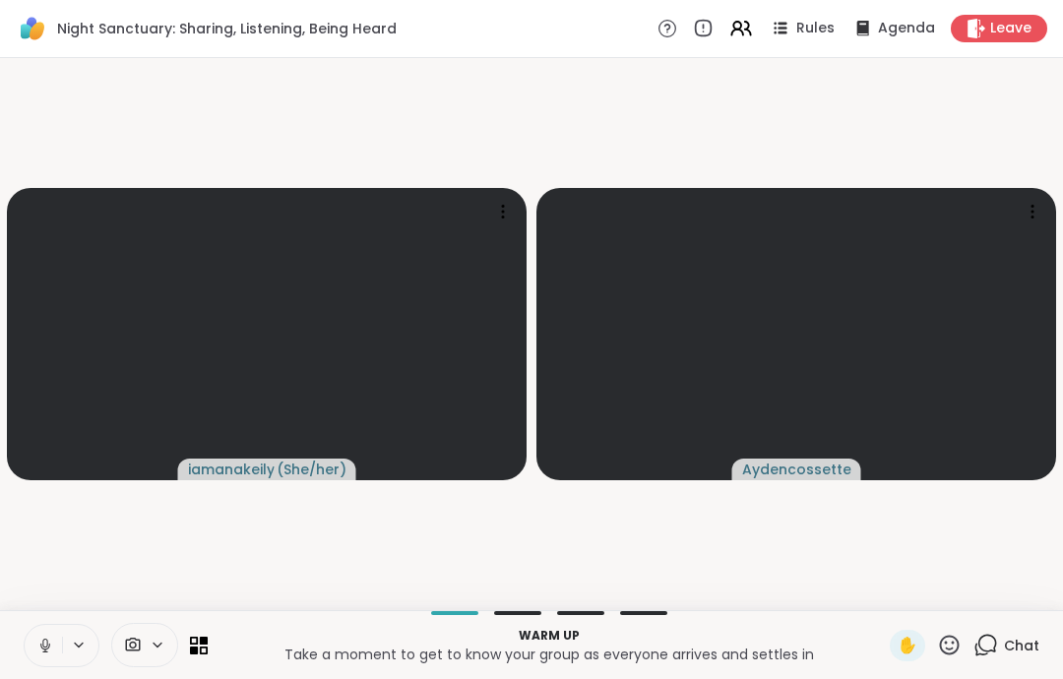
click at [55, 642] on button at bounding box center [43, 645] width 37 height 41
click at [47, 659] on button at bounding box center [43, 645] width 37 height 41
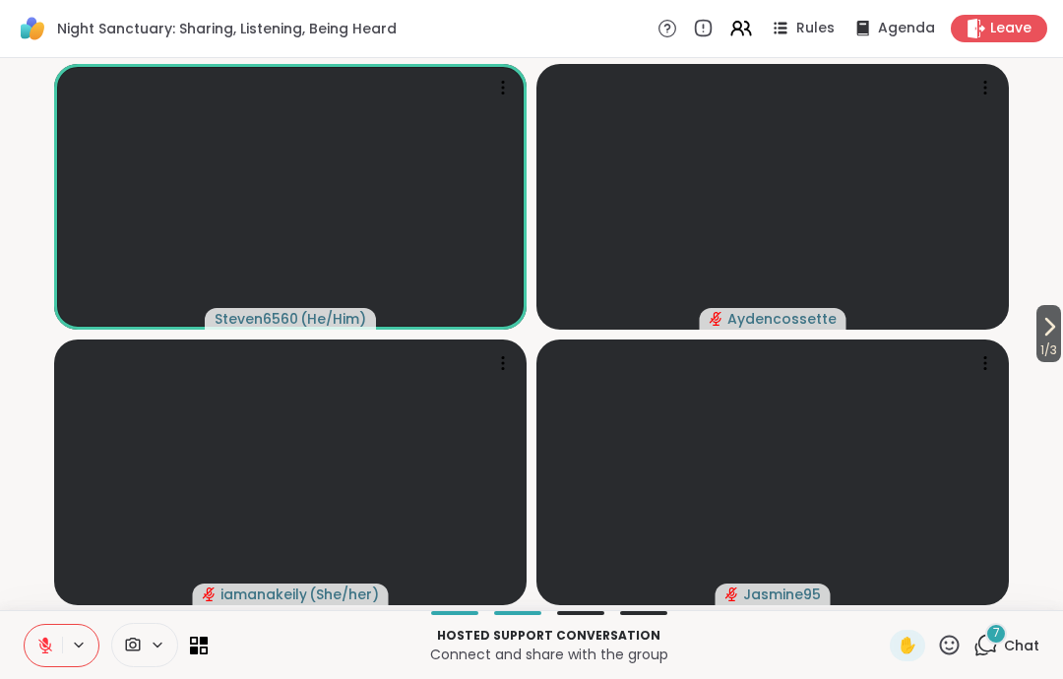
click at [37, 658] on button at bounding box center [43, 645] width 37 height 41
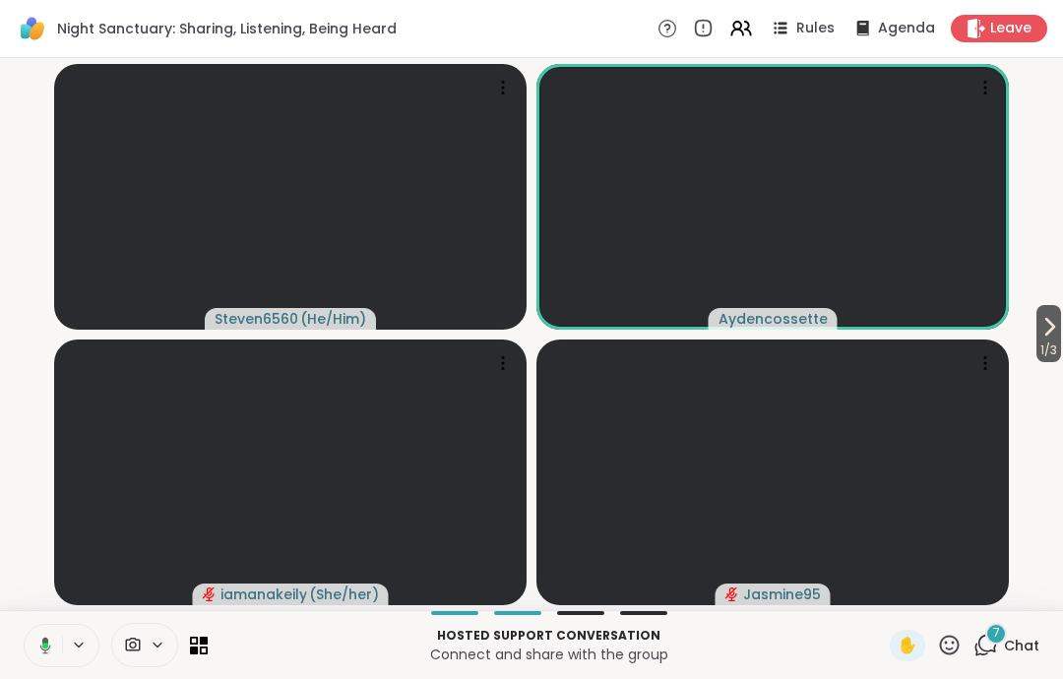
click at [45, 640] on icon at bounding box center [45, 645] width 11 height 17
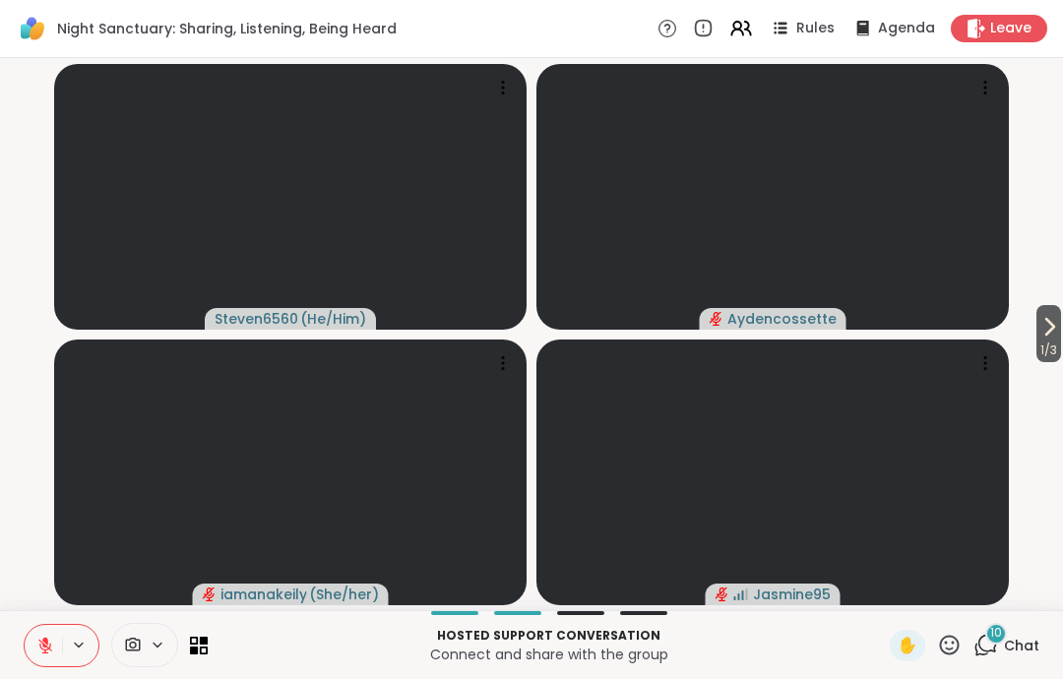
click at [1010, 32] on span "Leave" at bounding box center [1010, 29] width 41 height 20
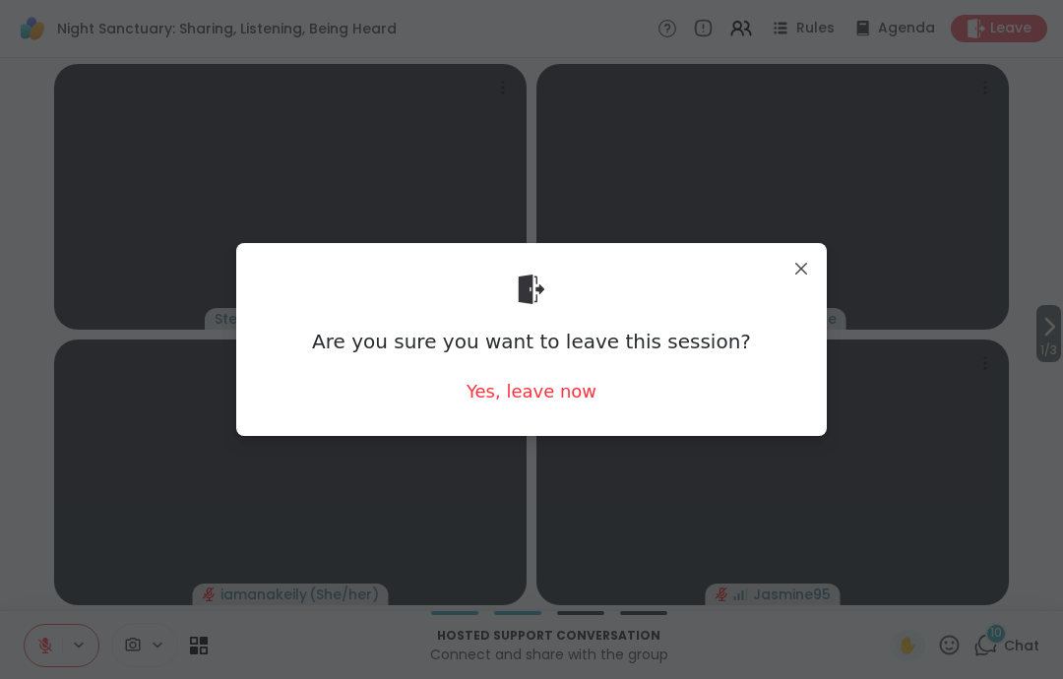
click at [582, 403] on div "Yes, leave now" at bounding box center [532, 391] width 130 height 25
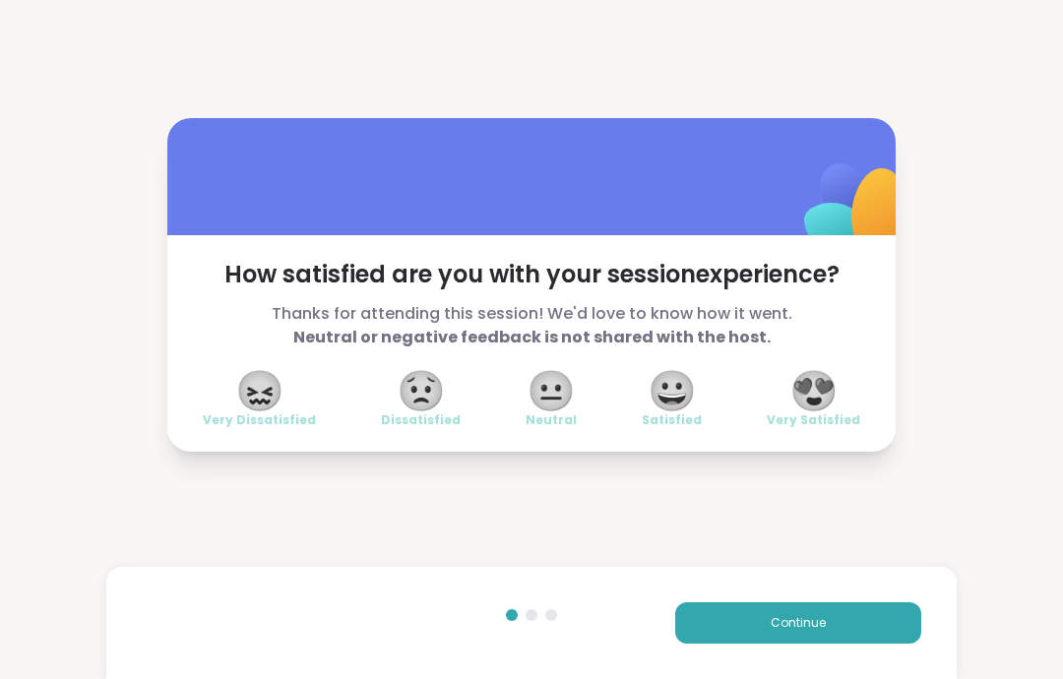
click at [842, 641] on button "Continue" at bounding box center [798, 622] width 246 height 41
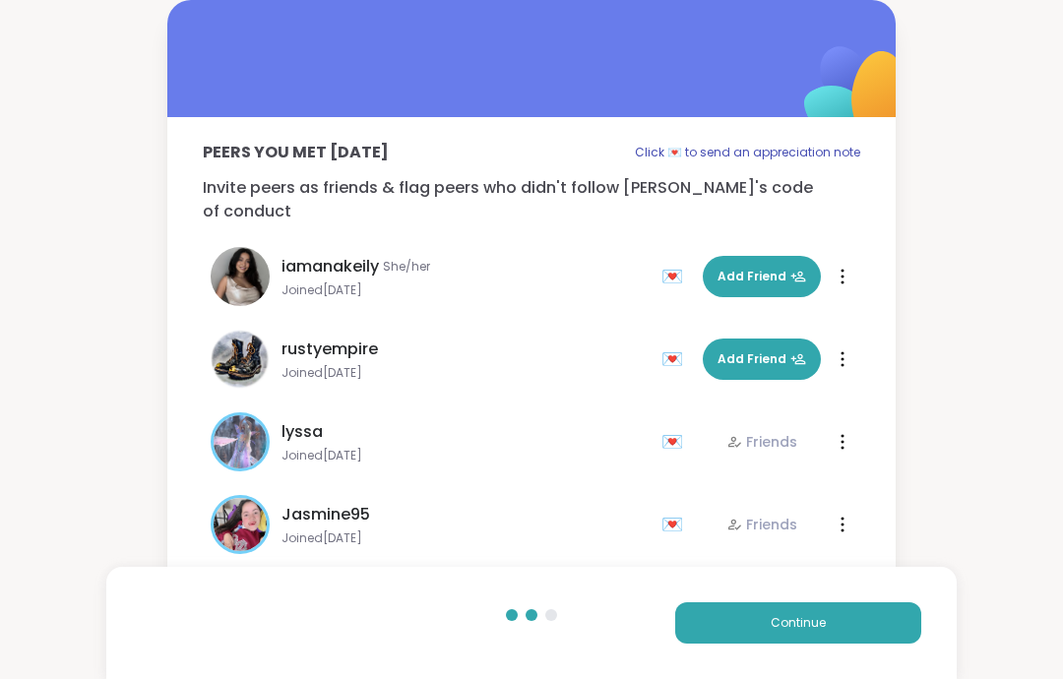
click at [852, 650] on div "Continue" at bounding box center [531, 623] width 851 height 112
click at [868, 632] on button "Continue" at bounding box center [798, 622] width 246 height 41
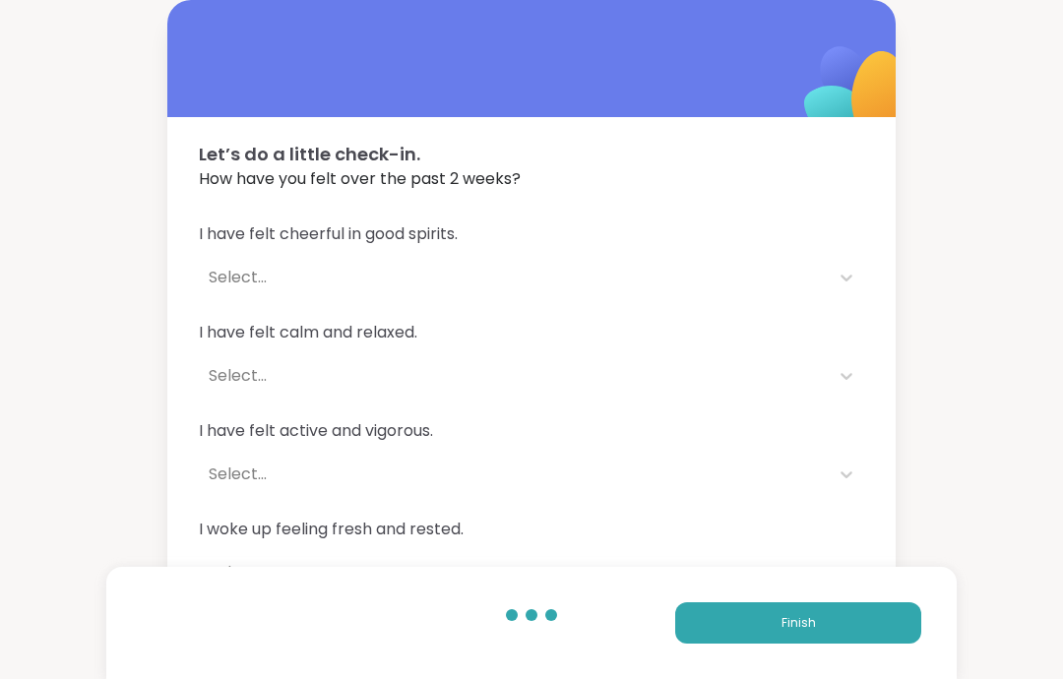
click at [887, 624] on button "Finish" at bounding box center [798, 622] width 246 height 41
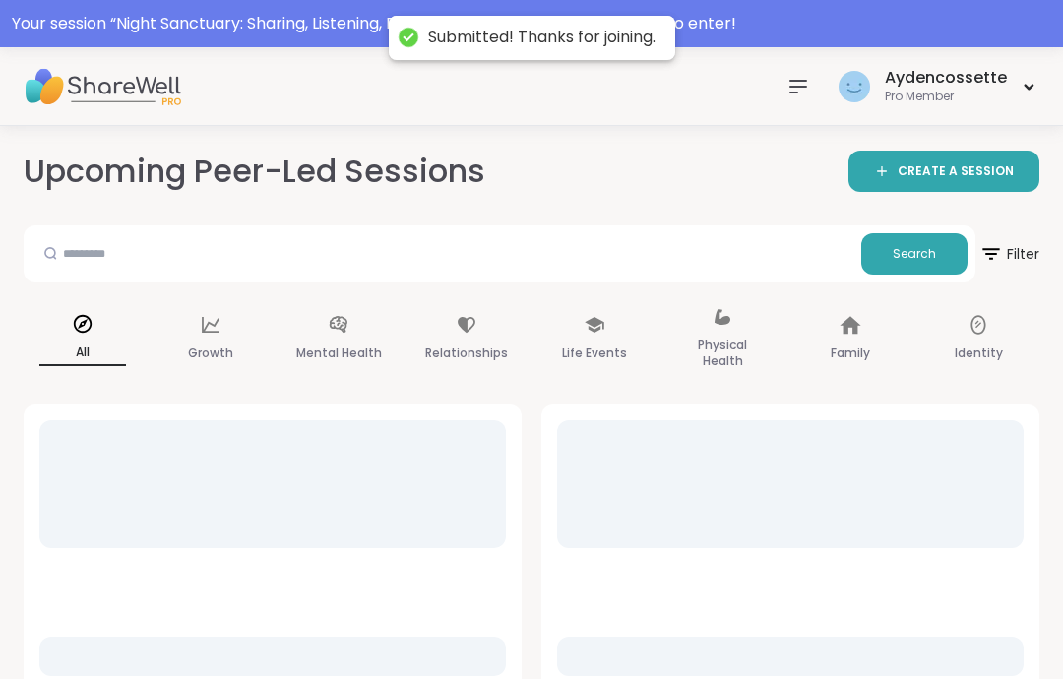
click at [796, 8] on div "Your session “ Night Sanctuary: Sharing, Listening, Being Heard ” has started. …" at bounding box center [531, 23] width 1063 height 47
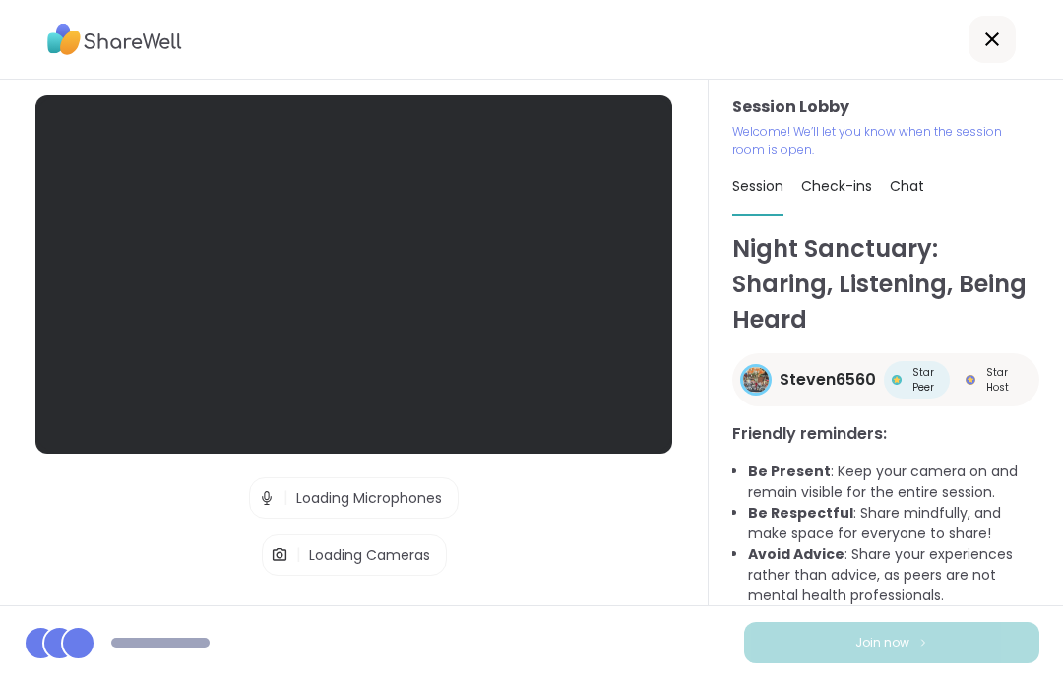
click at [749, 20] on div at bounding box center [531, 40] width 1063 height 80
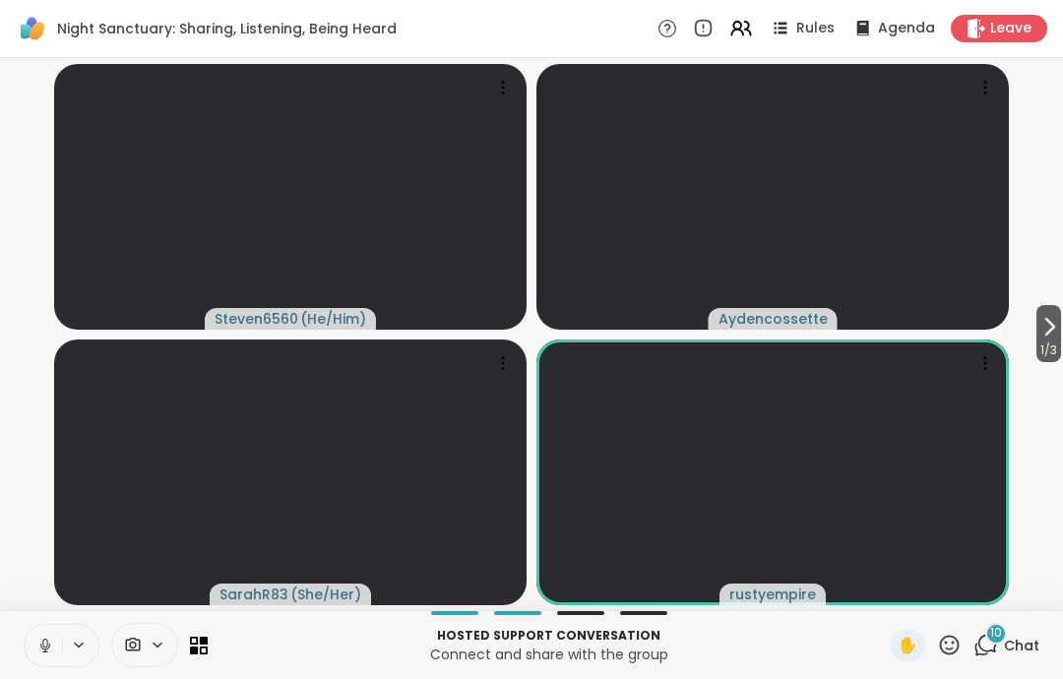
click at [51, 637] on icon at bounding box center [45, 646] width 18 height 18
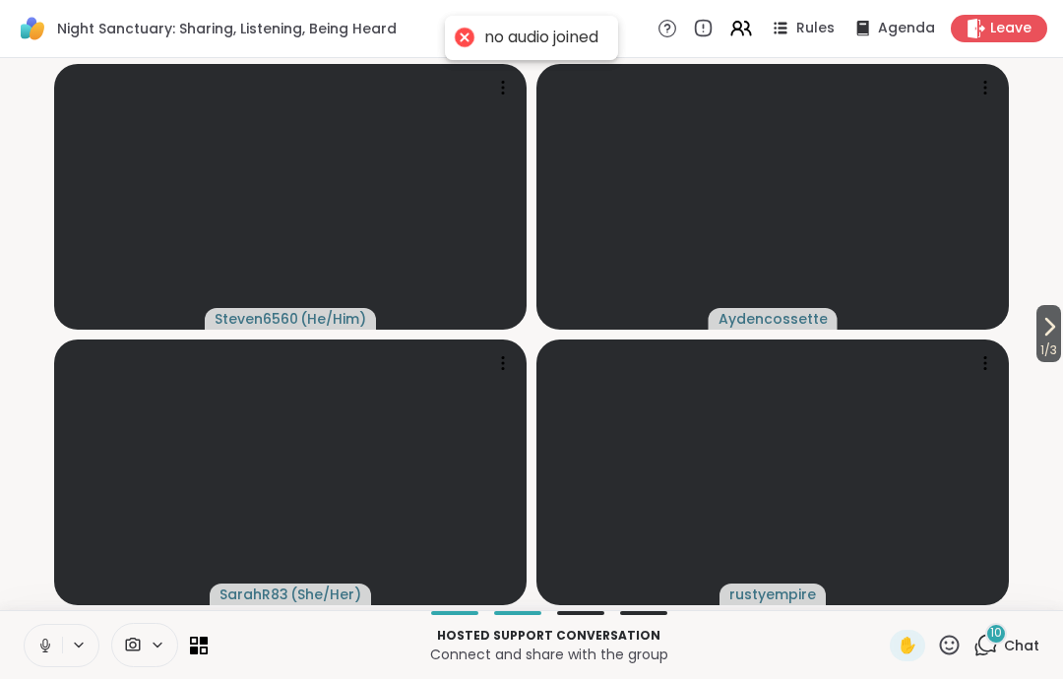
click at [52, 638] on icon at bounding box center [45, 646] width 18 height 18
